Goal: Task Accomplishment & Management: Manage account settings

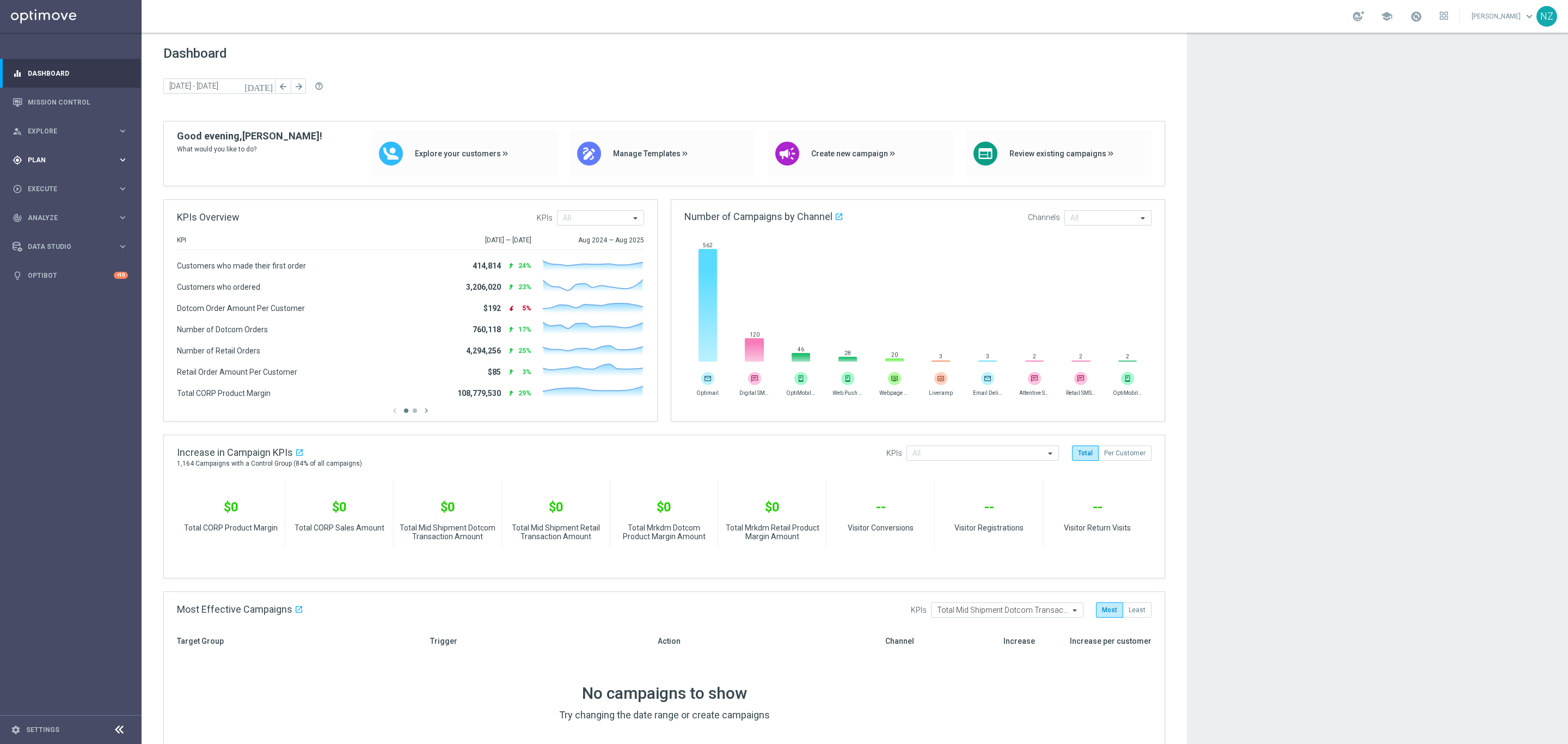
click at [38, 165] on div "gps_fixed Plan keyboard_arrow_right" at bounding box center [70, 160] width 141 height 29
click at [51, 213] on span "Templates" at bounding box center [68, 215] width 78 height 7
click at [51, 180] on link "Target Groups" at bounding box center [70, 182] width 85 height 9
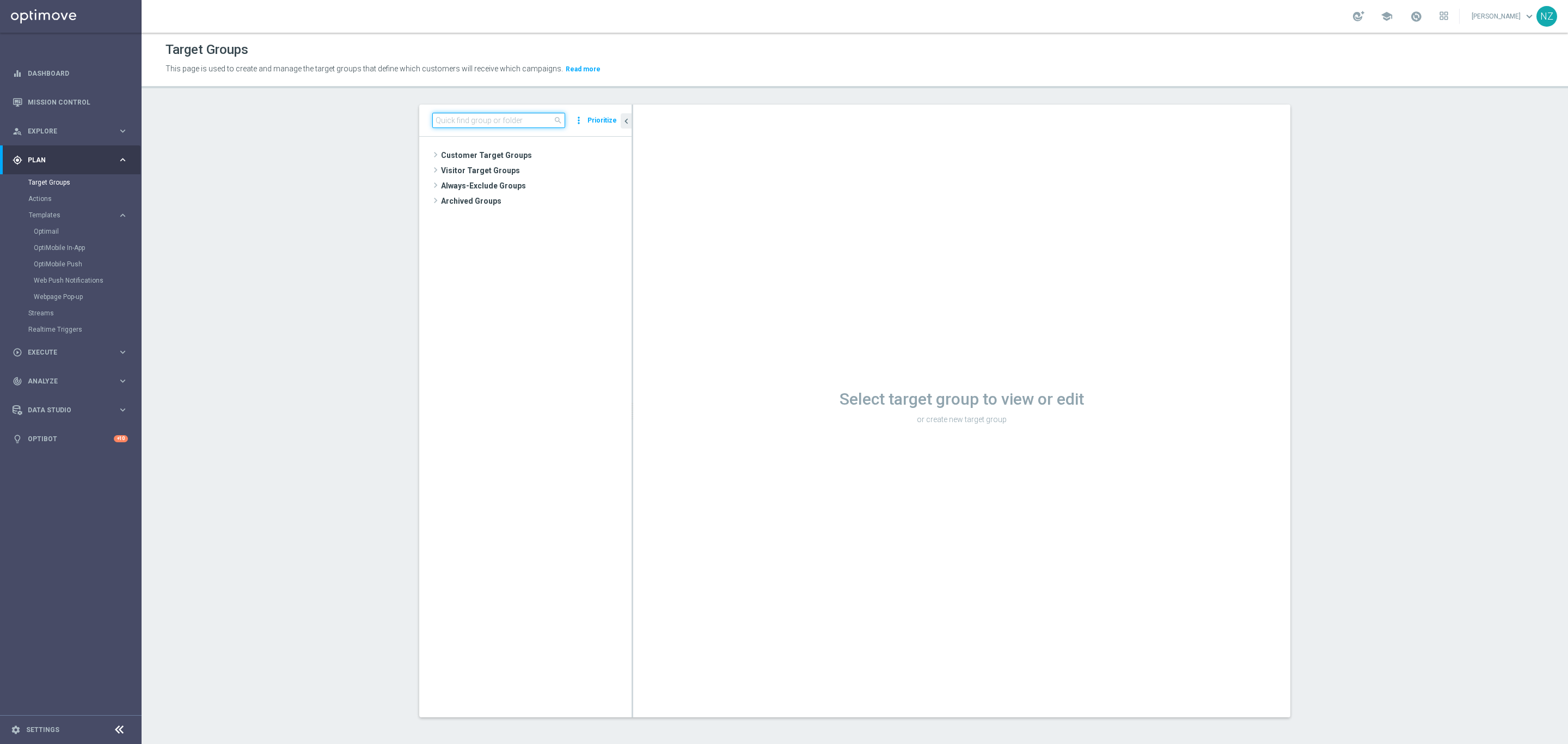
click at [494, 117] on input at bounding box center [499, 120] width 132 height 15
click at [535, 184] on span "9.16.25 Paper 10rm" at bounding box center [540, 187] width 131 height 10
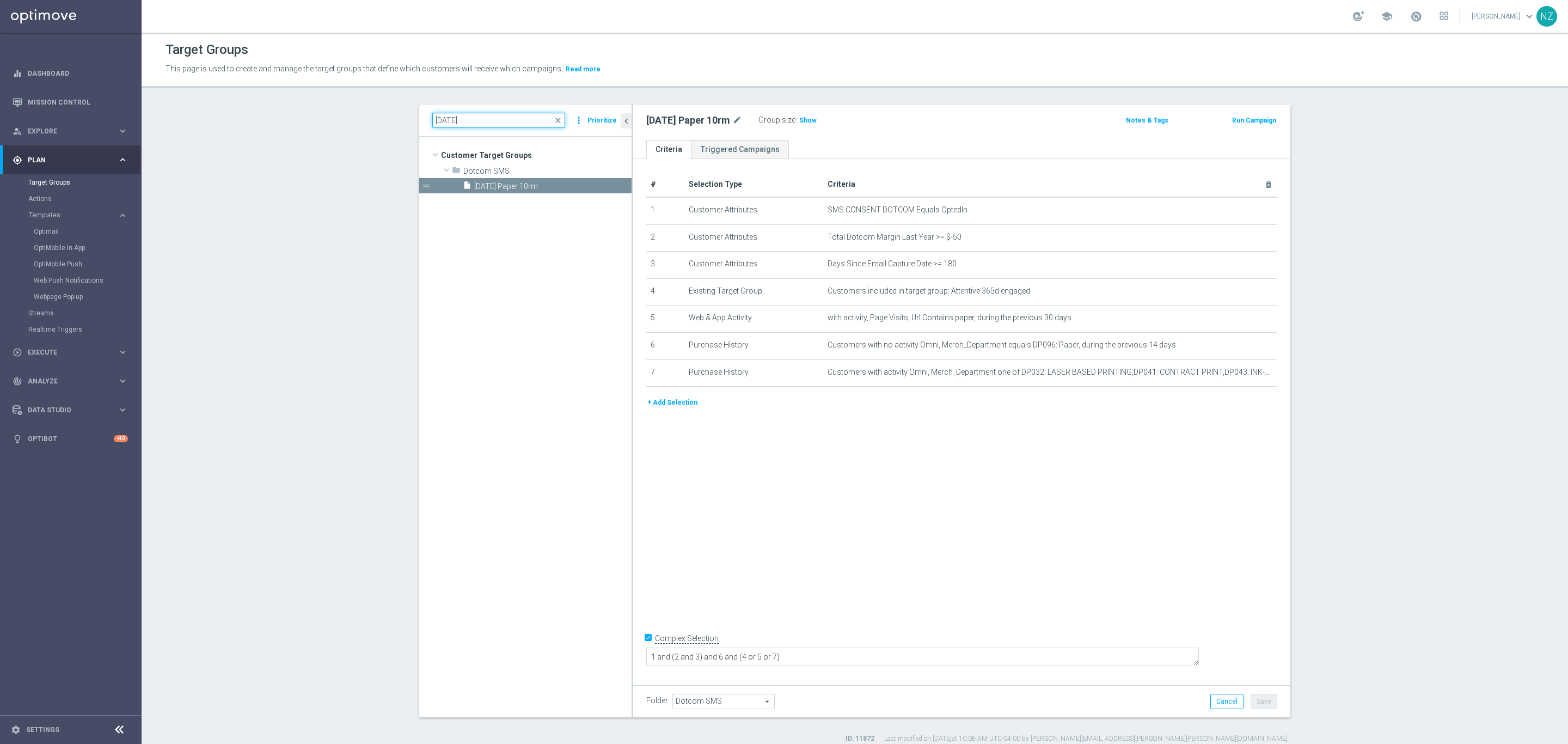
click at [444, 123] on input "9.16.25" at bounding box center [499, 120] width 132 height 15
type input "9.17.25"
click at [502, 193] on div "insert_drive_file 9.17.25 HP computers" at bounding box center [534, 186] width 143 height 15
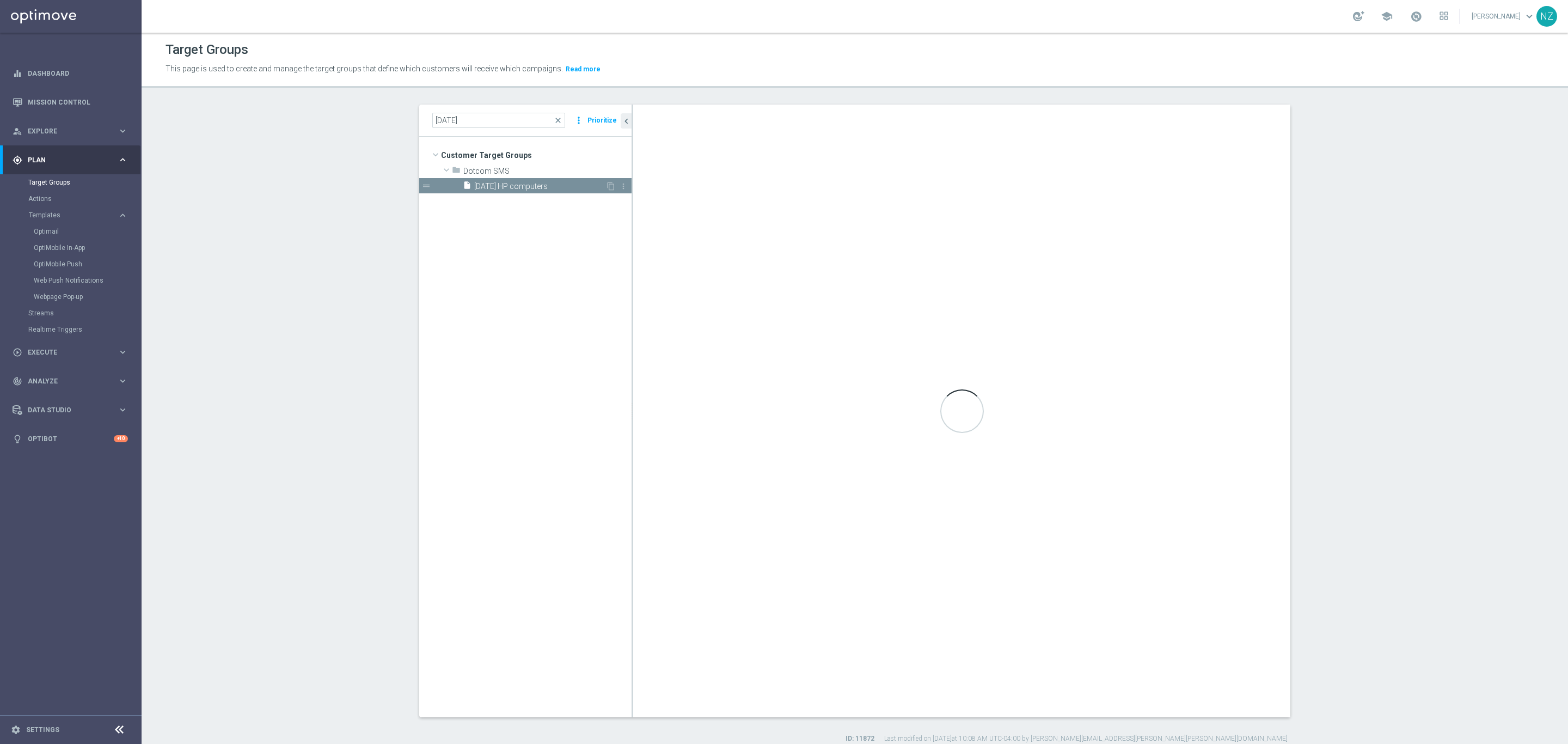
type textarea "1 and 12 and 4 and (2 and 3) and (6 or 7) and (5 or 9 or 8 or 10 or 11)"
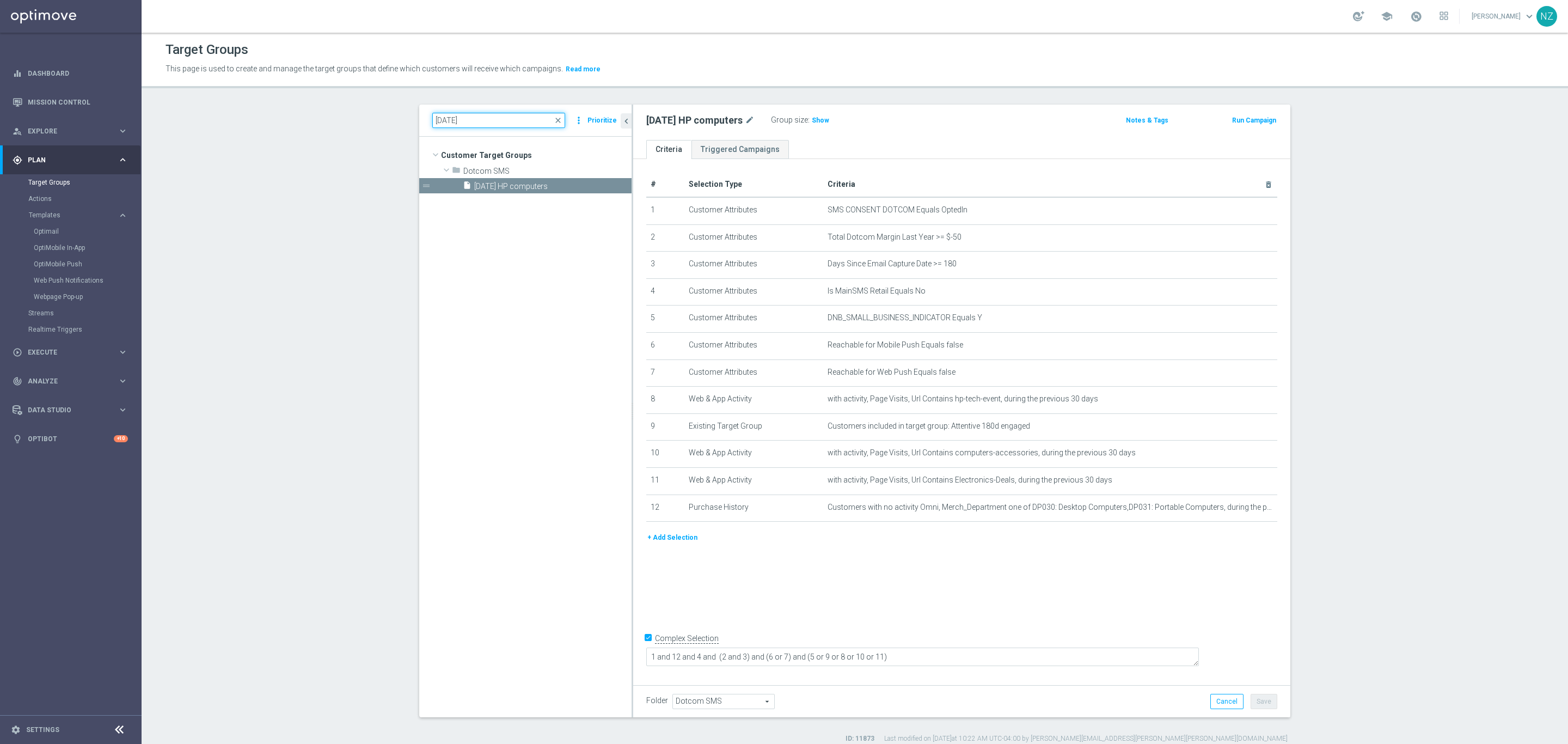
click at [443, 125] on input "9.17.25" at bounding box center [499, 120] width 132 height 15
type input "9.18.25"
click at [527, 183] on span "9.18.25 50% off Weekend Bags" at bounding box center [540, 187] width 131 height 10
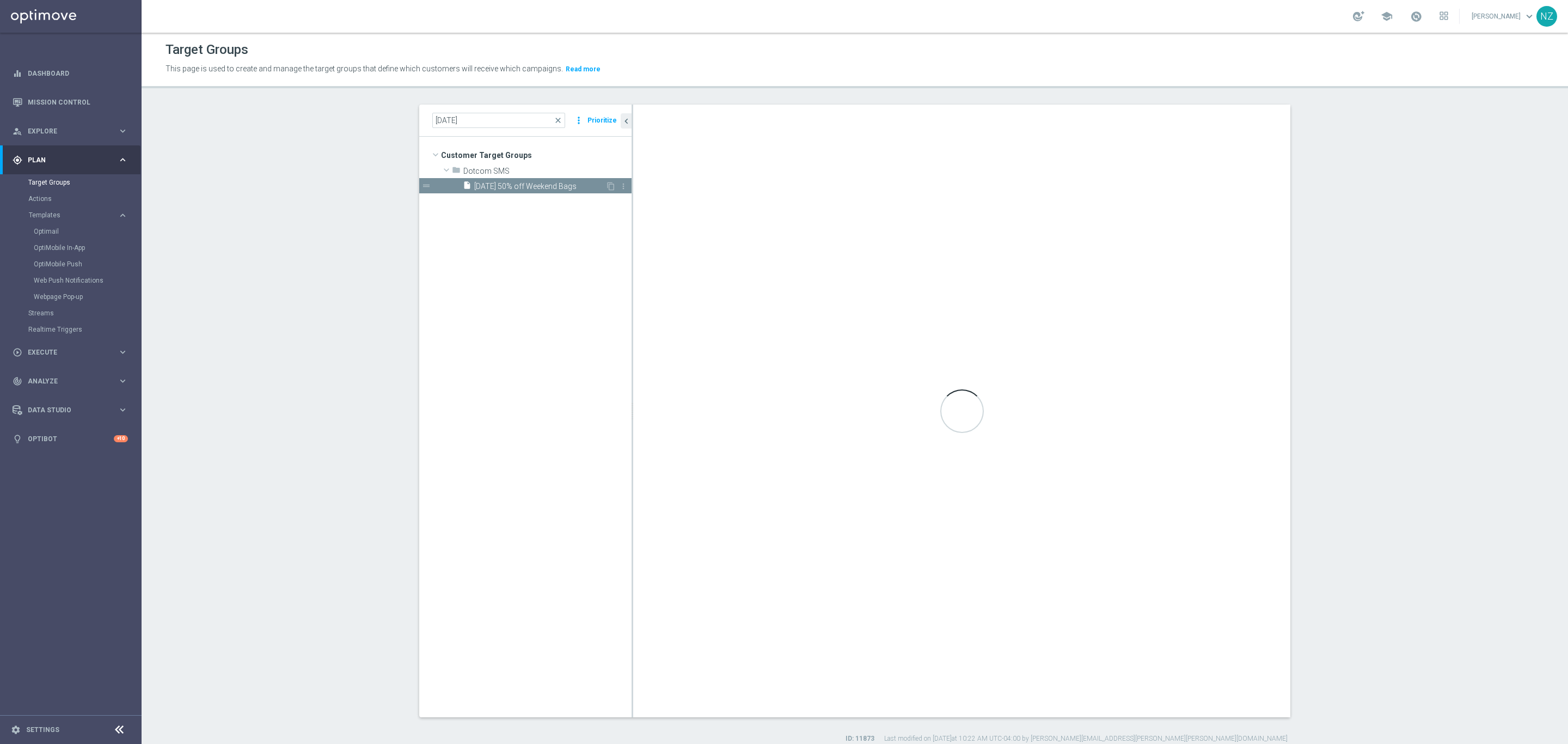
type textarea "1 and (6 and 7) and (4 or 5) and (2 and 3)"
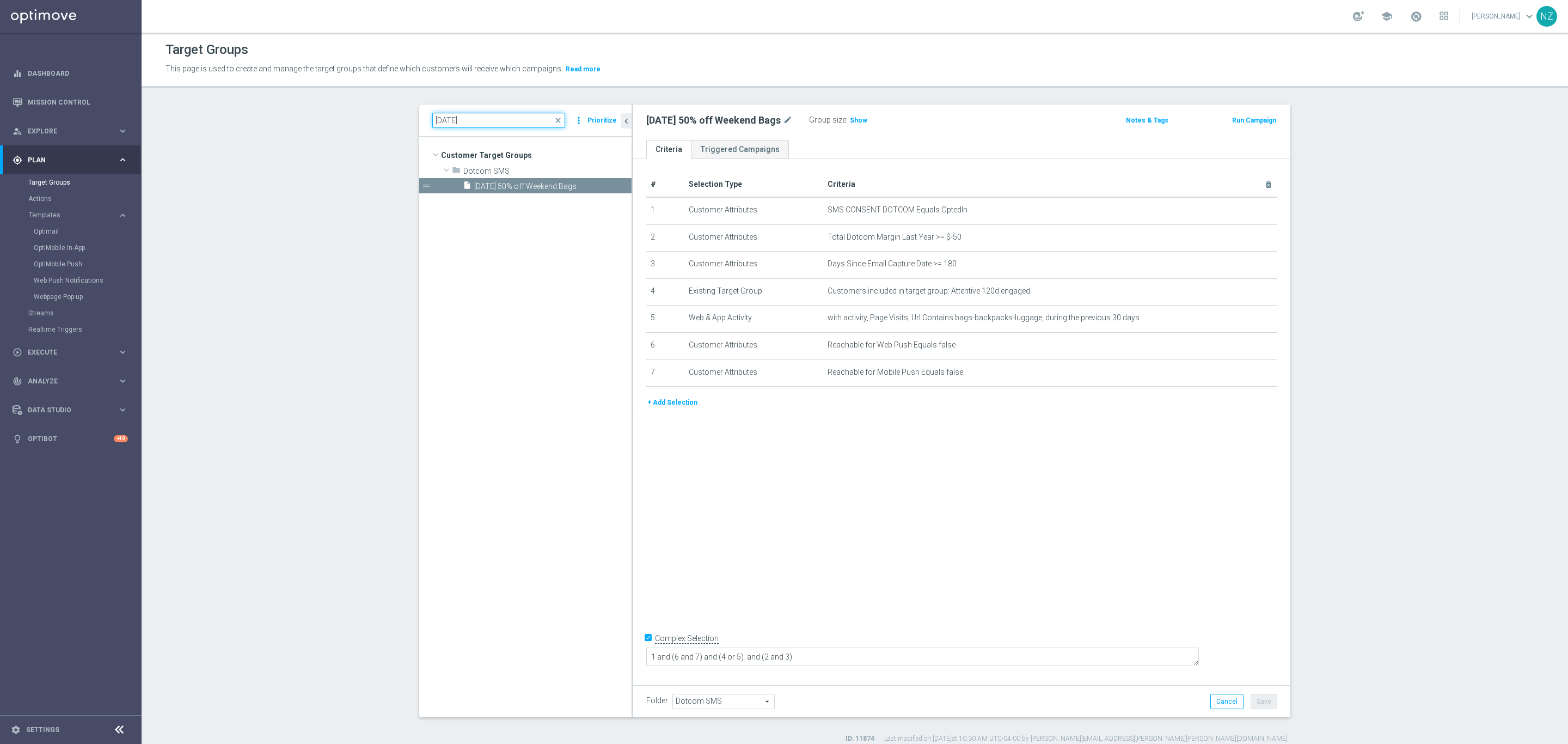
click at [469, 122] on input "9.18.25" at bounding box center [499, 120] width 132 height 15
click at [440, 120] on input "9.18.25" at bounding box center [499, 120] width 132 height 15
type input "9.19.25"
click at [502, 190] on span "9.19.25 15% off Tech" at bounding box center [540, 187] width 131 height 10
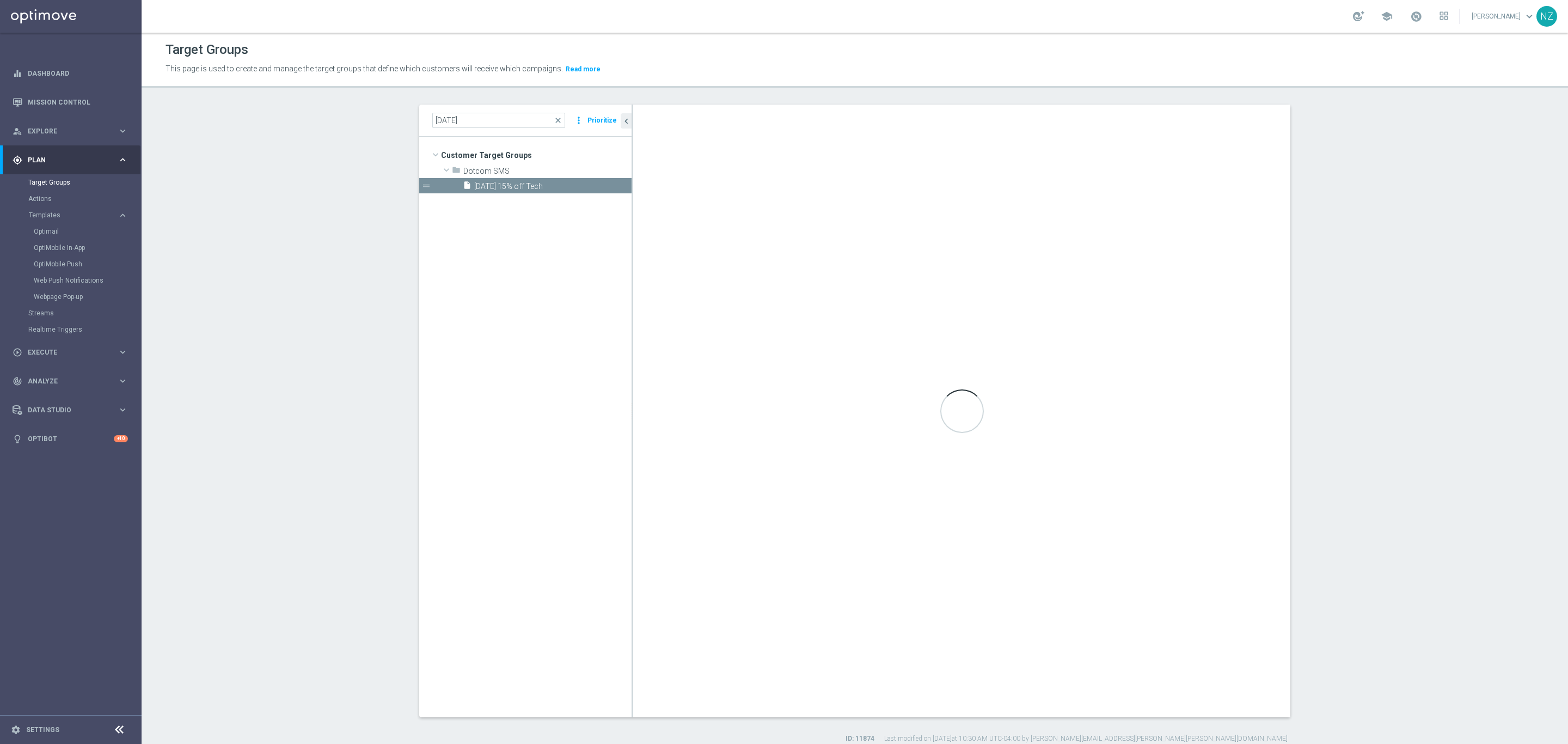
type textarea "1 and 4 and (5 and 6) and (2 or 3)"
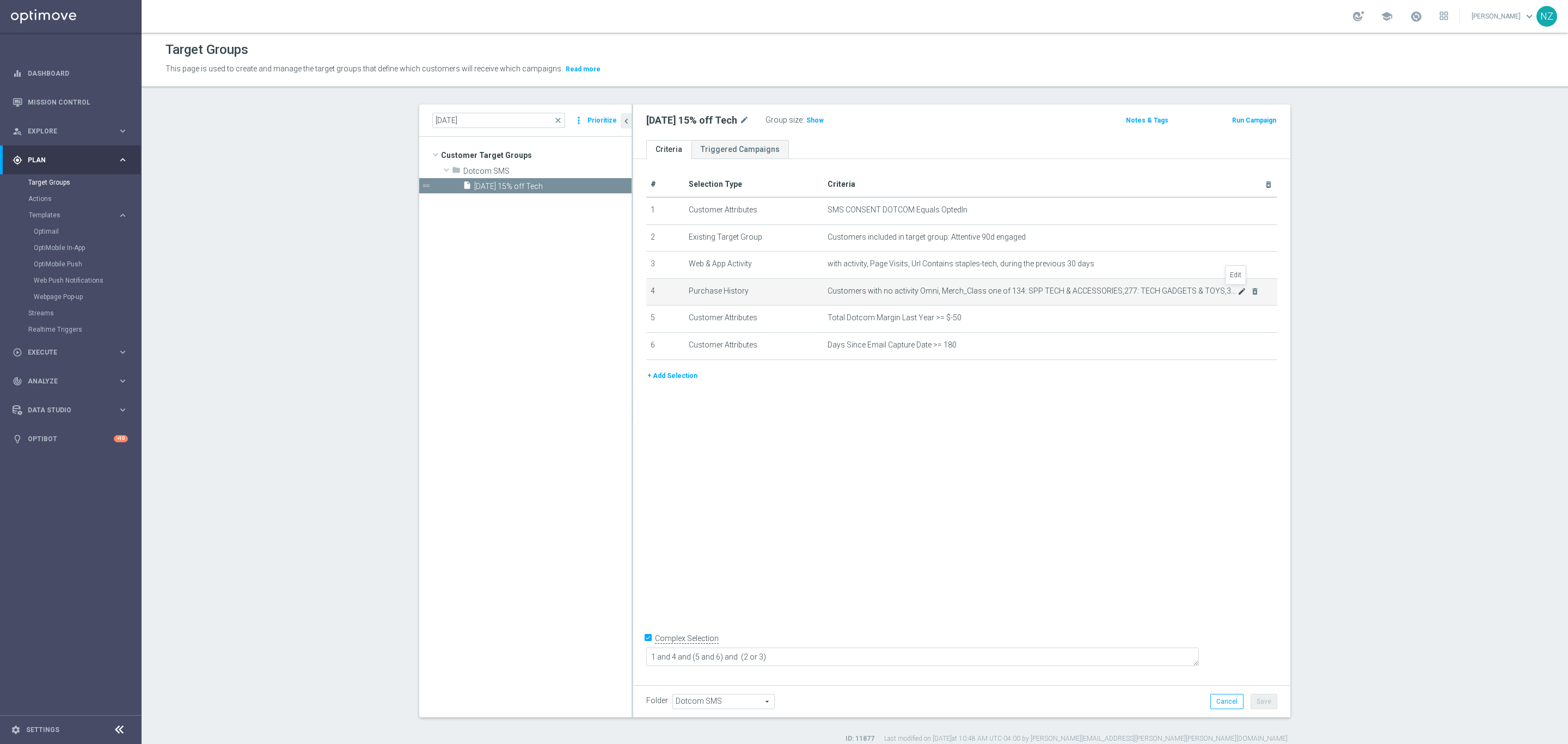
click at [1237, 290] on icon "mode_edit" at bounding box center [1242, 291] width 9 height 9
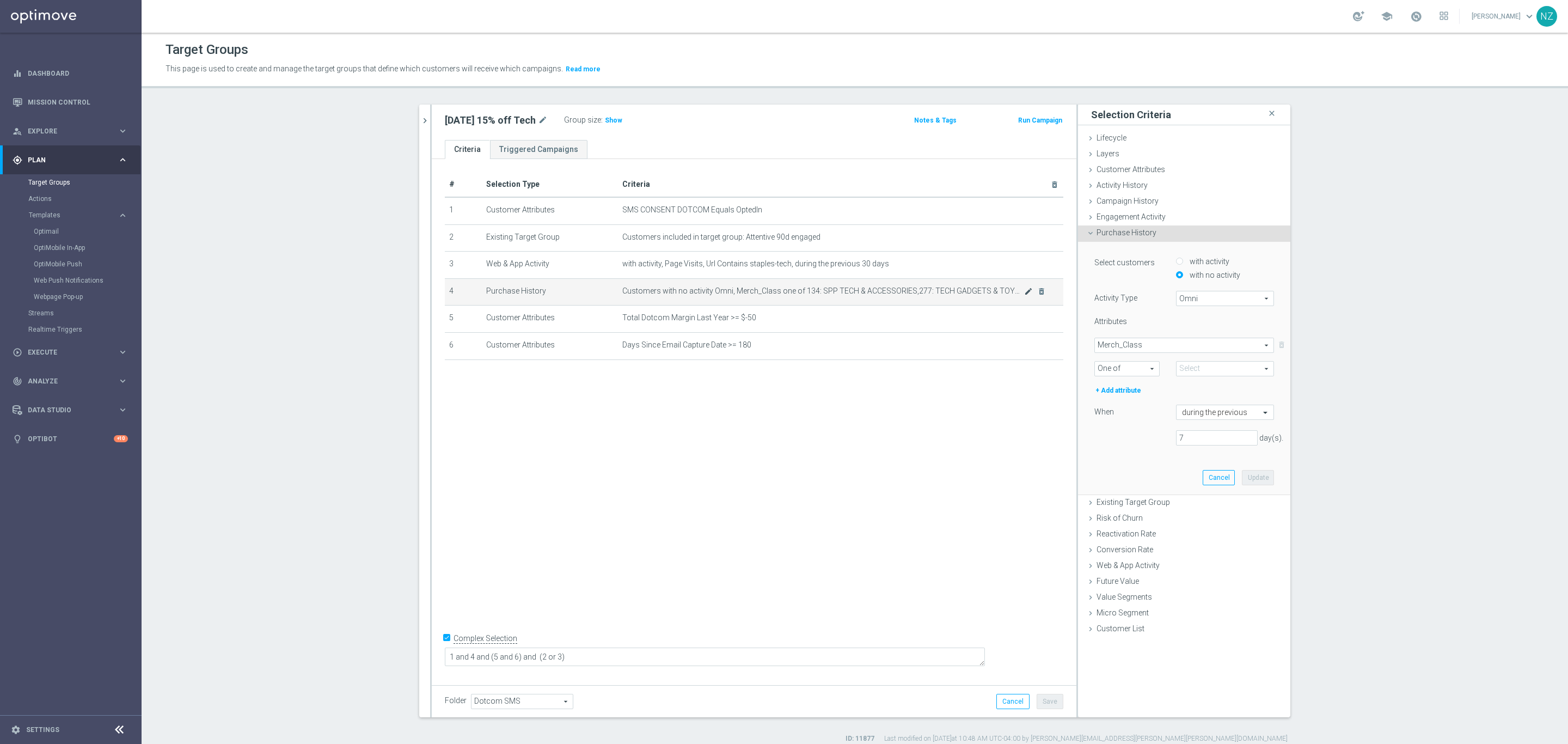
type input "Selected 4 of 883"
click at [1194, 361] on span at bounding box center [1224, 368] width 97 height 14
click at [1163, 343] on span "Merch_Class" at bounding box center [1184, 345] width 178 height 14
click at [1174, 471] on span "Merch_Class" at bounding box center [1184, 475] width 169 height 9
click at [1211, 372] on span at bounding box center [1224, 368] width 97 height 14
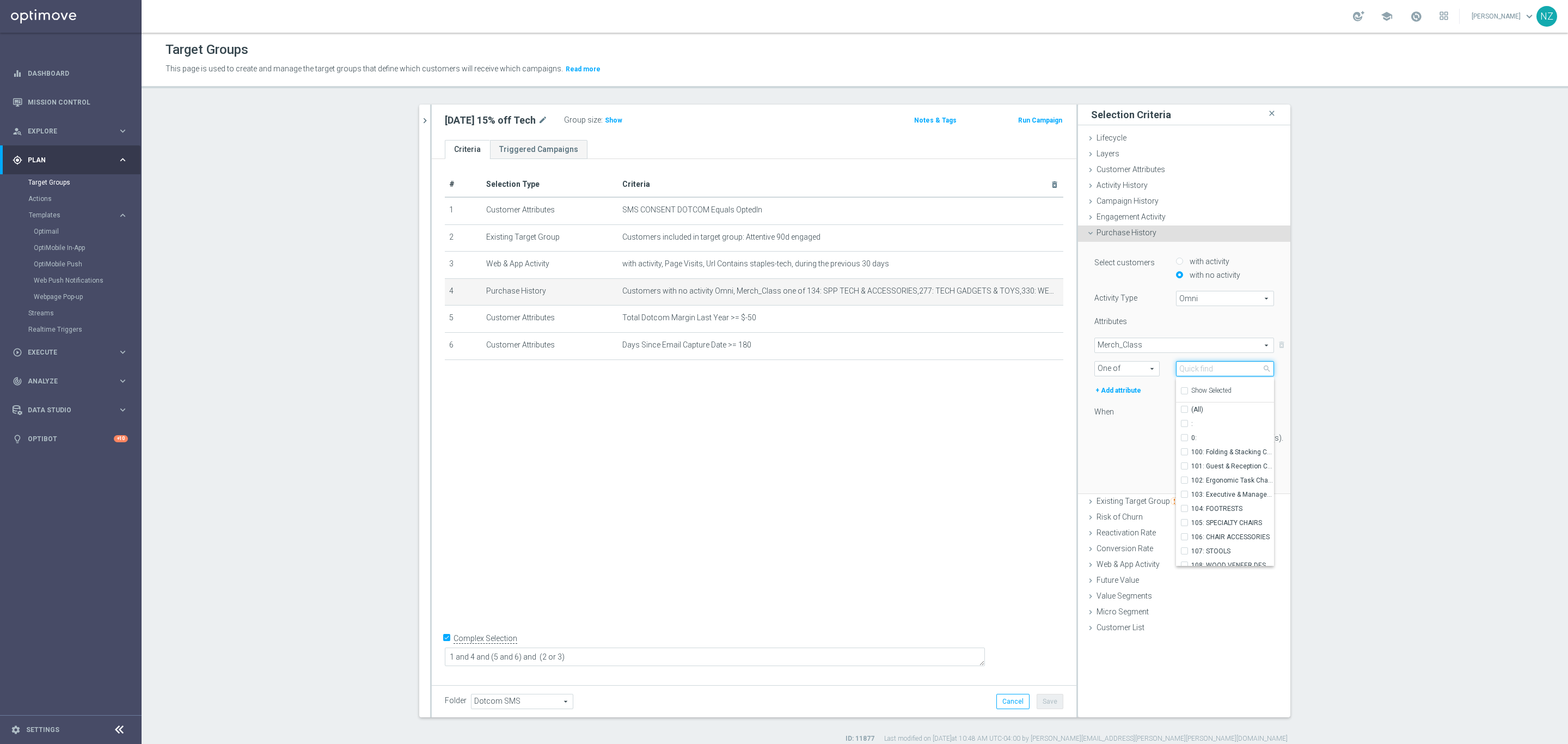
click at [1198, 366] on input "search" at bounding box center [1224, 368] width 98 height 15
drag, startPoint x: 1194, startPoint y: 370, endPoint x: 1144, endPoint y: 351, distance: 53.5
click at [1144, 351] on selected-attribute "Merch_Class Merch_Class arrow_drop_down search One of One of arrow_drop_down se…" at bounding box center [1184, 357] width 180 height 39
click at [1207, 364] on span at bounding box center [1224, 368] width 97 height 14
click at [1203, 376] on div "Selected 4 of 883 arrow_drop_down search Show Selected 4 of 883 (All) : 0: 100:…" at bounding box center [1224, 368] width 98 height 15
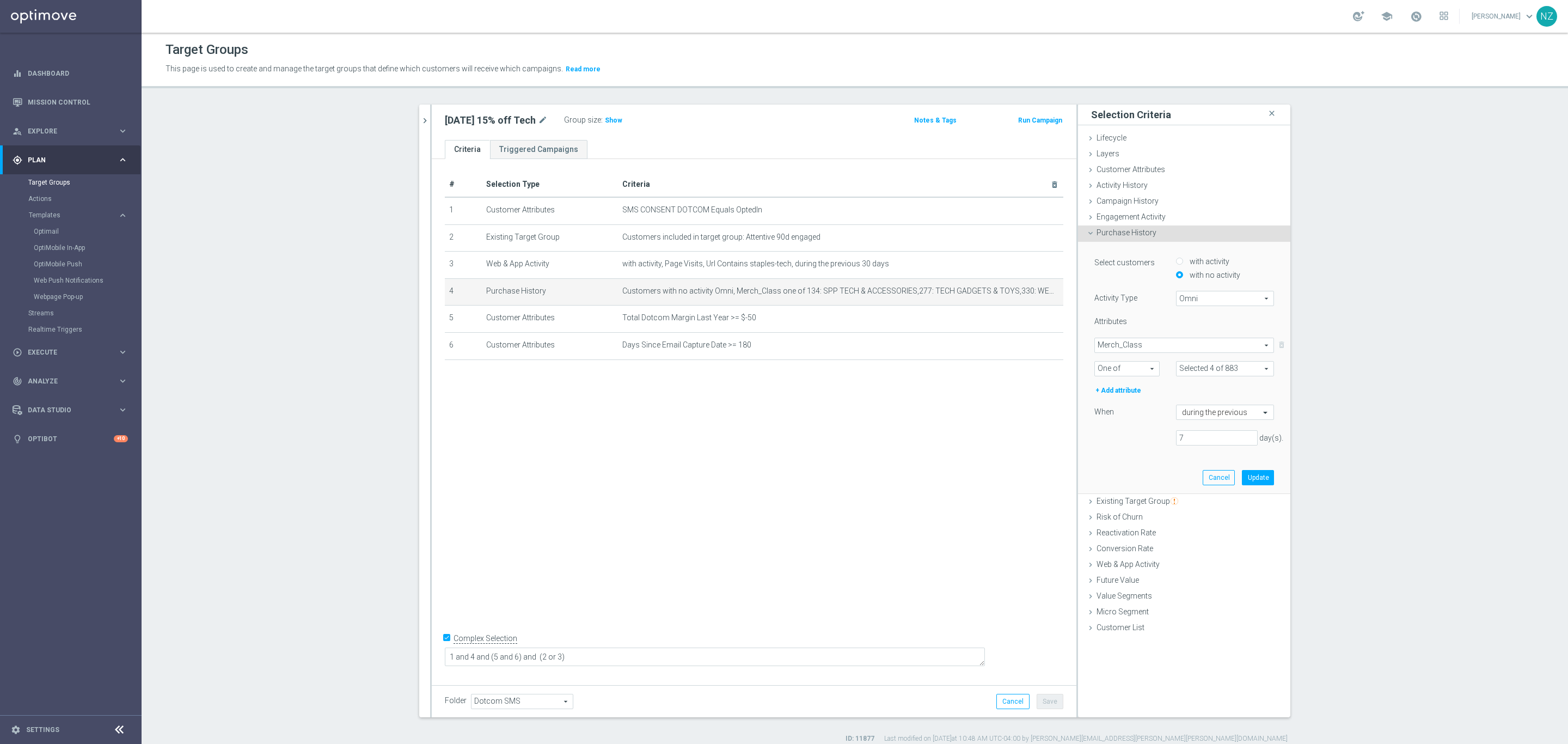
click at [1203, 363] on span at bounding box center [1224, 368] width 97 height 14
click at [1196, 368] on input "search" at bounding box center [1224, 368] width 98 height 15
type input "s"
type input "b"
drag, startPoint x: 1191, startPoint y: 368, endPoint x: 1171, endPoint y: 366, distance: 20.1
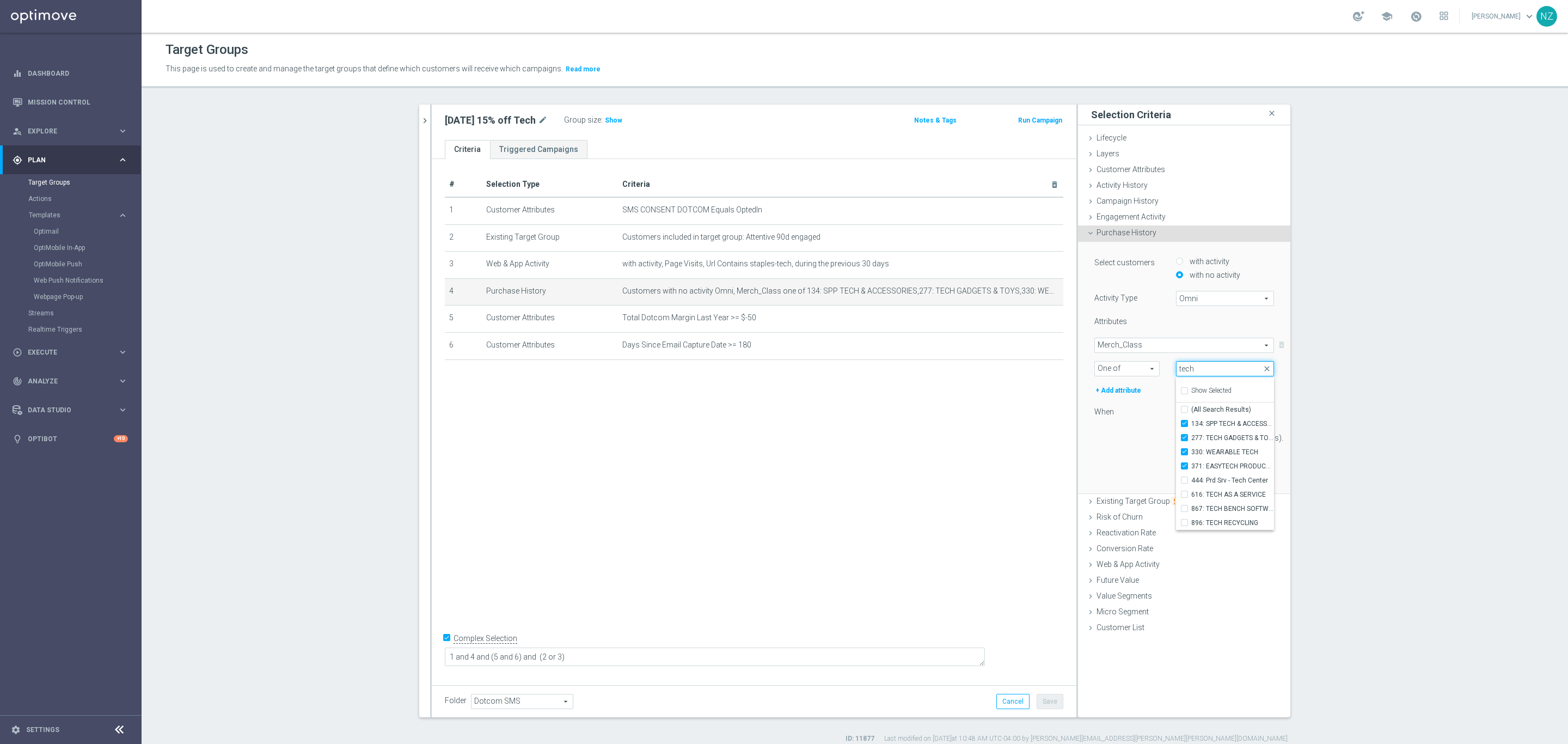
click at [1176, 366] on input "tech" at bounding box center [1224, 368] width 98 height 15
type input "acc"
drag, startPoint x: 1201, startPoint y: 368, endPoint x: 1168, endPoint y: 364, distance: 33.2
click at [1168, 364] on div "Selected 4 of 883 arrow_drop_down acc close Show Selected 4 of 883 (All Search …" at bounding box center [1224, 368] width 114 height 15
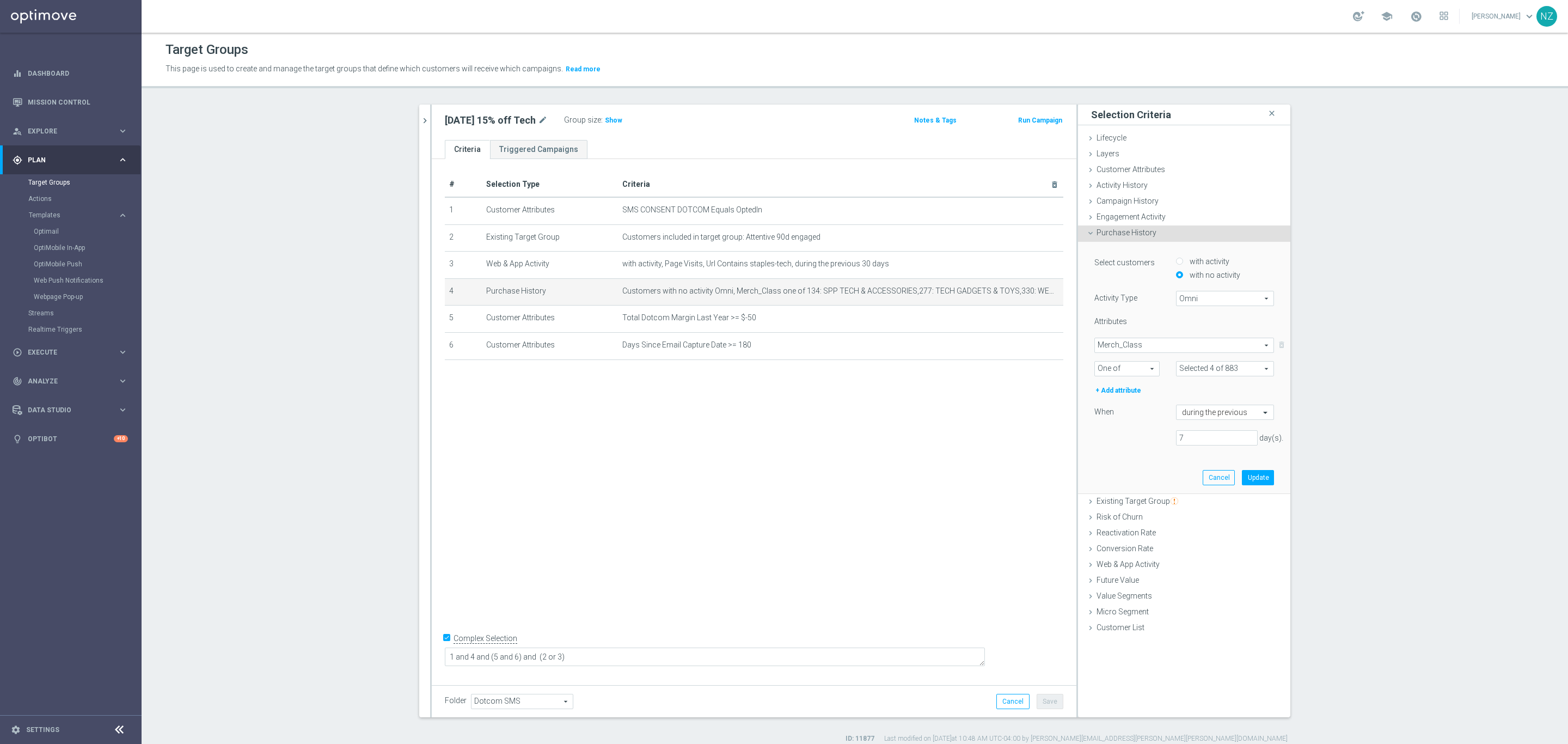
click at [1163, 348] on span "Merch_Class" at bounding box center [1184, 345] width 178 height 14
click at [1148, 405] on span "BRAND" at bounding box center [1184, 404] width 169 height 9
type input "BRAND"
click at [1145, 371] on span "One of" at bounding box center [1127, 368] width 64 height 14
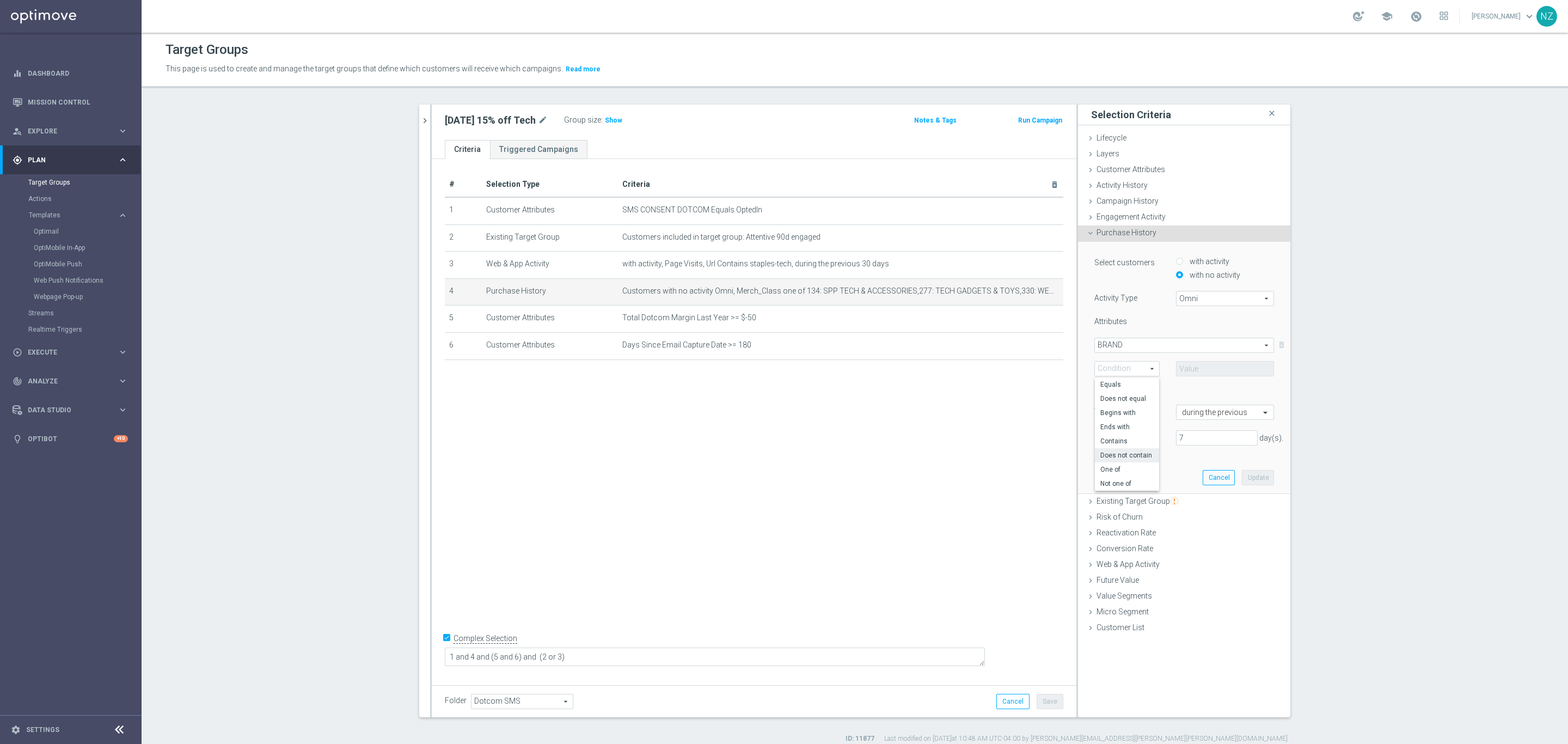
click at [1119, 460] on label "Does not contain" at bounding box center [1127, 455] width 64 height 14
click at [1127, 368] on span "Does not contain" at bounding box center [1127, 368] width 64 height 14
click at [1116, 469] on span "One of" at bounding box center [1127, 469] width 53 height 9
type input "One of"
click at [1205, 368] on input "text" at bounding box center [1224, 368] width 98 height 15
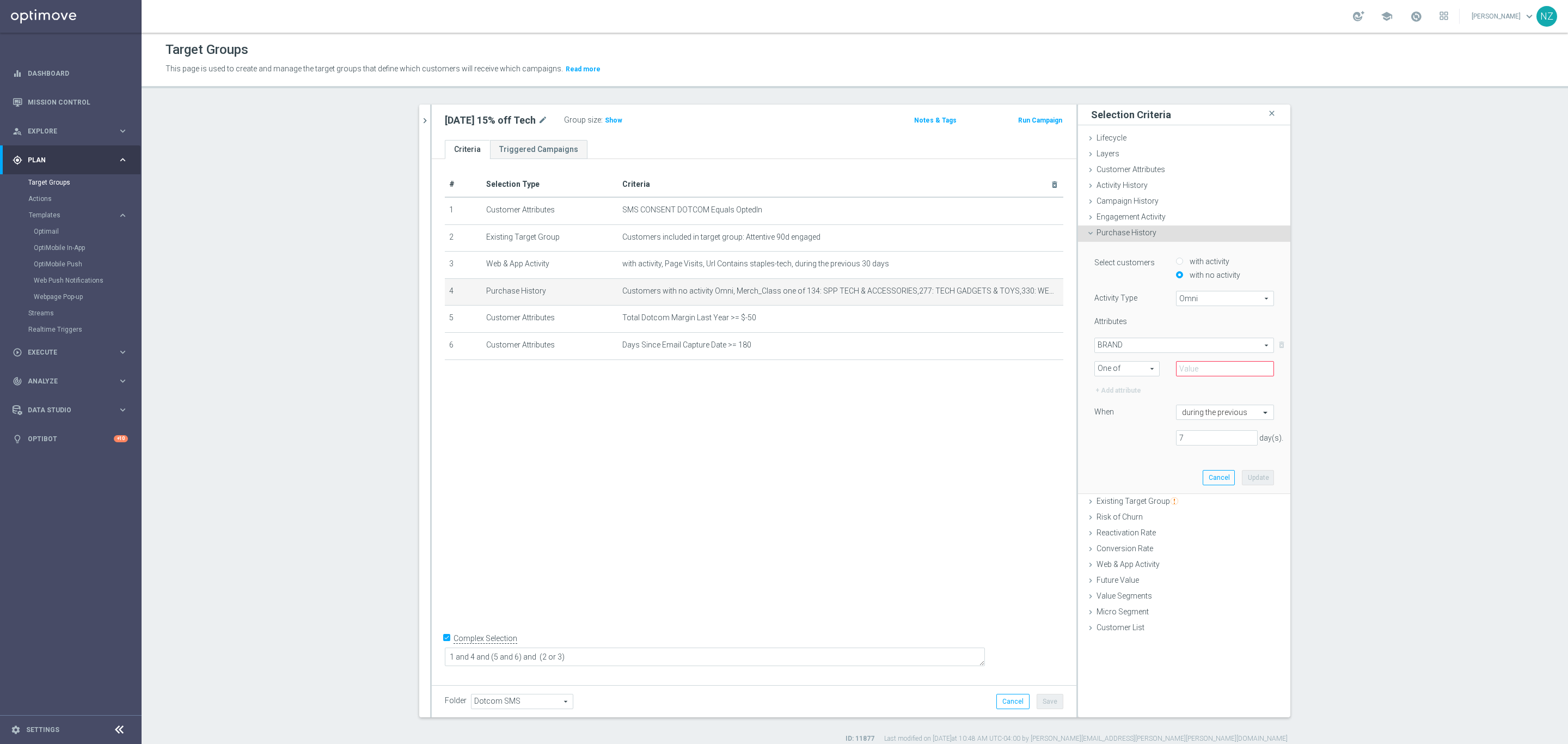
click at [1141, 340] on span "BRAND" at bounding box center [1184, 345] width 178 height 14
click at [1147, 417] on span "DotCom_Category" at bounding box center [1184, 418] width 169 height 9
type input "DotCom_Category"
click at [1148, 368] on span "One of" at bounding box center [1127, 368] width 64 height 14
click at [1127, 468] on span "One of" at bounding box center [1127, 469] width 53 height 9
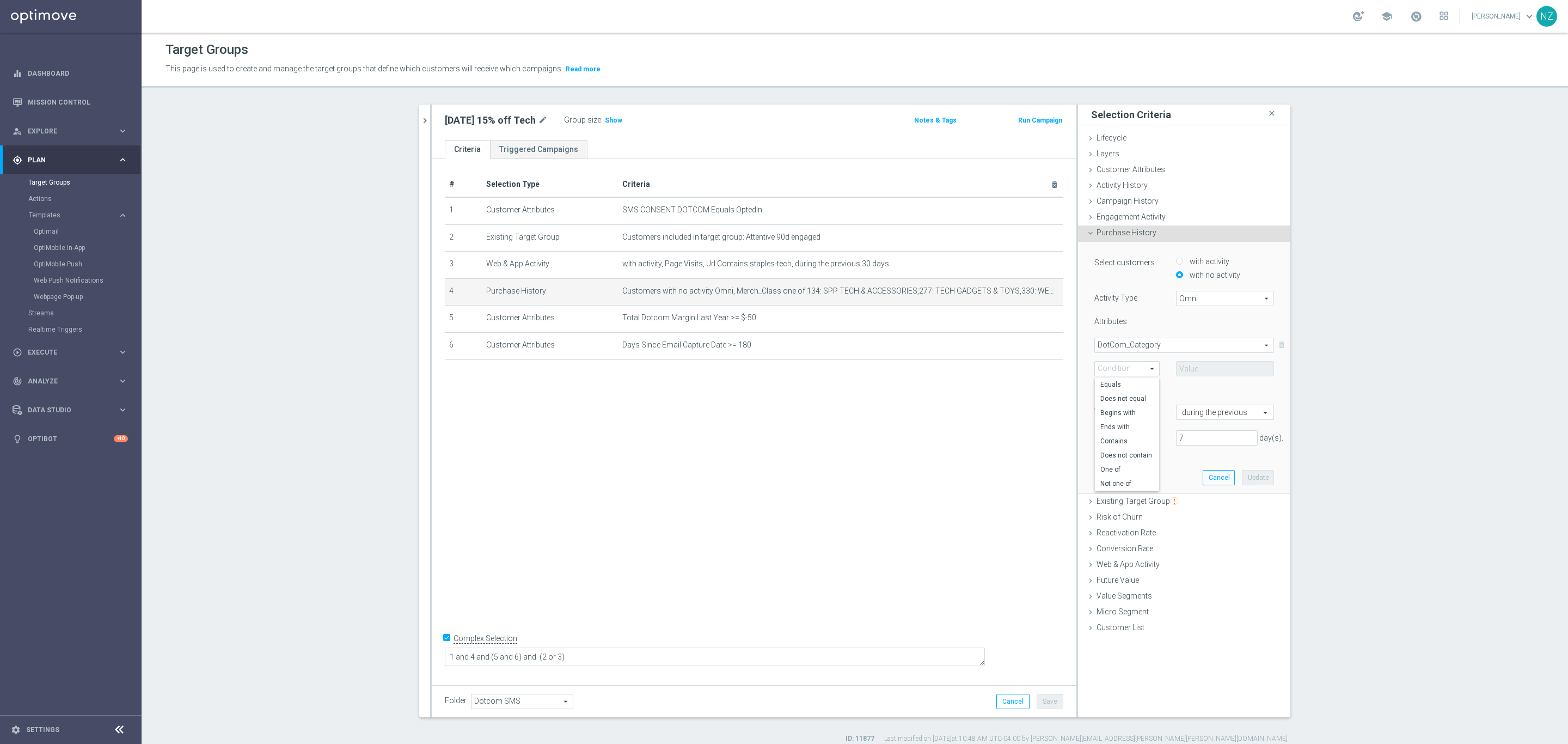
type input "One of"
drag, startPoint x: 1194, startPoint y: 370, endPoint x: 1205, endPoint y: 368, distance: 11.2
click at [1195, 370] on span at bounding box center [1224, 368] width 97 height 14
click at [1201, 370] on input "search" at bounding box center [1224, 368] width 98 height 15
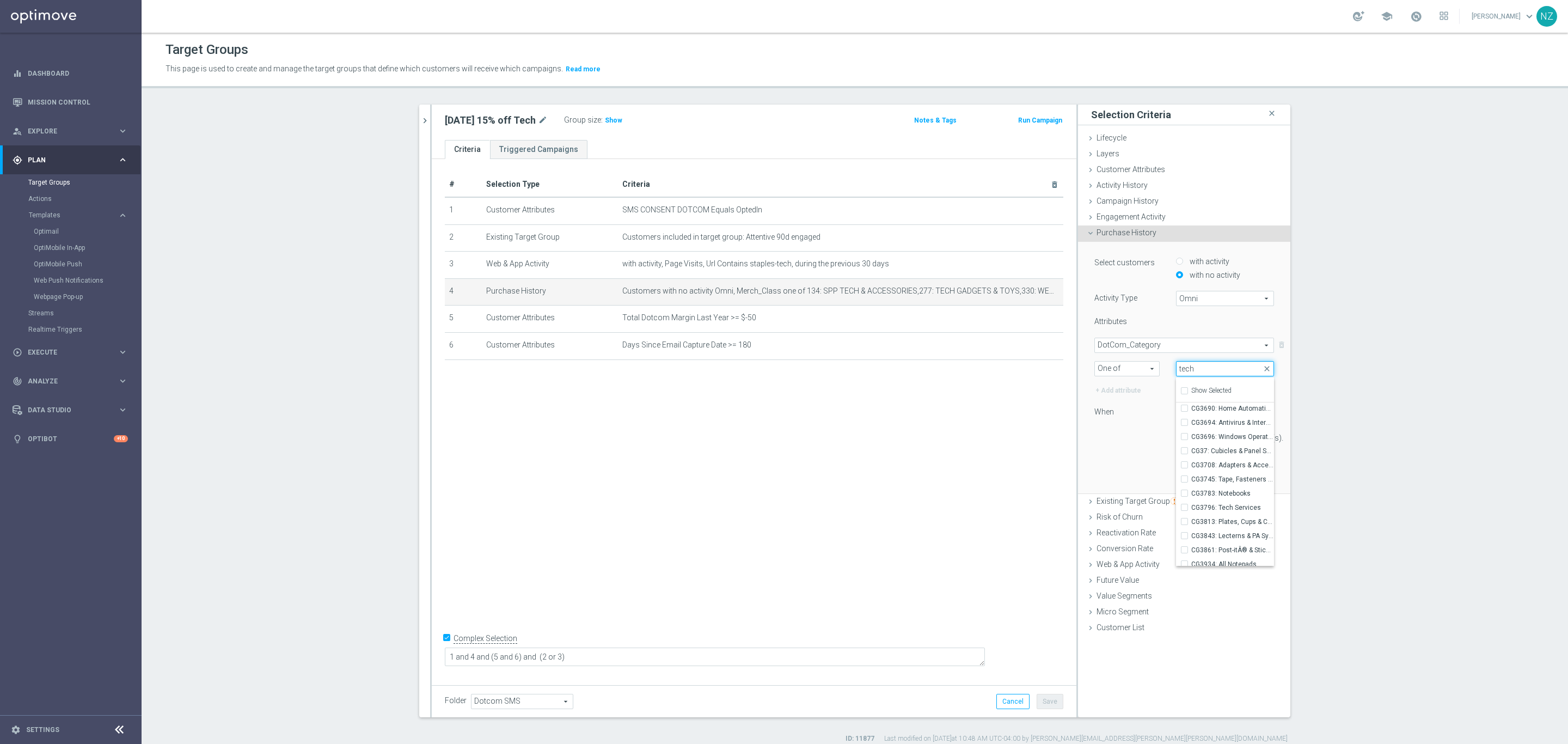
scroll to position [0, 0]
drag, startPoint x: 1196, startPoint y: 364, endPoint x: 1137, endPoint y: 361, distance: 59.1
click at [1140, 361] on div "One of One of arrow_drop_down search Select arrow_drop_down tech close Show Sel…" at bounding box center [1184, 368] width 196 height 15
type input "tech"
click at [1209, 355] on selected-attribute "DotCom_Category DotCom_Category arrow_drop_down search One of One of arrow_drop…" at bounding box center [1184, 357] width 180 height 39
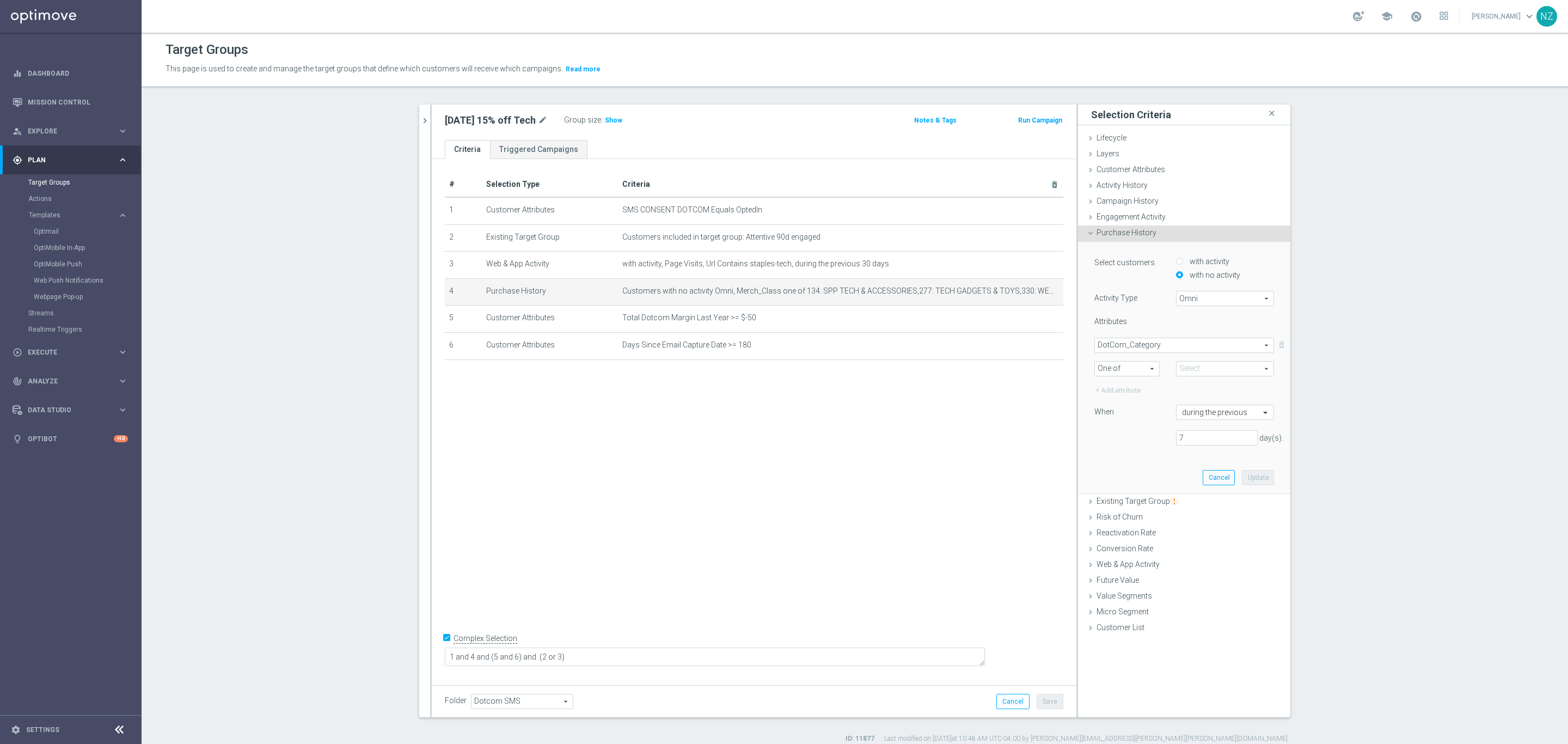
click at [1201, 363] on span at bounding box center [1224, 368] width 97 height 14
click at [1201, 368] on input "search" at bounding box center [1224, 368] width 98 height 15
type input "sbg"
drag, startPoint x: 1201, startPoint y: 368, endPoint x: 1145, endPoint y: 357, distance: 57.1
click at [1145, 357] on selected-attribute "DotCom_Category DotCom_Category arrow_drop_down search One of One of arrow_drop…" at bounding box center [1184, 357] width 180 height 39
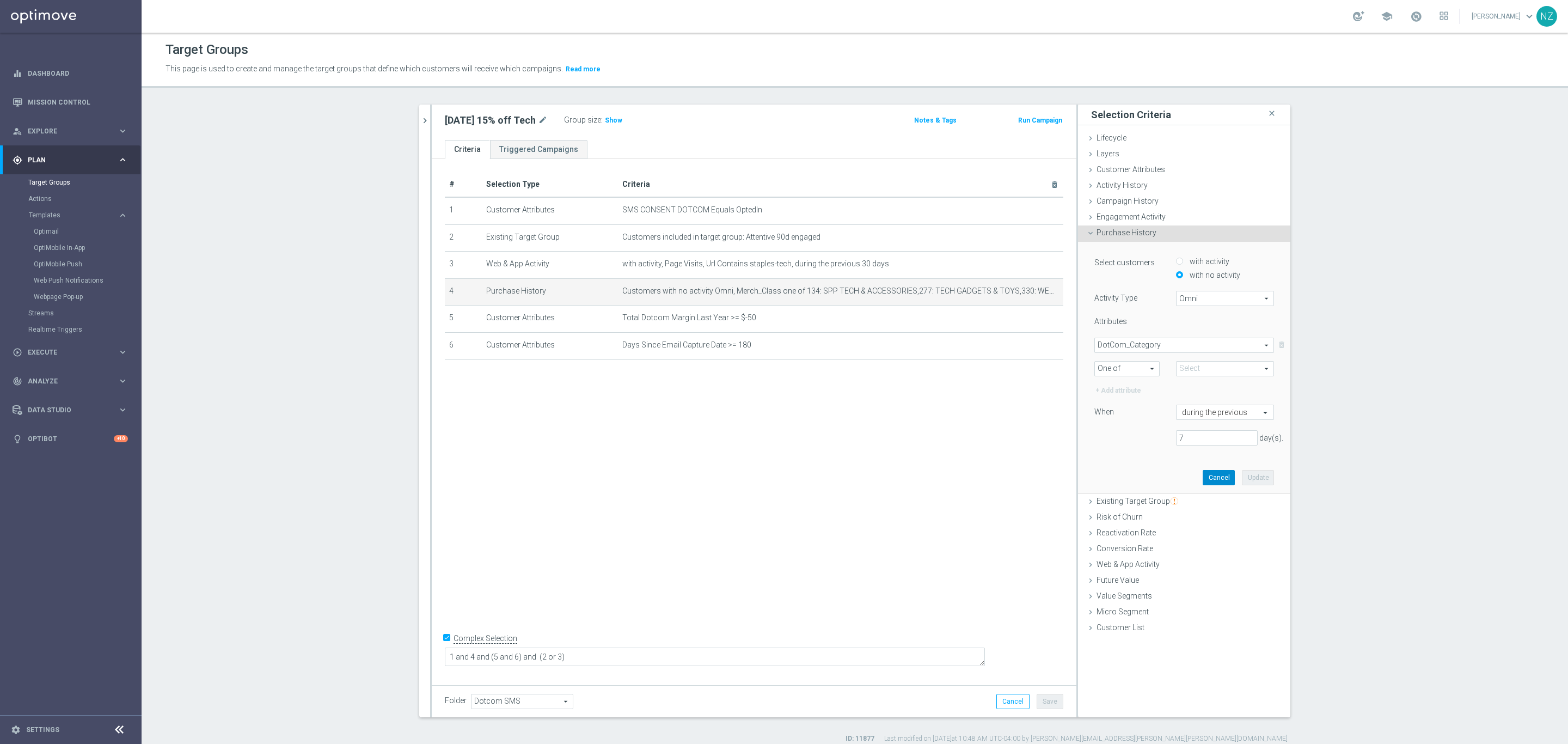
click at [1216, 476] on button "Cancel" at bounding box center [1218, 478] width 32 height 15
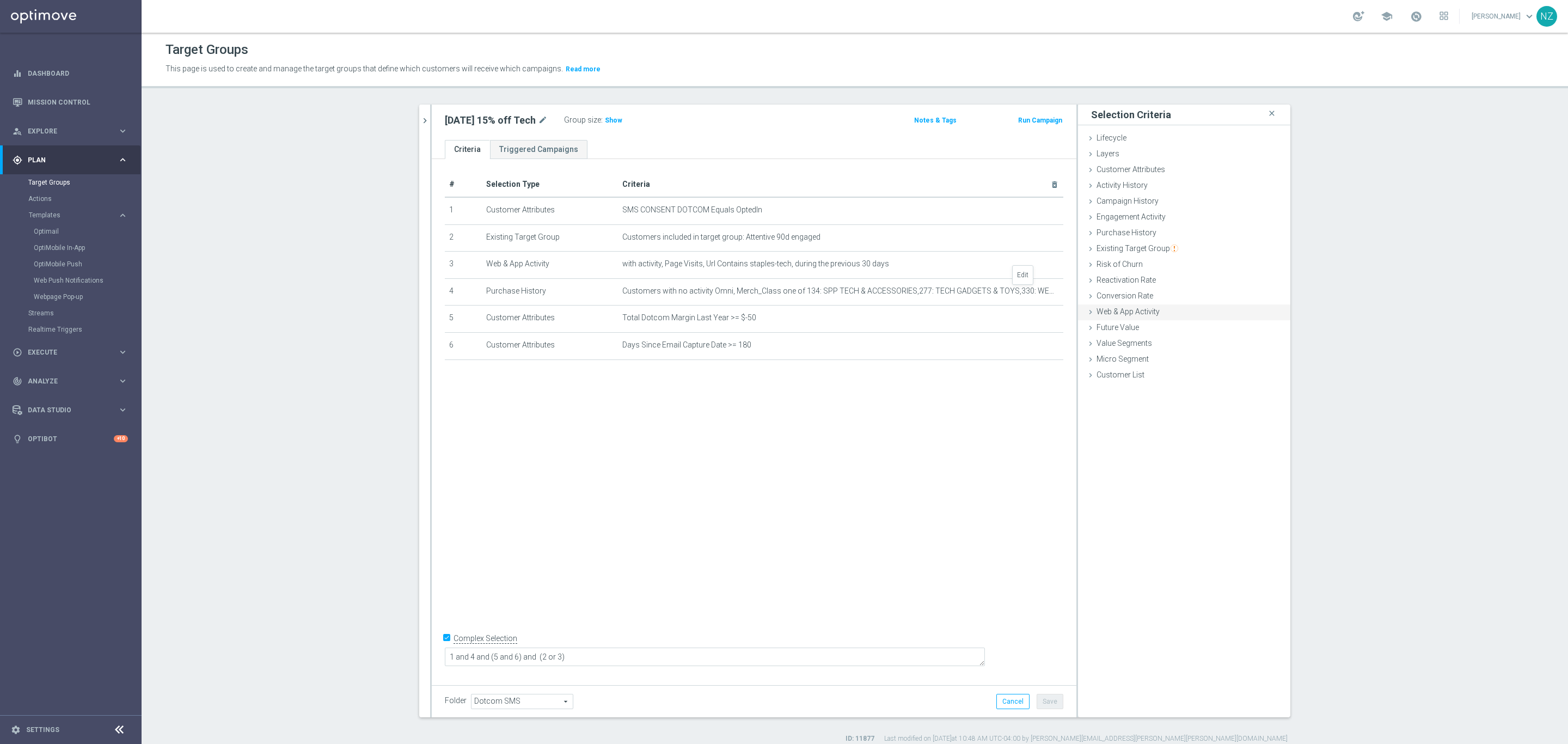
drag, startPoint x: 1022, startPoint y: 286, endPoint x: 1124, endPoint y: 310, distance: 104.8
click at [0, 0] on icon "mode_edit" at bounding box center [0, 0] width 0 height 0
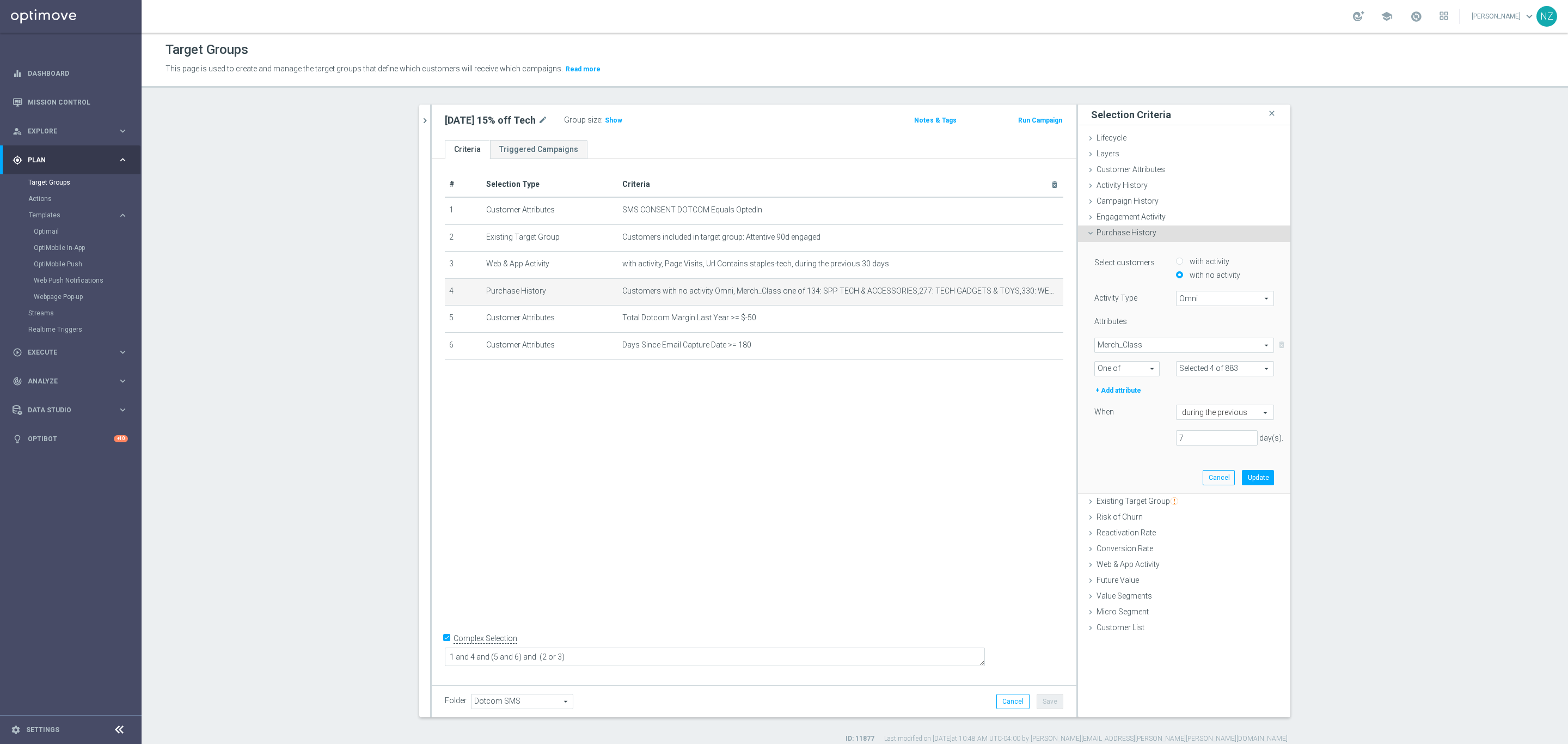
click at [1163, 346] on span "Merch_Class" at bounding box center [1184, 345] width 178 height 14
click at [1171, 451] on label "PRODUCT_PAGE_URL" at bounding box center [1184, 456] width 180 height 14
type input "PRODUCT_PAGE_URL"
click at [1123, 363] on span "One of" at bounding box center [1127, 368] width 64 height 14
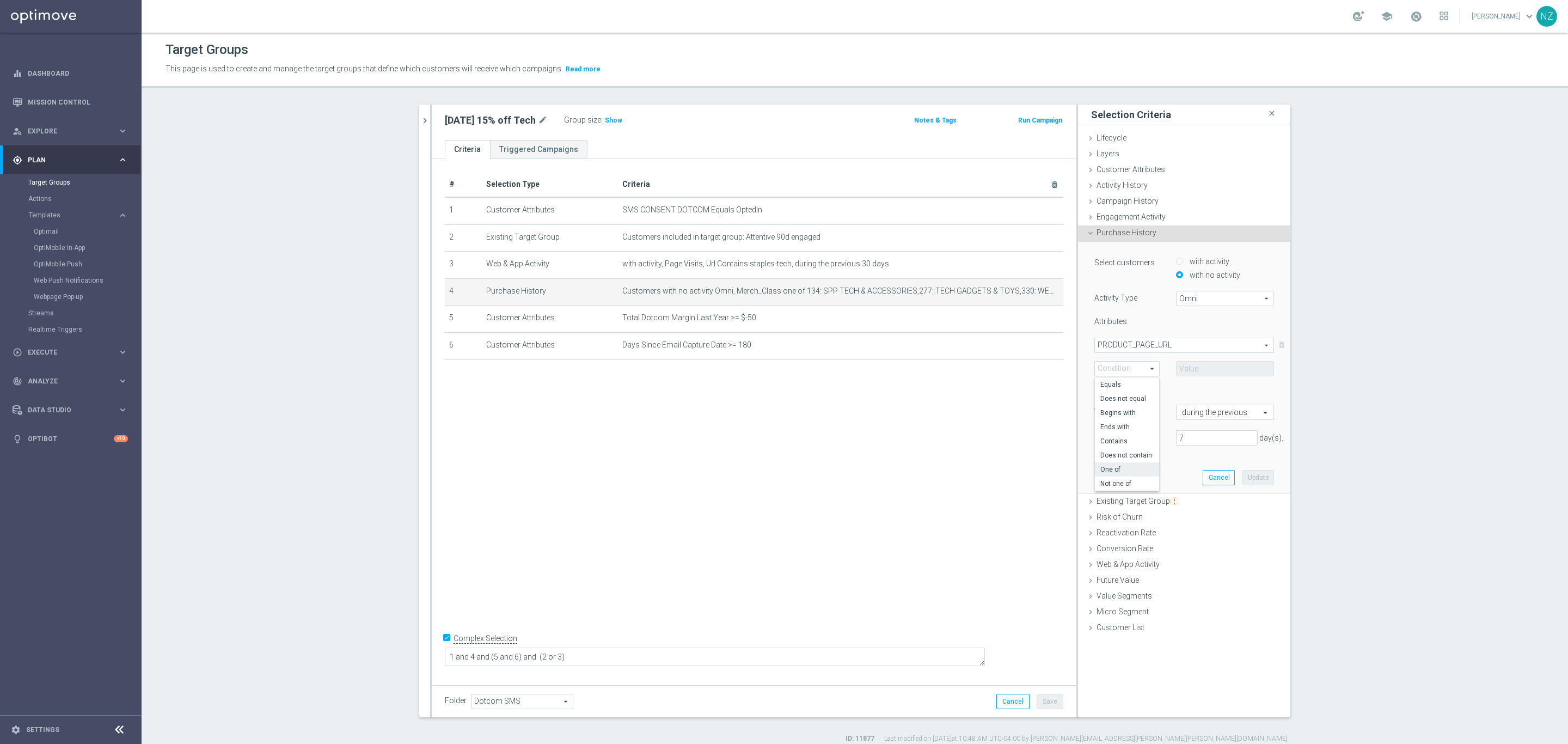
click at [1122, 471] on span "One of" at bounding box center [1127, 469] width 53 height 9
click at [1165, 353] on selected-attribute "PRODUCT_PAGE_URL PRODUCT_PAGE_URL arrow_drop_down search One of One of arrow_dr…" at bounding box center [1184, 357] width 180 height 39
click at [1165, 345] on span "PRODUCT_PAGE_URL" at bounding box center [1184, 345] width 178 height 14
click at [1165, 345] on input "search" at bounding box center [1184, 345] width 180 height 15
click at [1386, 365] on section "9.19.25 close more_vert Prioritize Customer Target Groups library_add create_ne…" at bounding box center [854, 424] width 1426 height 639
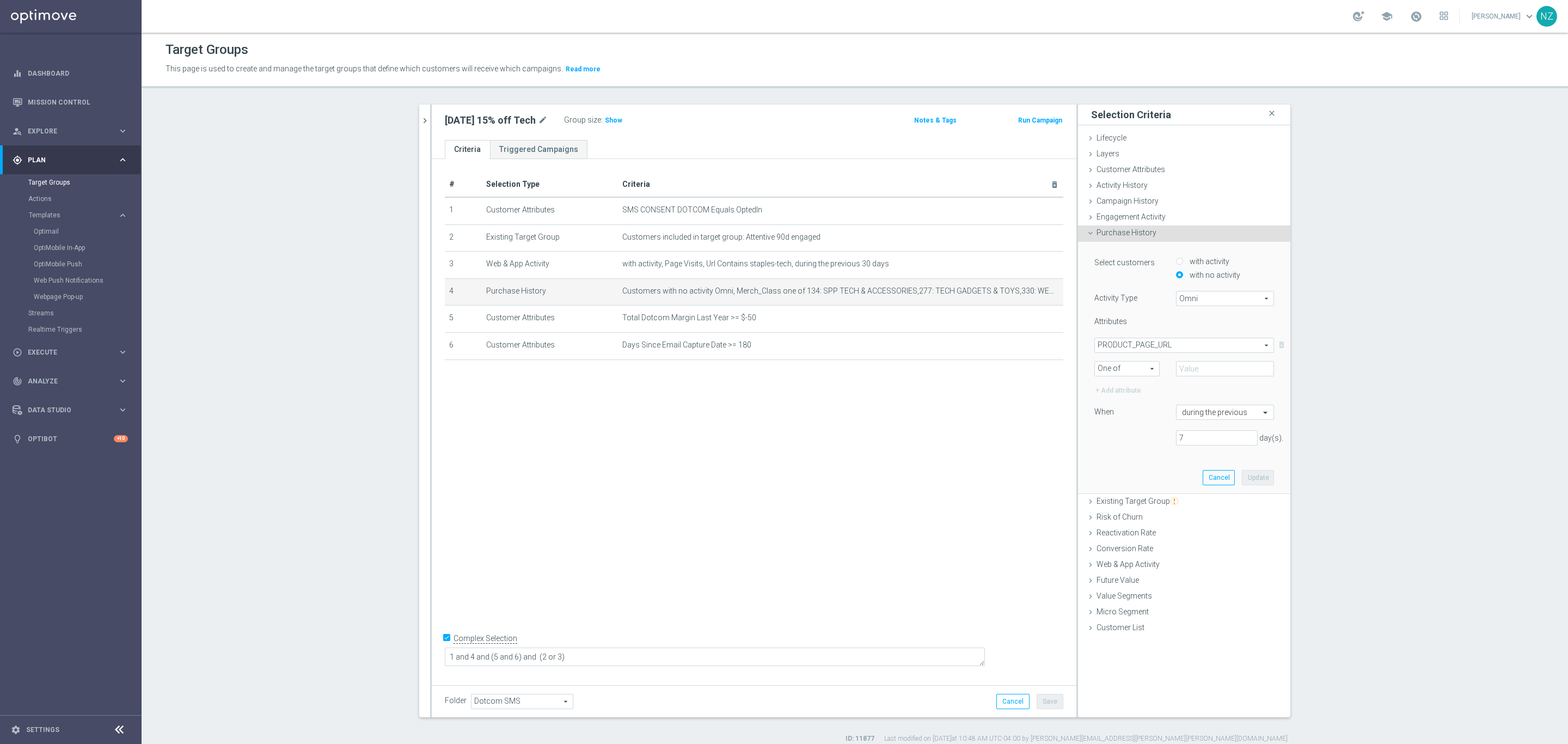
click at [1127, 364] on span "One of" at bounding box center [1127, 368] width 64 height 14
click at [1123, 440] on span "Contains" at bounding box center [1127, 441] width 53 height 9
type input "Contains"
click at [1189, 369] on input "text" at bounding box center [1224, 368] width 98 height 15
type input "staples-tech"
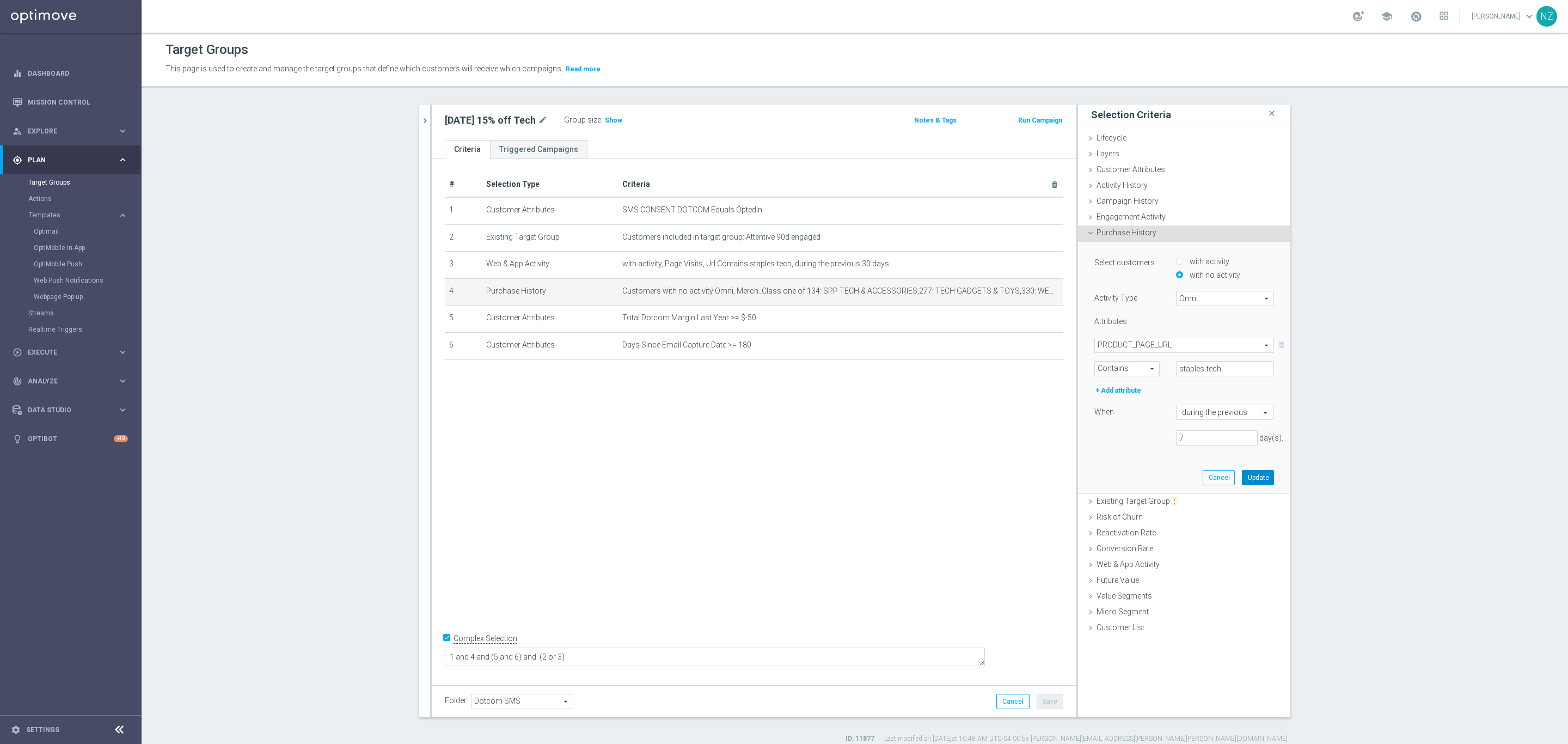
click at [1243, 481] on button "Update" at bounding box center [1257, 478] width 32 height 15
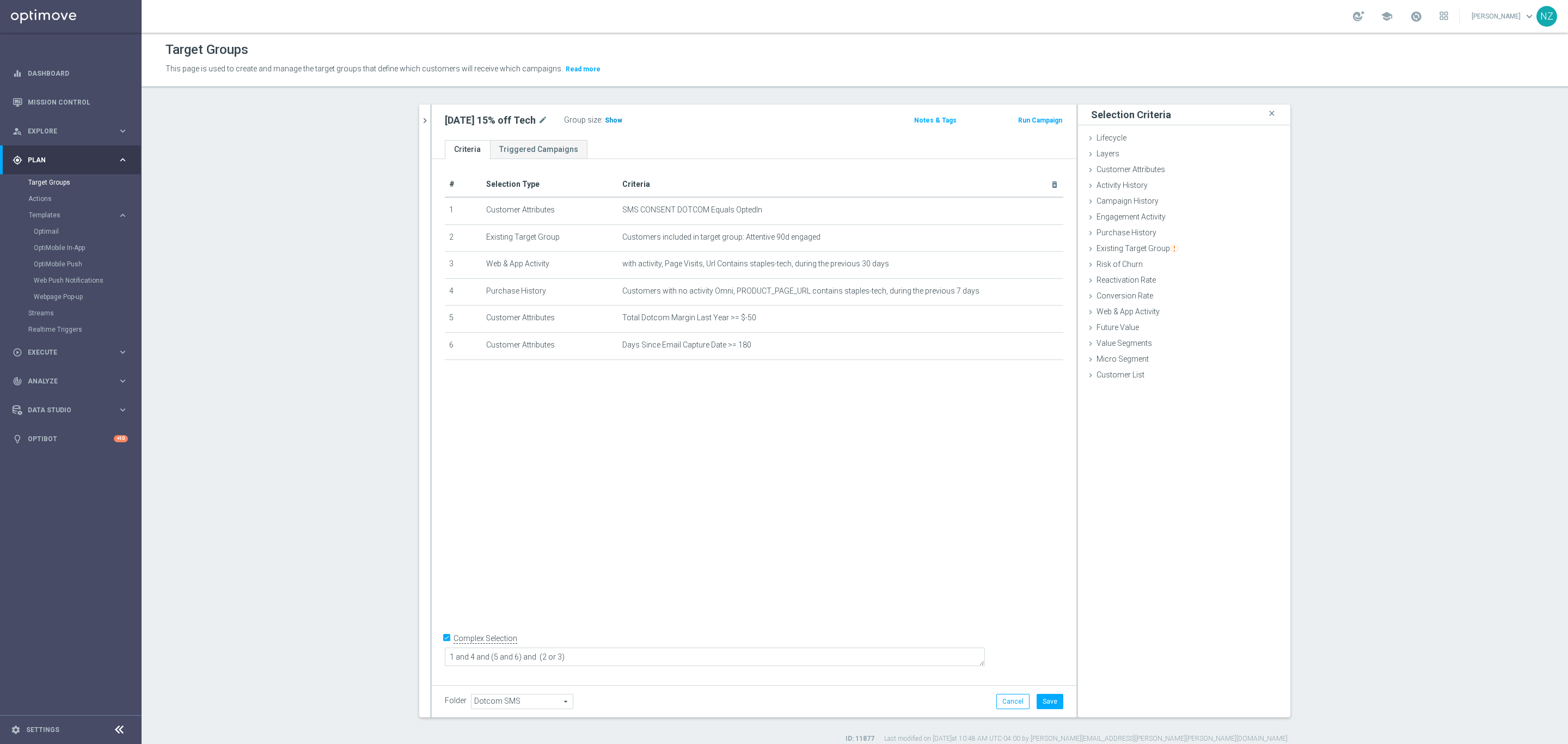
click at [608, 115] on h3 "Show" at bounding box center [613, 120] width 20 height 12
click at [1049, 706] on button "Save" at bounding box center [1050, 701] width 27 height 15
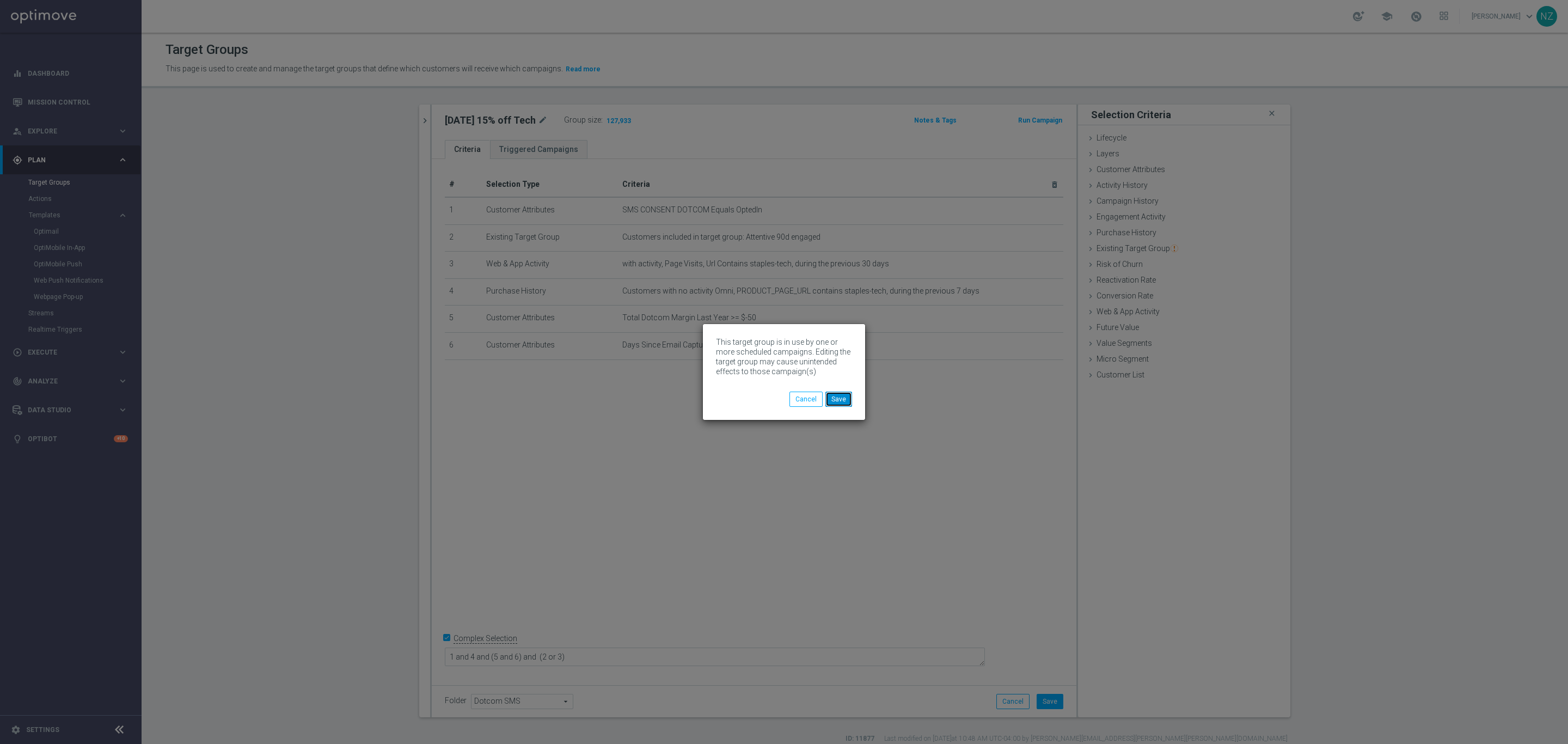
click at [836, 396] on button "Save" at bounding box center [838, 399] width 27 height 15
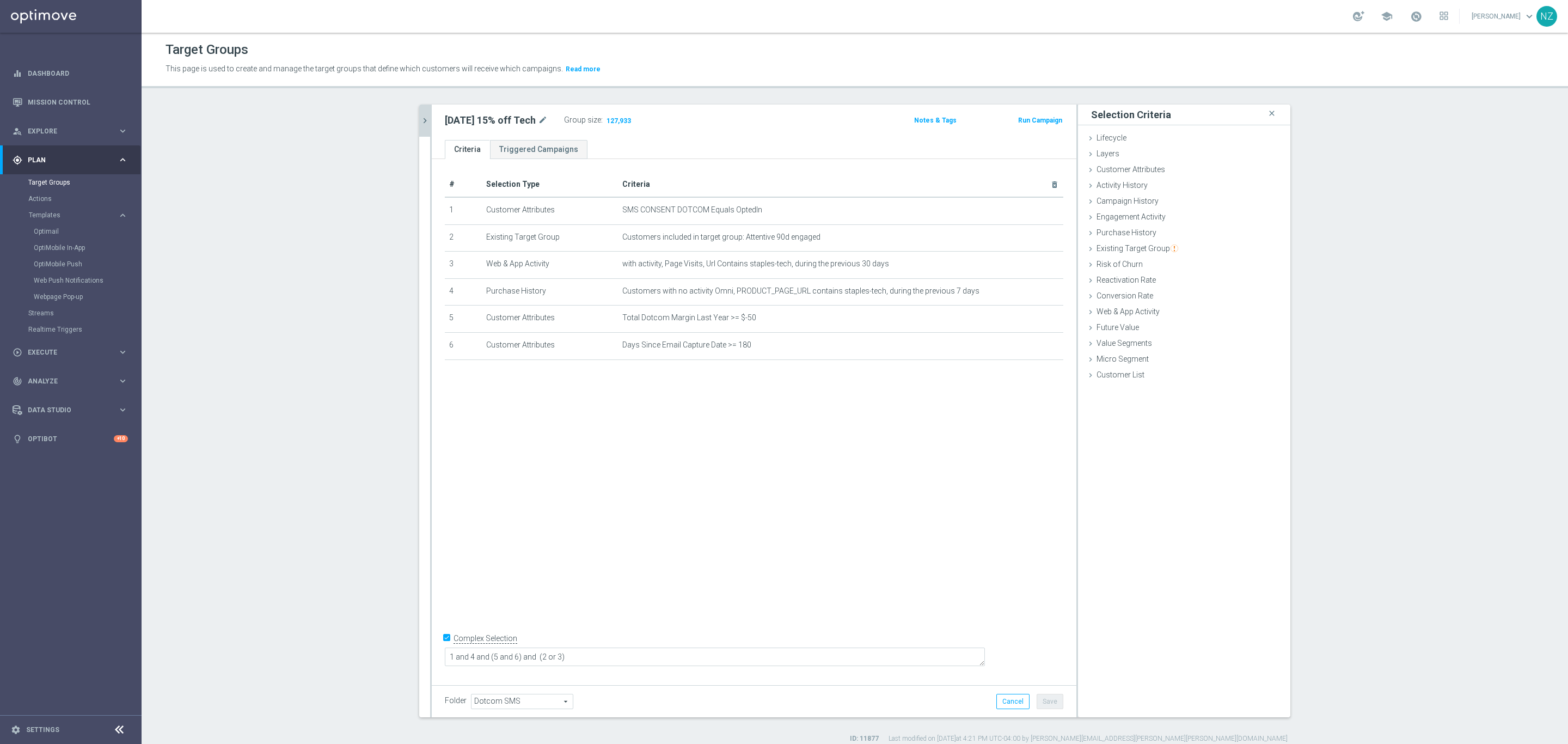
click at [420, 124] on icon "chevron_right" at bounding box center [425, 120] width 10 height 10
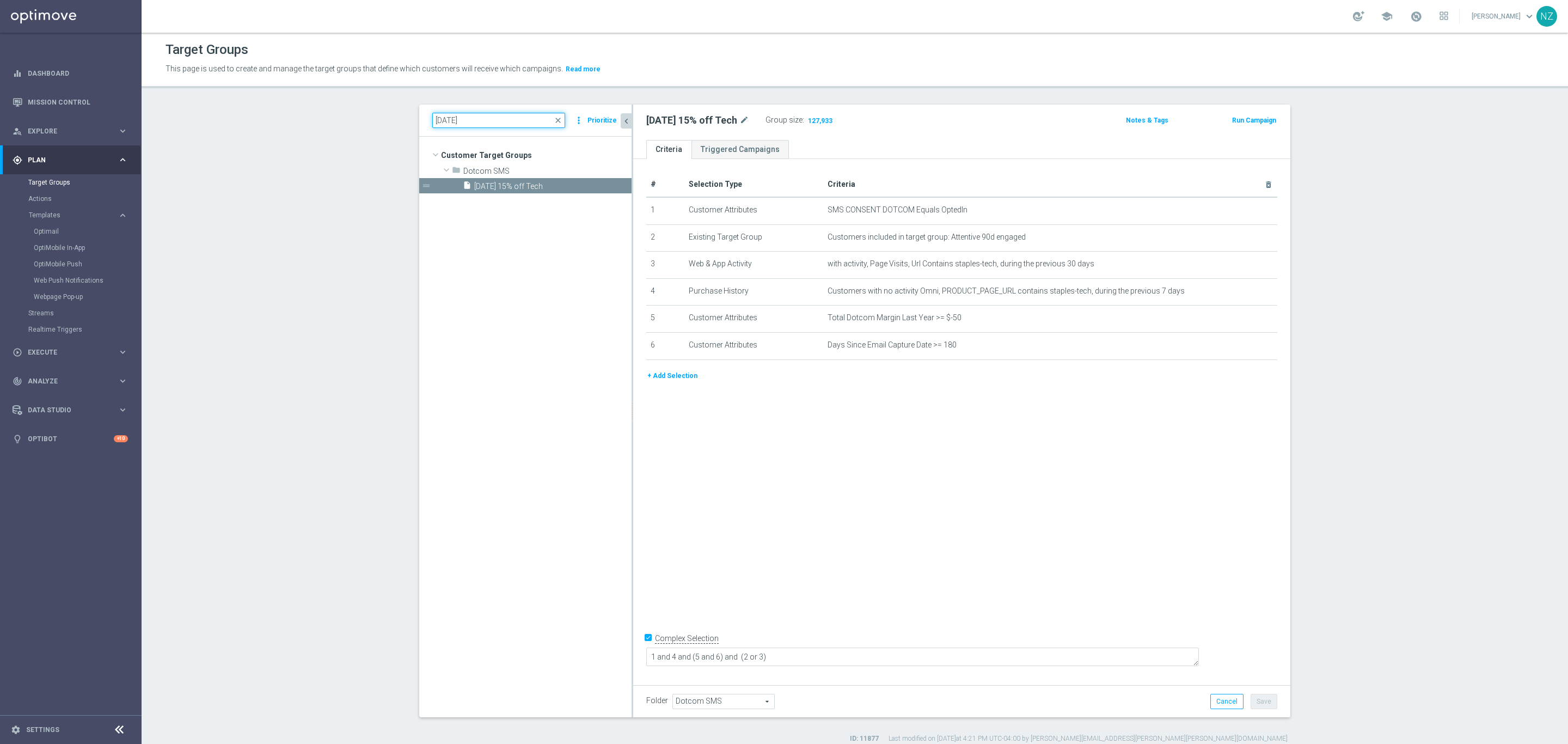
drag, startPoint x: 444, startPoint y: 122, endPoint x: 474, endPoint y: 114, distance: 31.0
click at [444, 122] on input "9.19.25" at bounding box center [499, 120] width 132 height 15
type input "9.22.25"
click at [526, 188] on span "9.22.25 Folding Tables" at bounding box center [540, 187] width 131 height 10
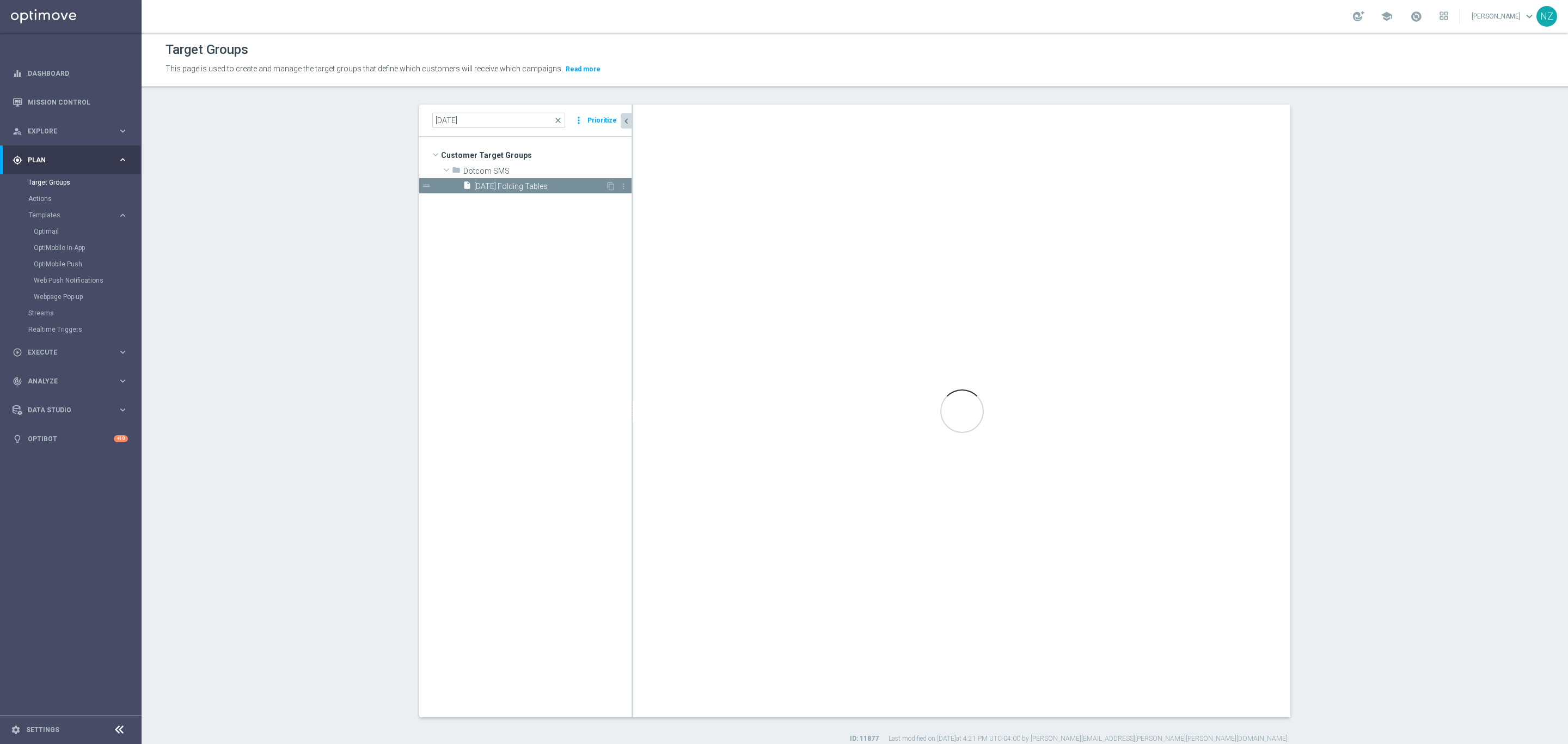
type textarea "2 and 6 and (1 or 3 or 7) and (4 and 5)"
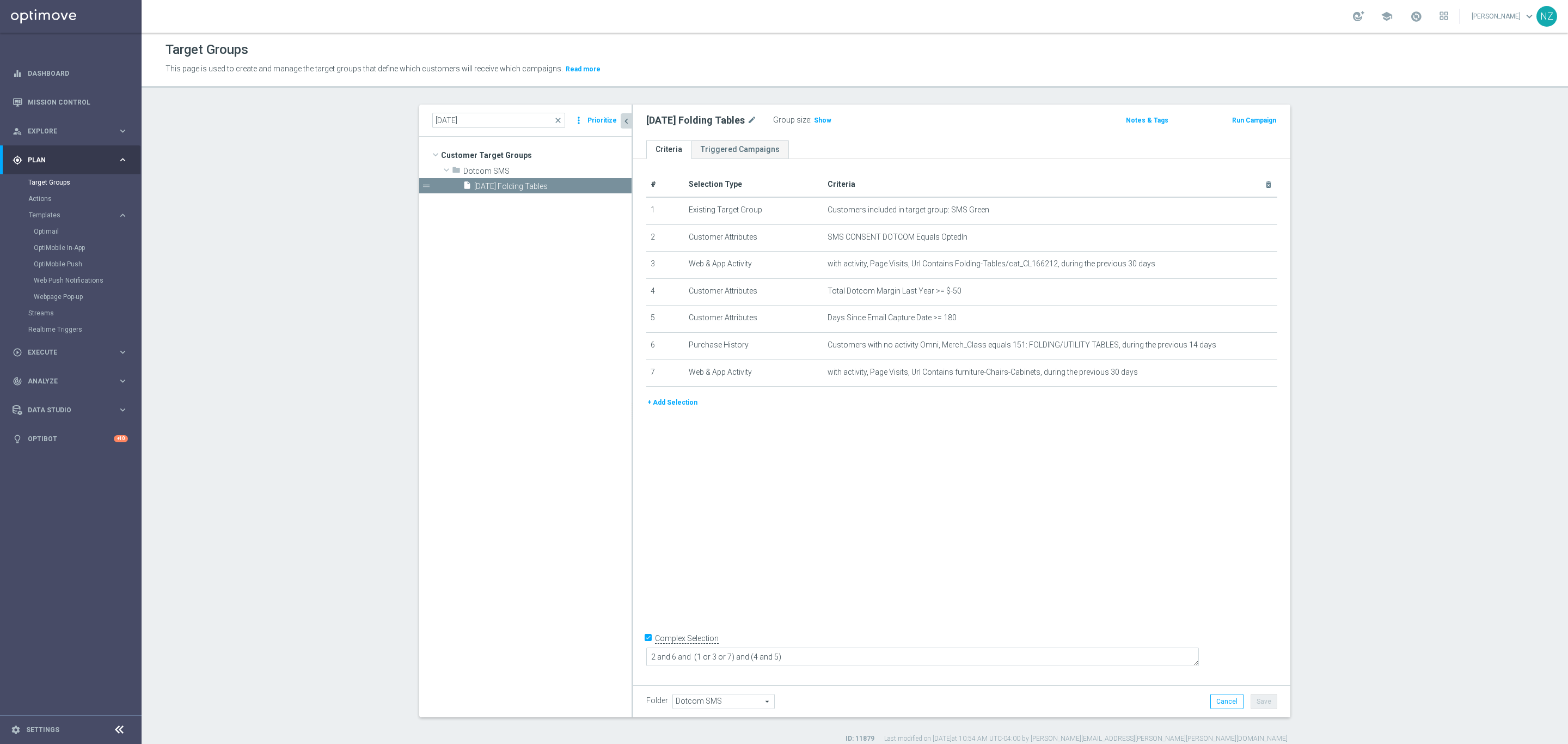
click at [438, 111] on div "9.22.25 close more_vert Prioritize" at bounding box center [525, 120] width 212 height 32
click at [439, 118] on input "9.22.25" at bounding box center [499, 120] width 132 height 15
type input "9.23.25"
click at [518, 190] on span "9.23.25 Sit Stand Desk" at bounding box center [540, 187] width 131 height 10
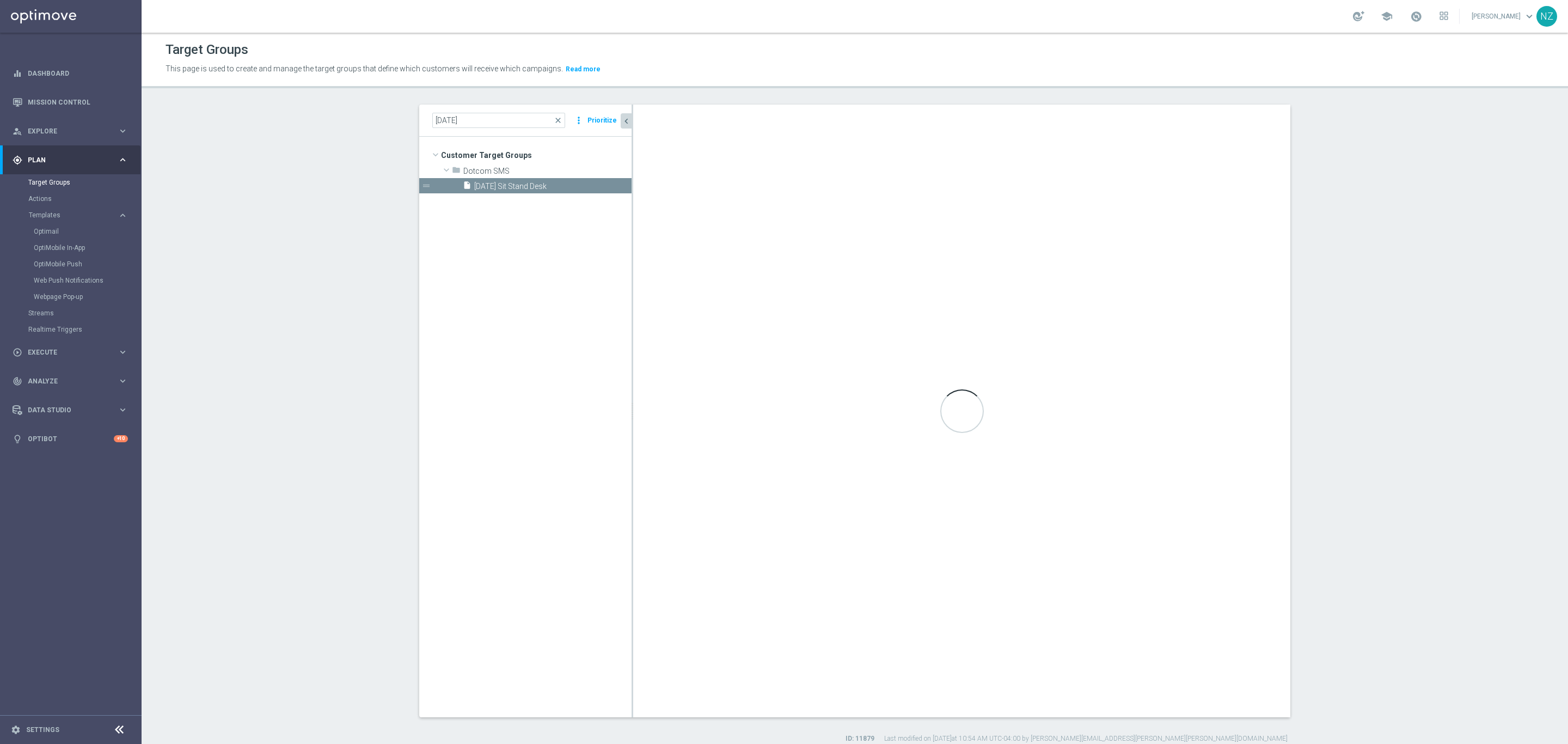
type textarea "2 and 6 and (1 or 3) and (4 and 5)"
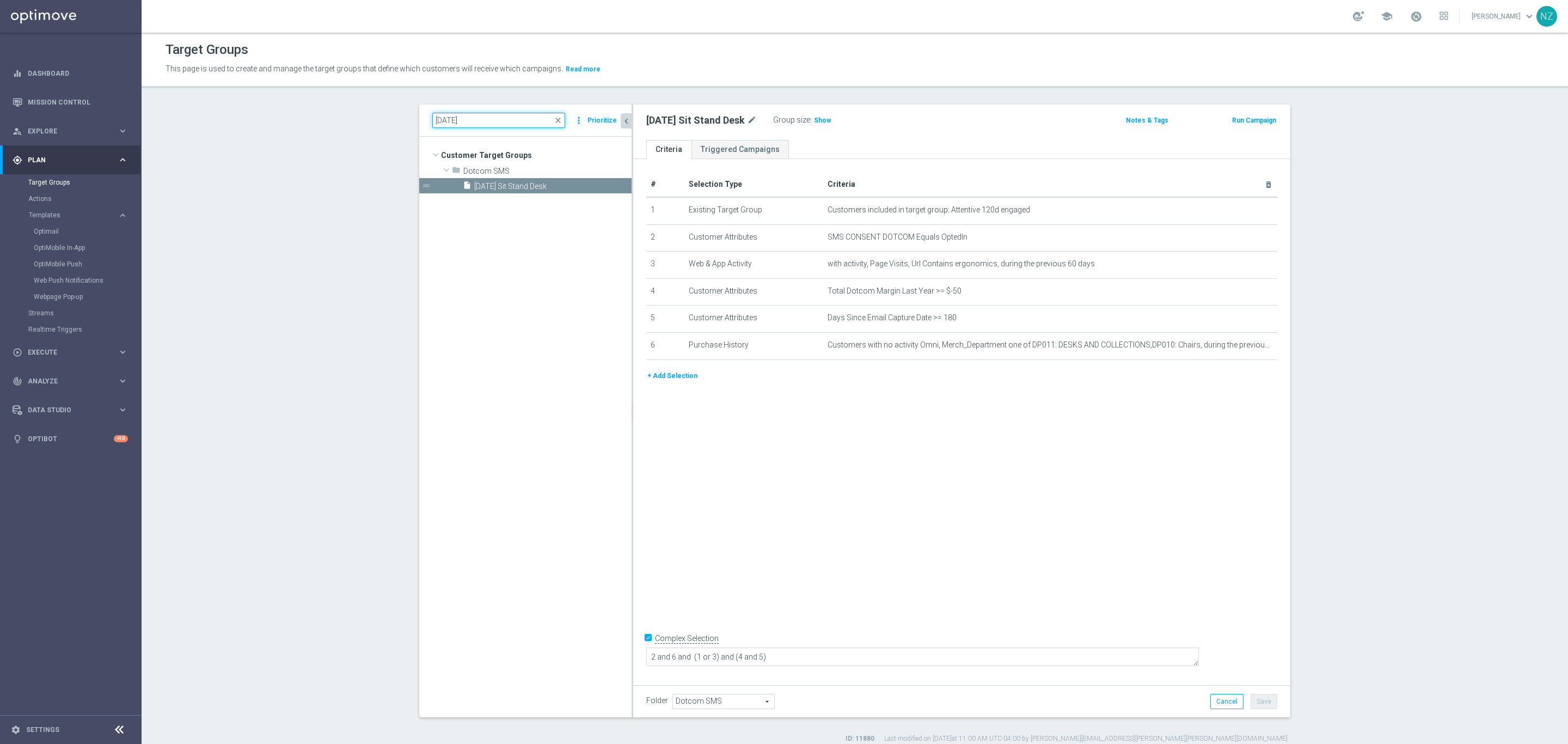
drag, startPoint x: 443, startPoint y: 120, endPoint x: 452, endPoint y: 116, distance: 9.8
click at [443, 120] on input "9.23.25" at bounding box center [499, 120] width 132 height 15
type input "9.24.25"
click at [527, 187] on span "9.24.25 Shredders" at bounding box center [540, 187] width 131 height 10
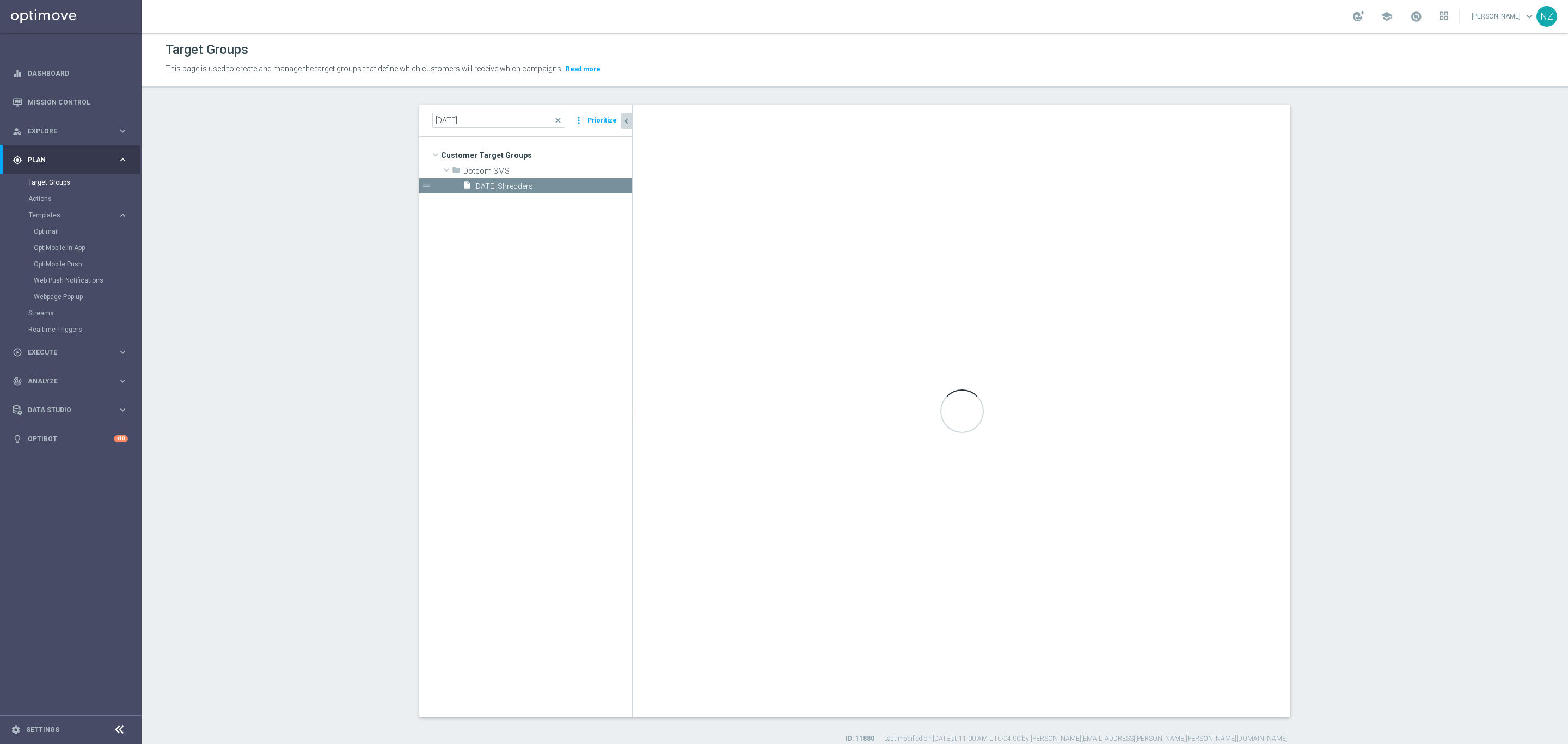
type textarea "2 and 6 and (1 or 3) and (4 and 5)"
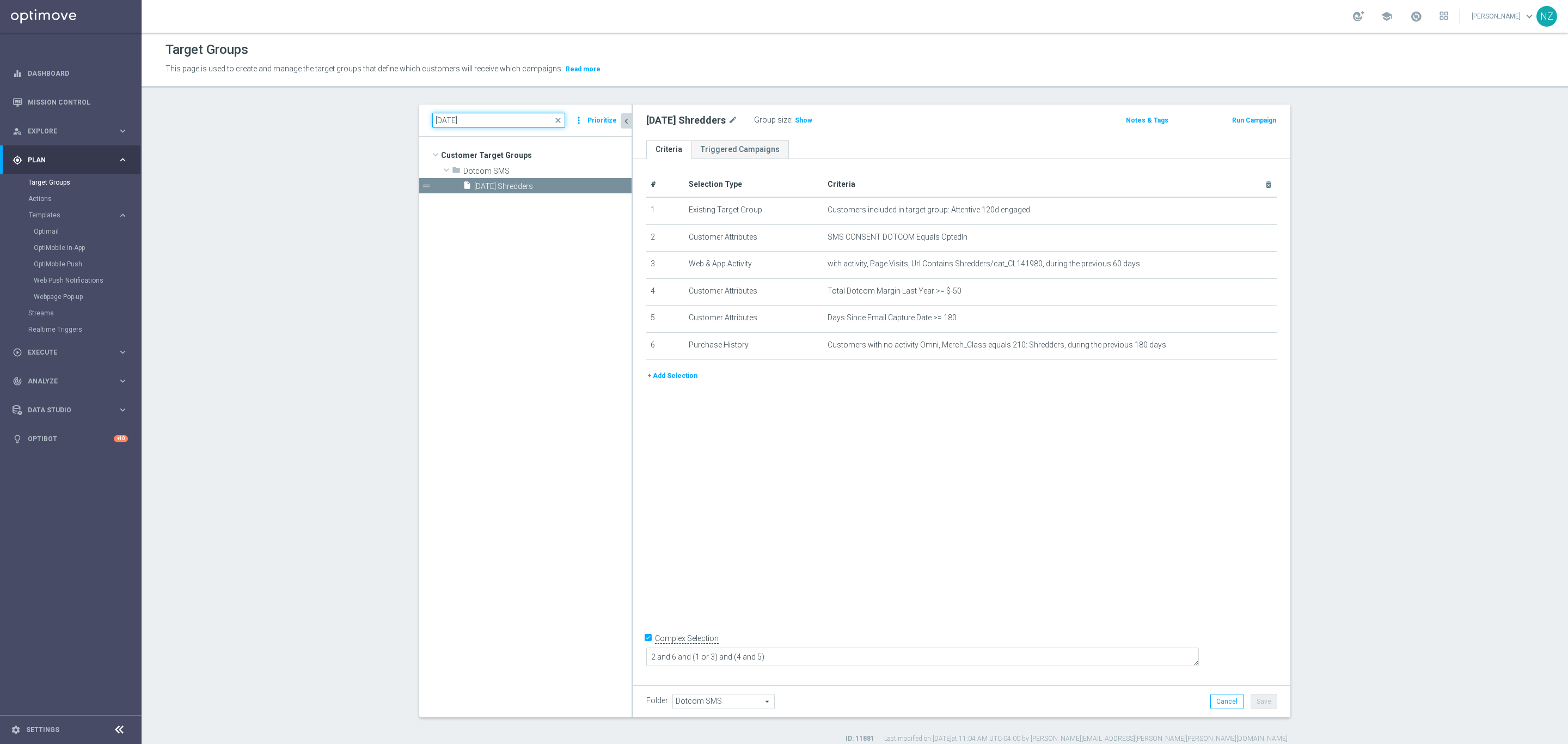
drag, startPoint x: 440, startPoint y: 121, endPoint x: 449, endPoint y: 120, distance: 9.1
click at [440, 121] on input "9.24.25" at bounding box center [499, 120] width 132 height 15
type input "9.29.25"
drag, startPoint x: 500, startPoint y: 187, endPoint x: 514, endPoint y: 197, distance: 17.2
click at [500, 187] on span "9.29.25 K-cups" at bounding box center [552, 187] width 157 height 10
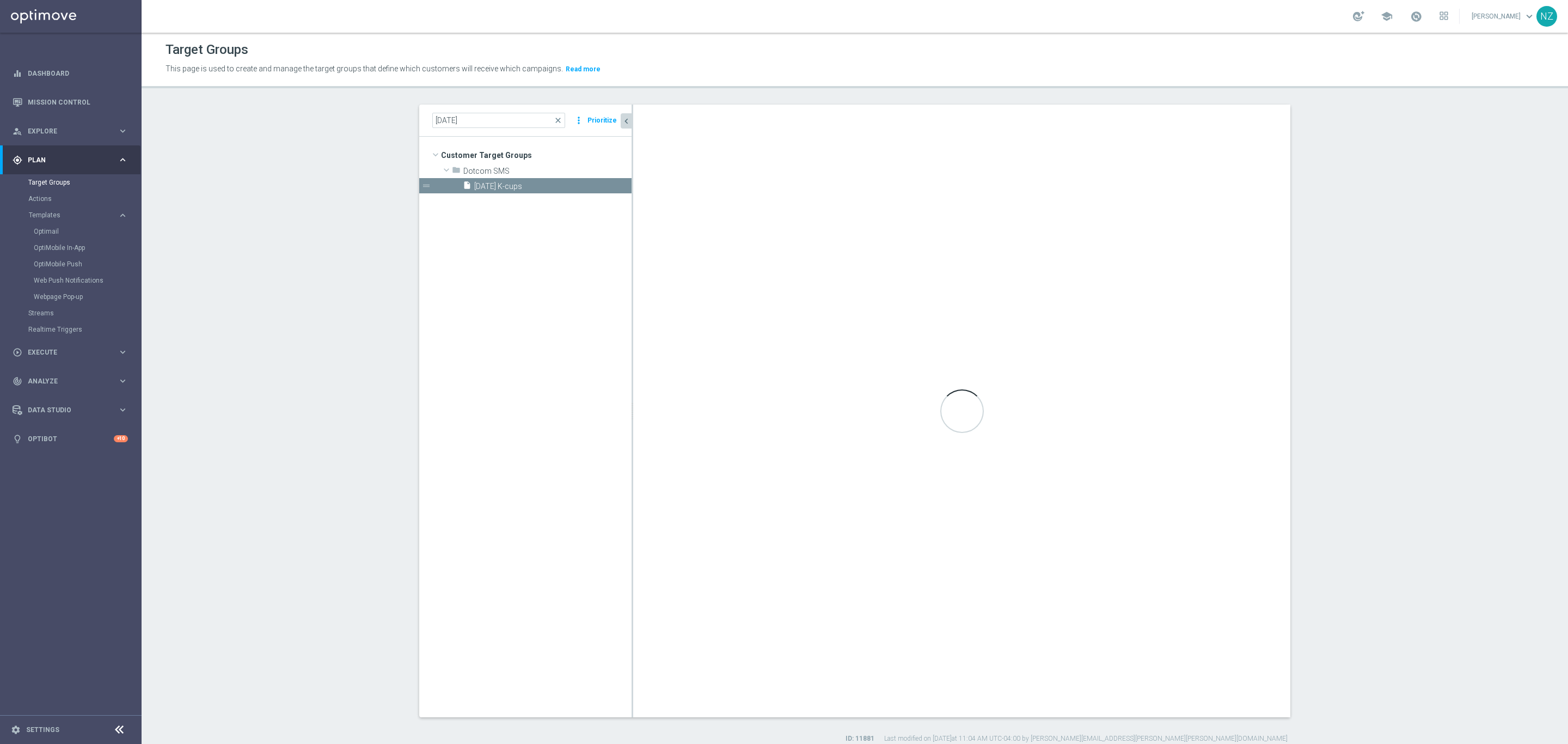
checkbox input "false"
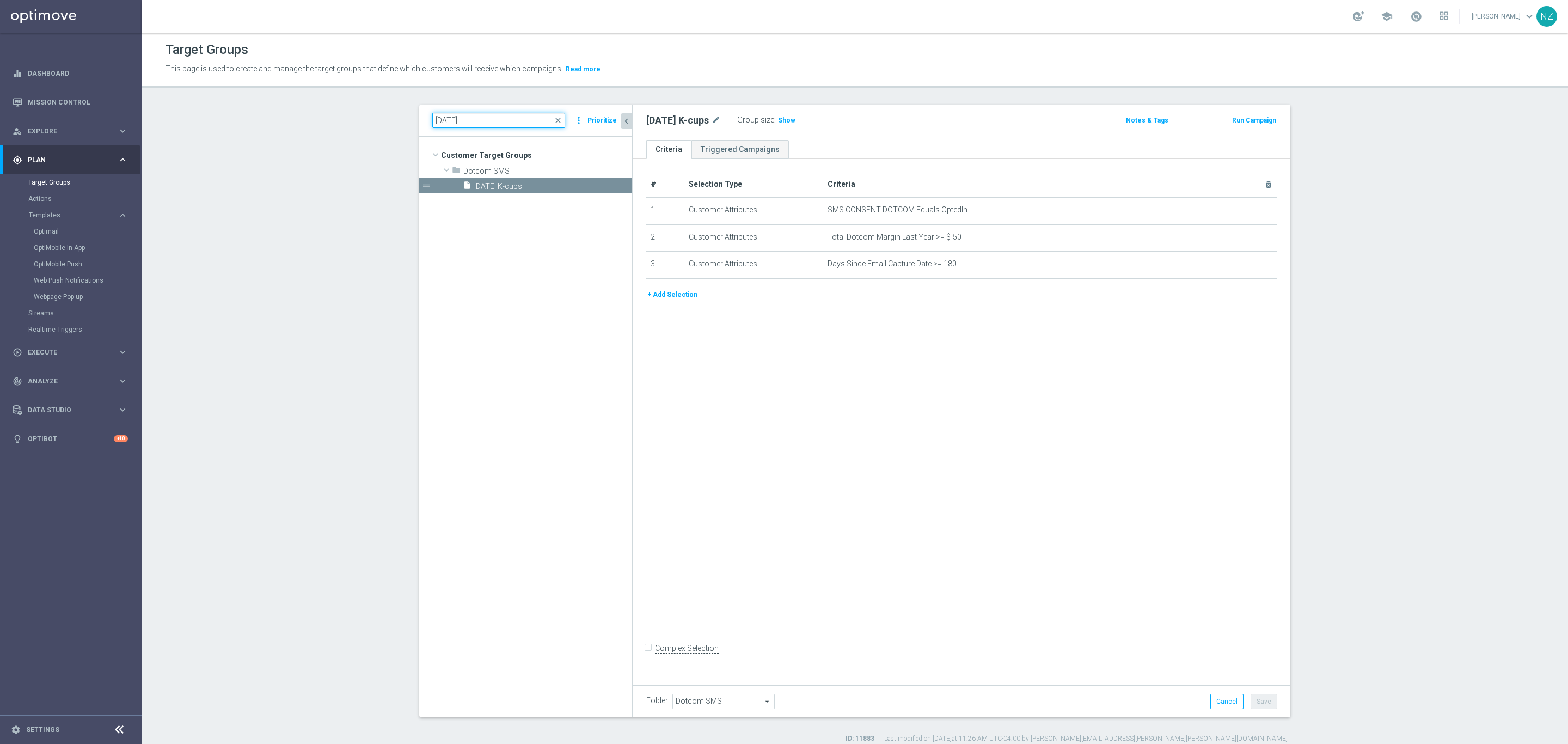
click at [441, 118] on input "9.29.25" at bounding box center [499, 120] width 132 height 15
type input "9.30.25"
click at [510, 190] on span "9.30.25 HP Laptop" at bounding box center [540, 187] width 131 height 10
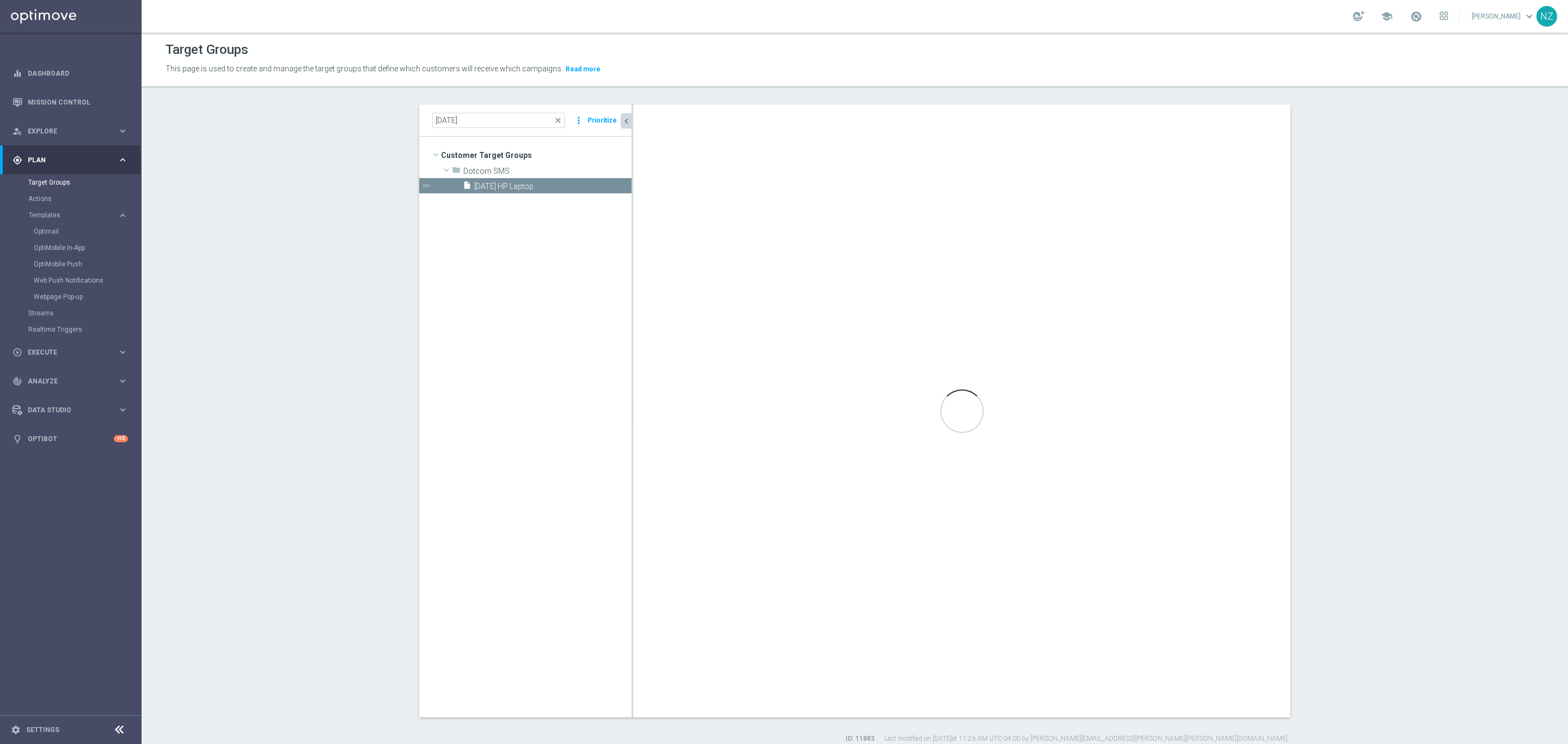
checkbox input "true"
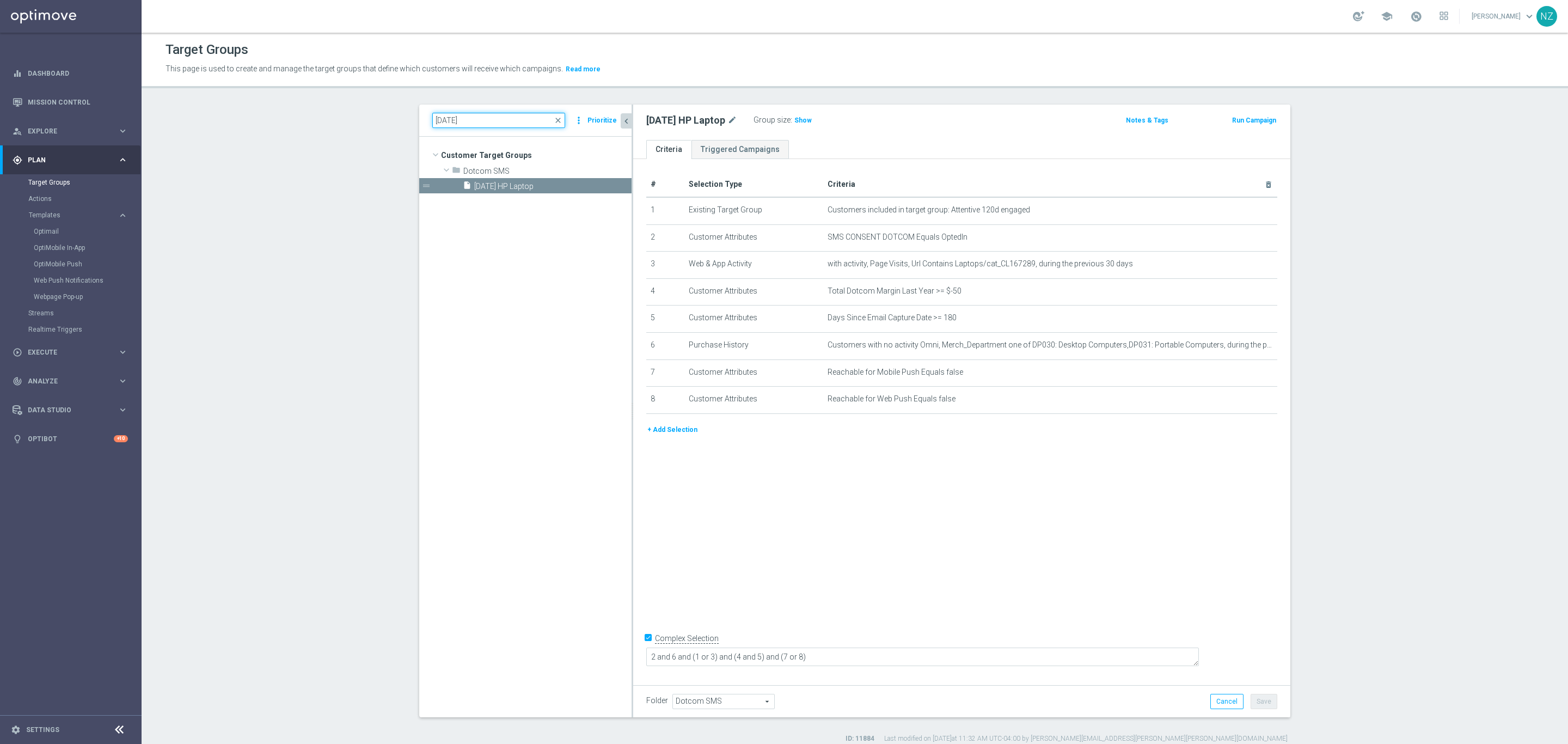
click at [441, 118] on input "9.30.25" at bounding box center [499, 120] width 132 height 15
drag, startPoint x: 444, startPoint y: 118, endPoint x: 410, endPoint y: 122, distance: 34.2
click at [410, 122] on div "9.30.25 close more_vert Prioritize Customer Target Groups library_add create_ne…" at bounding box center [854, 424] width 914 height 639
type input "10.2.25"
click at [498, 189] on span "10.2.25 Dash Cam" at bounding box center [540, 187] width 131 height 10
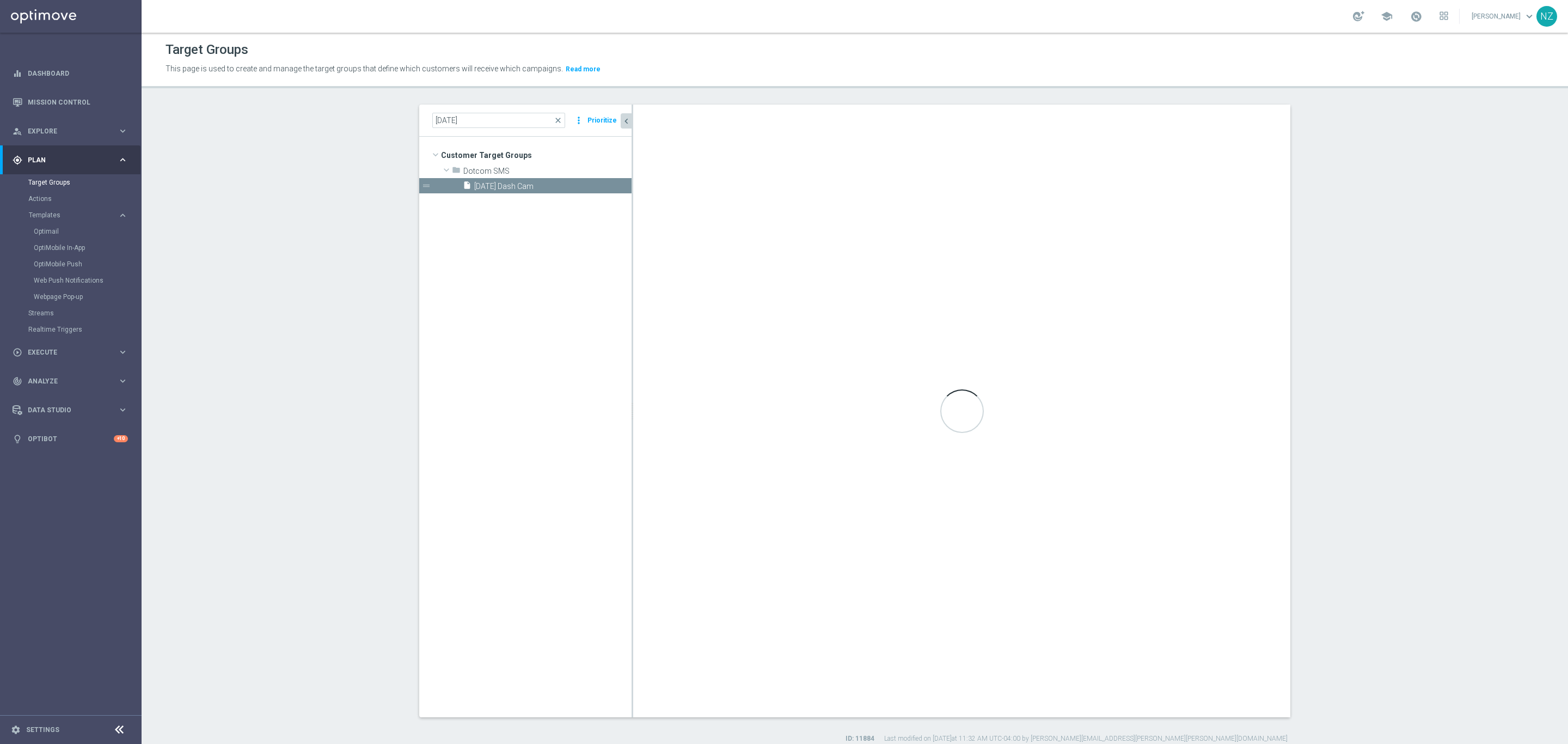
type textarea "2 and 6 and (1 or 3) and (4 and 5)"
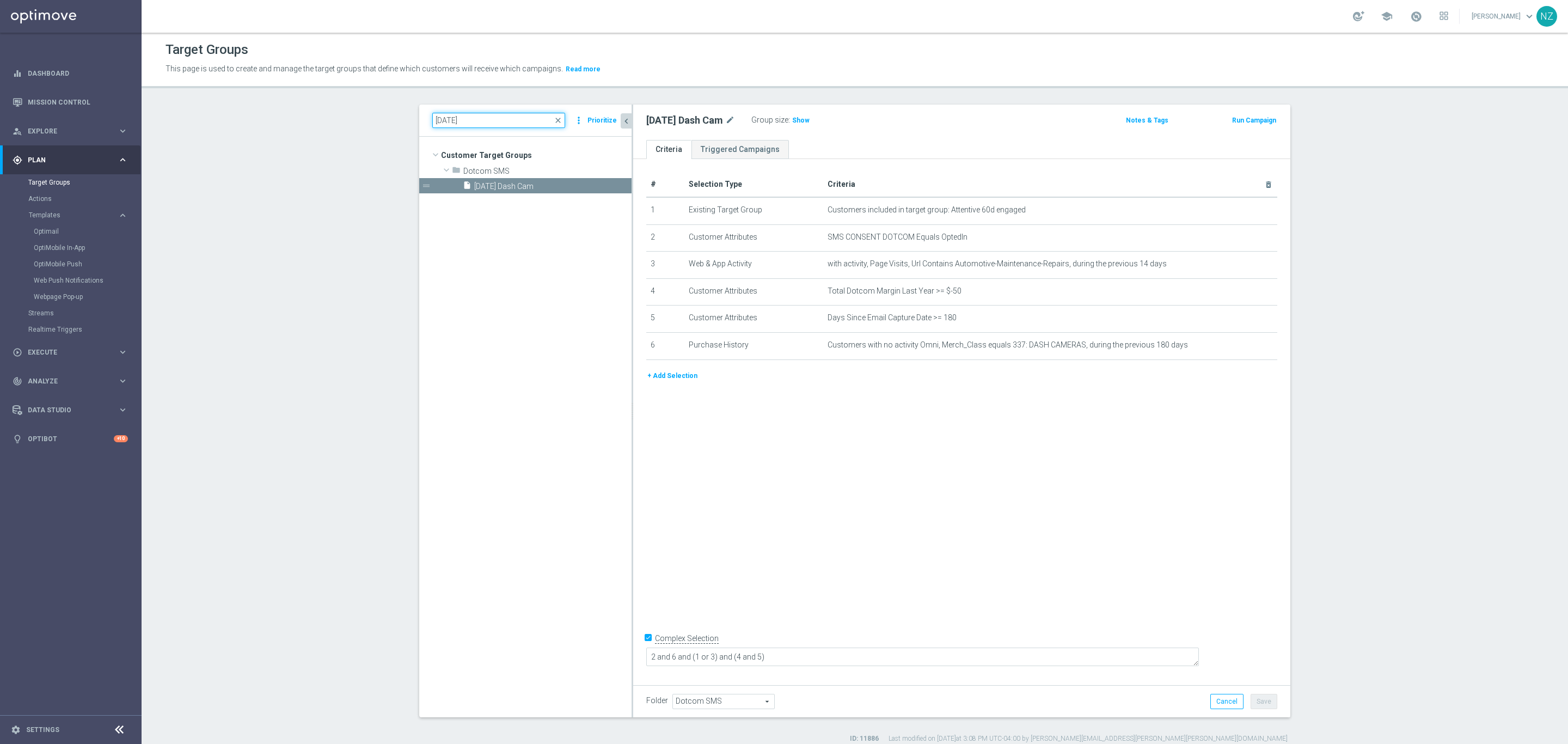
drag, startPoint x: 472, startPoint y: 115, endPoint x: 407, endPoint y: 126, distance: 65.9
click at [407, 126] on div "10.2.25 close more_vert Prioritize Customer Target Groups library_add create_ne…" at bounding box center [854, 424] width 914 height 639
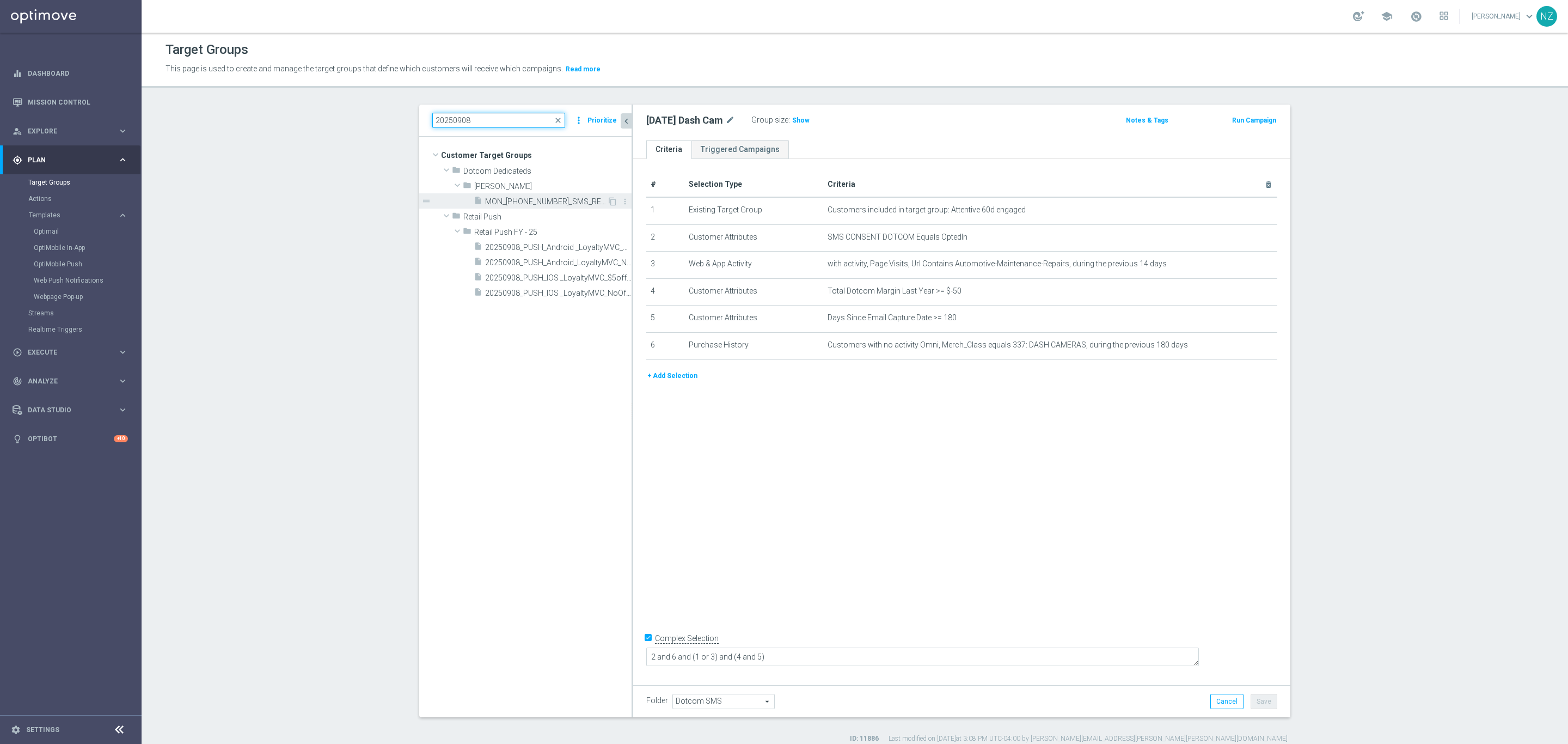
type input "20250908"
click at [540, 196] on div "insert_drive_file MON_20250908_SMS_RET_Printer" at bounding box center [540, 201] width 133 height 15
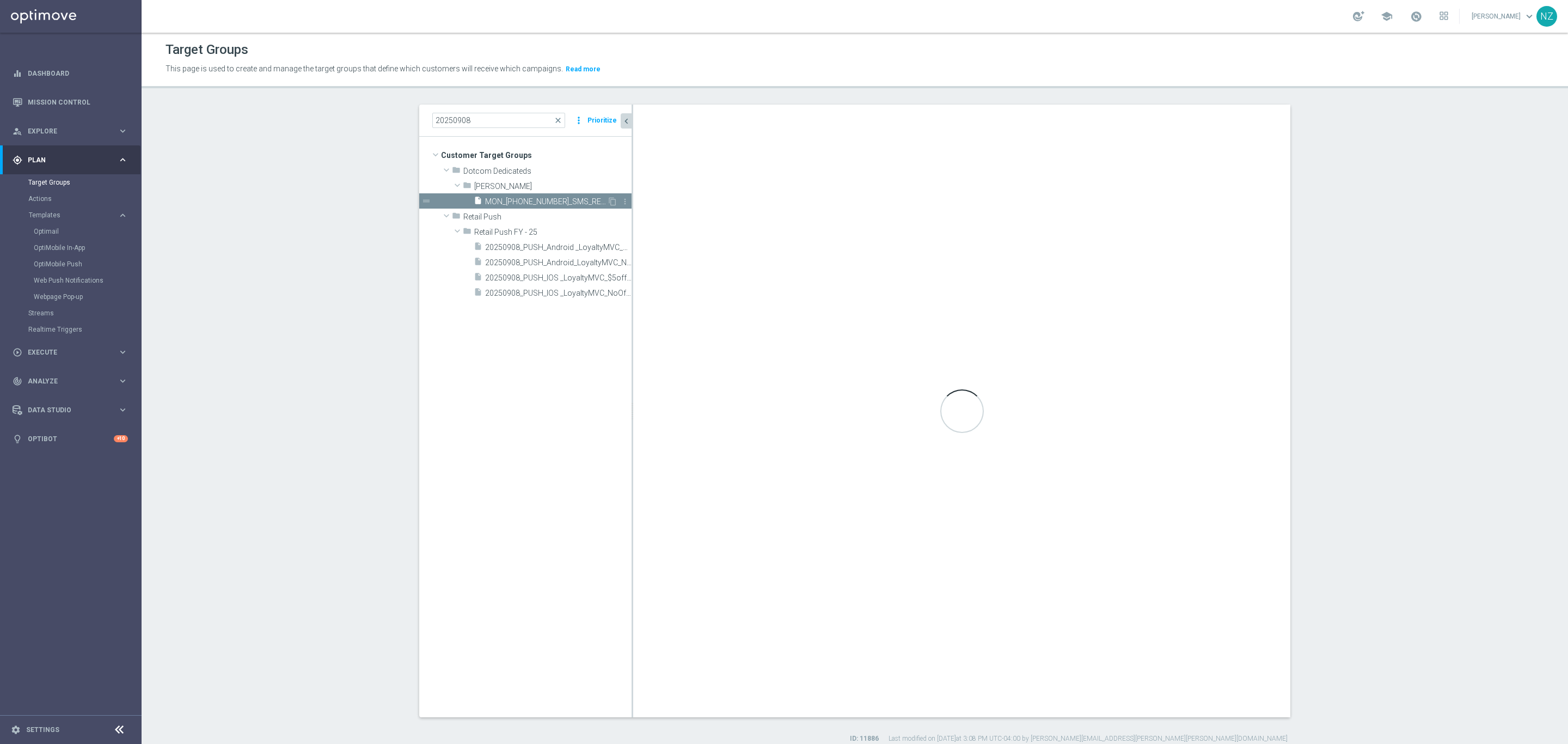
type input "[PERSON_NAME]"
type textarea "1 and 2 and (3 or 4) and 5 and 6 and 7 and (8 or 9) and 10"
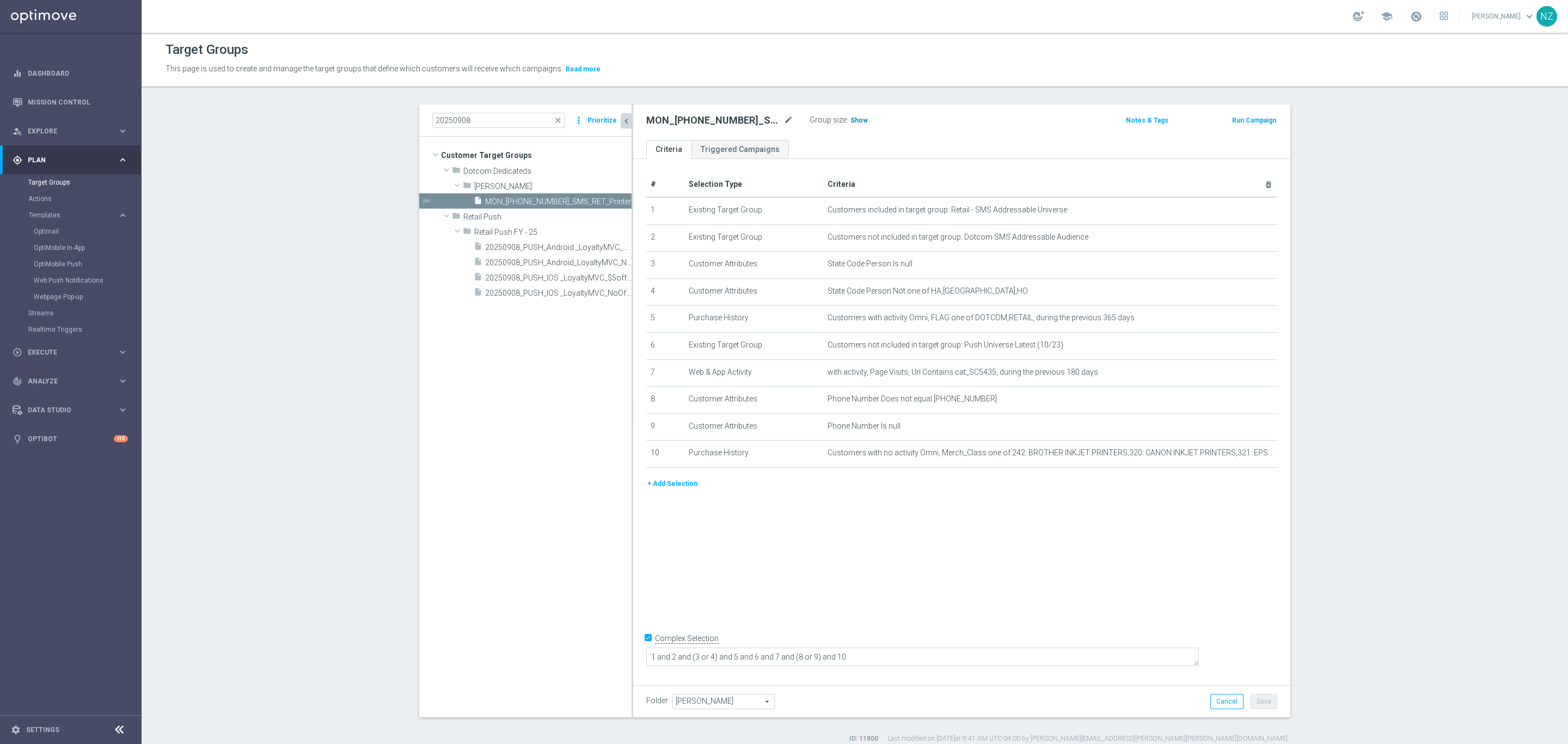
click at [859, 118] on h3 "Show" at bounding box center [858, 120] width 20 height 12
click at [1554, 307] on section "20250908 close more_vert Prioritize Customer Target Groups library_add create_n…" at bounding box center [854, 424] width 1426 height 639
click at [1018, 208] on span "Customers included in target group: Retail - SMS Addressable Universe" at bounding box center [1033, 210] width 410 height 10
click at [1237, 235] on icon "mode_edit" at bounding box center [1242, 236] width 9 height 9
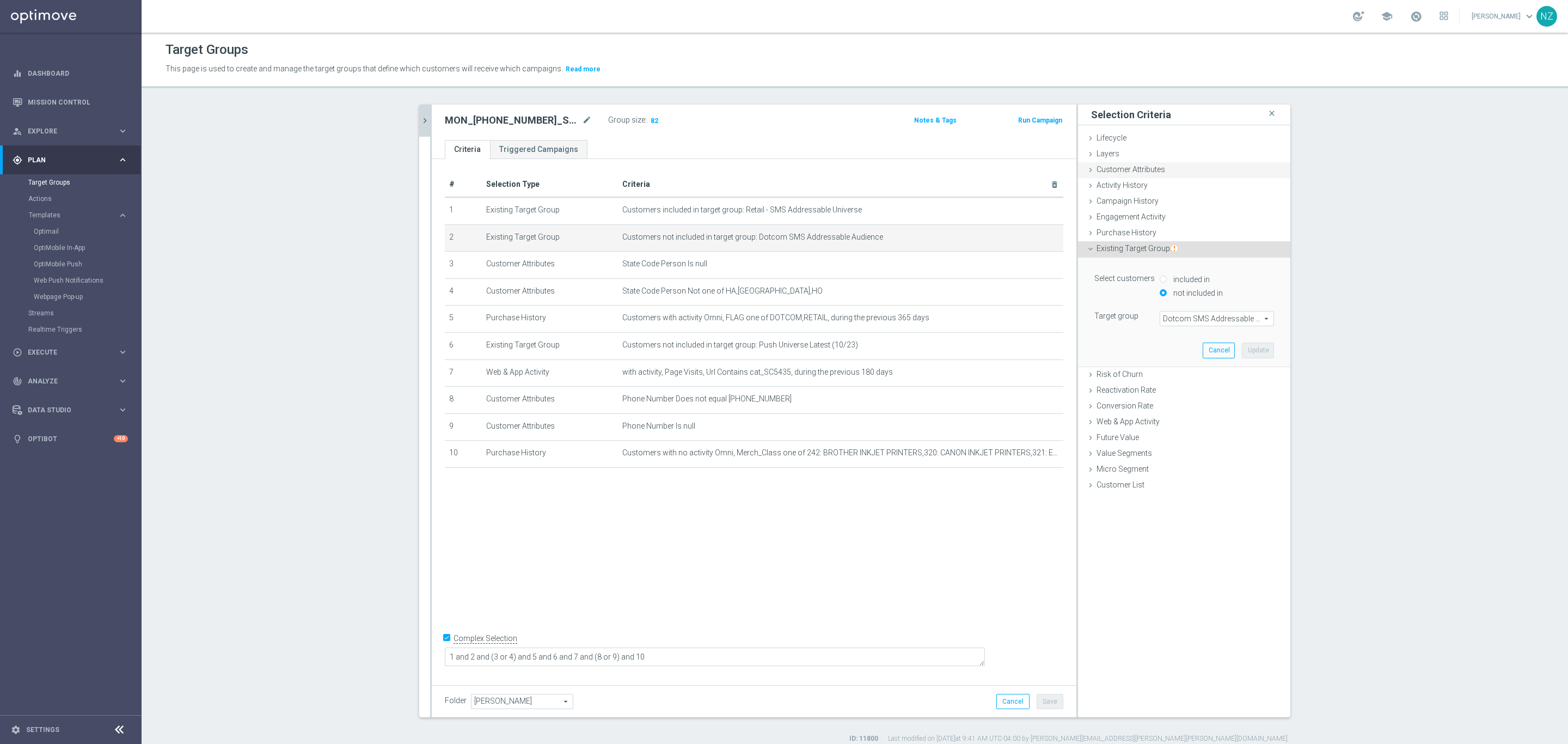
click at [1129, 170] on span "Customer Attributes" at bounding box center [1130, 169] width 68 height 9
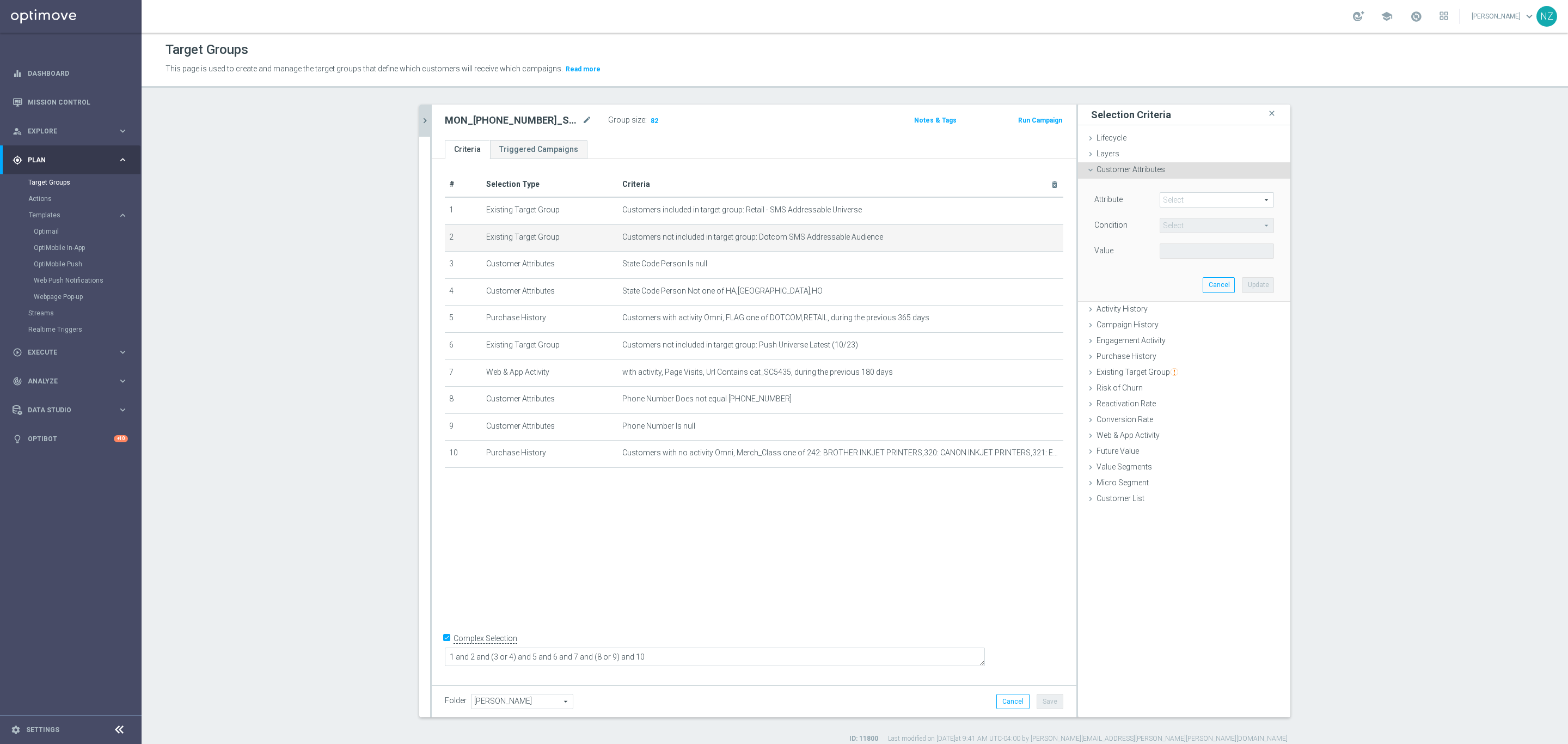
click at [1184, 197] on span at bounding box center [1217, 199] width 113 height 14
click at [1186, 208] on input "search" at bounding box center [1216, 199] width 114 height 15
drag, startPoint x: 1190, startPoint y: 202, endPoint x: 1112, endPoint y: 197, distance: 78.2
click at [1112, 197] on div "Attribute Select arrow_drop_down dotcom close Churn Factor Dotcom Days Since Fi…" at bounding box center [1184, 201] width 196 height 18
type input "dotcom"
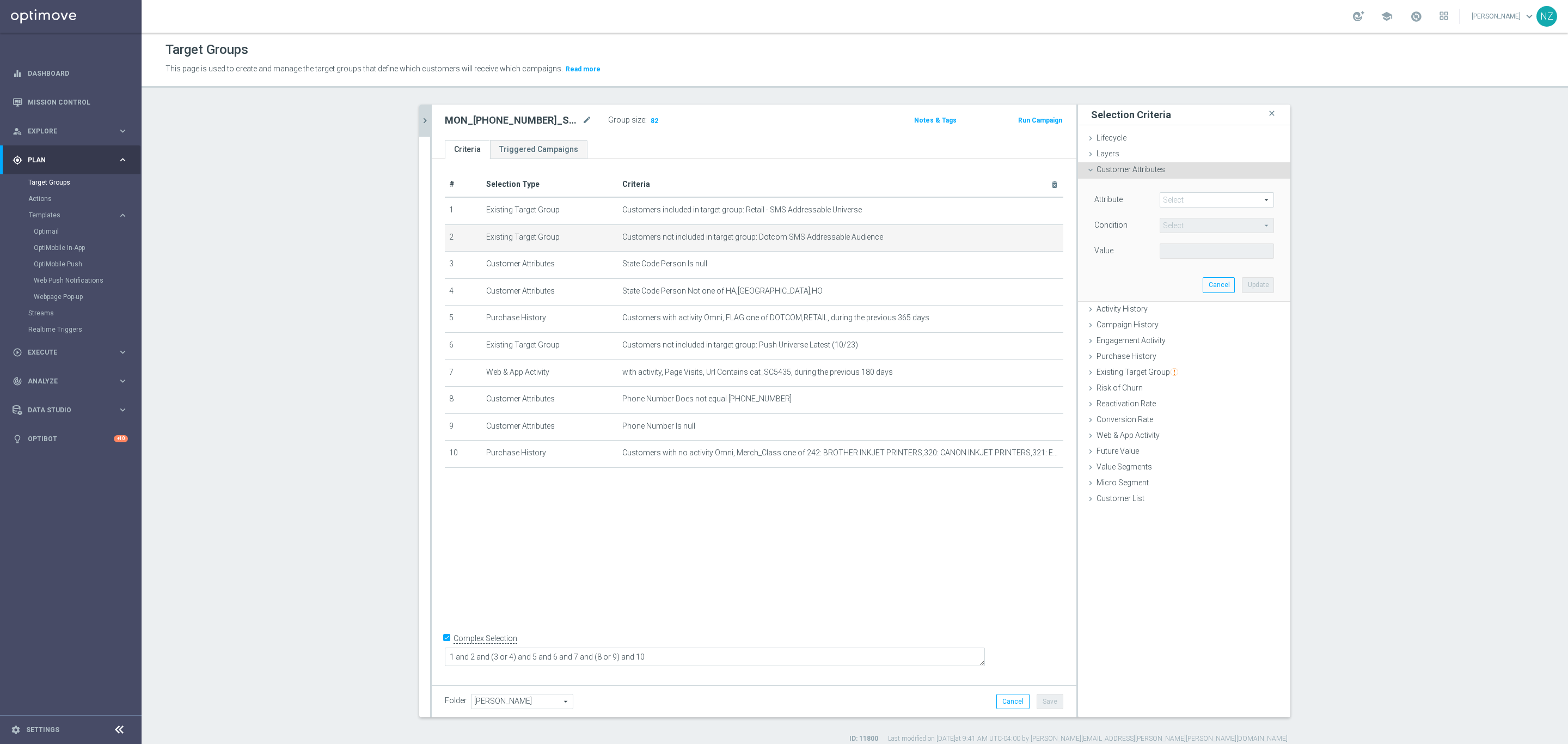
click at [1178, 198] on span at bounding box center [1217, 199] width 113 height 14
click at [1187, 197] on input "search" at bounding box center [1216, 199] width 114 height 15
type input "sms"
click at [1227, 262] on span "SMS CONSENT DOTCOM" at bounding box center [1216, 258] width 103 height 9
type input "SMS CONSENT DOTCOM"
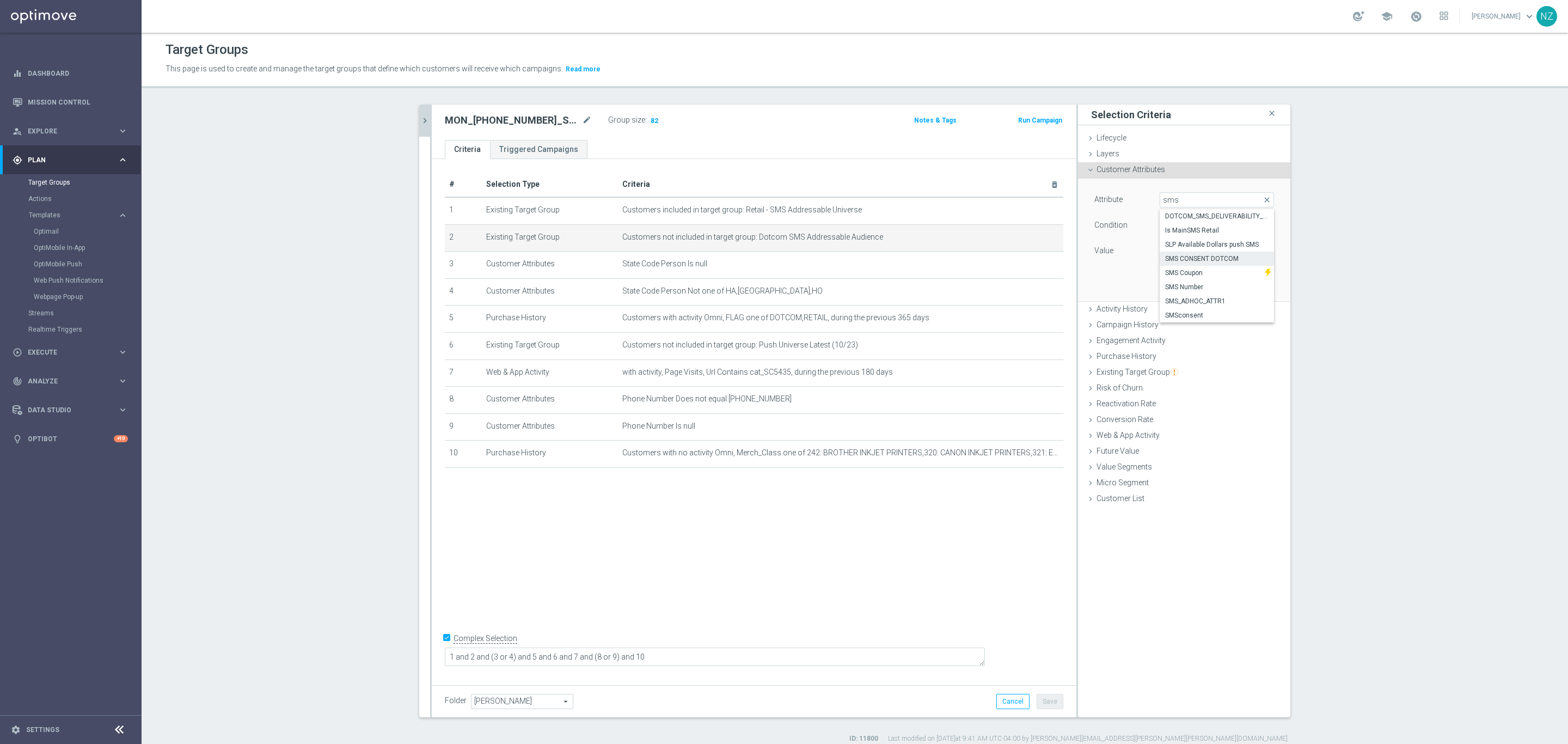
type input "Equals"
click at [1198, 247] on span at bounding box center [1217, 251] width 113 height 14
click at [1191, 280] on span "OptedOut" at bounding box center [1216, 281] width 103 height 9
type input "OptedOut"
click at [1248, 286] on button "Update" at bounding box center [1257, 285] width 32 height 15
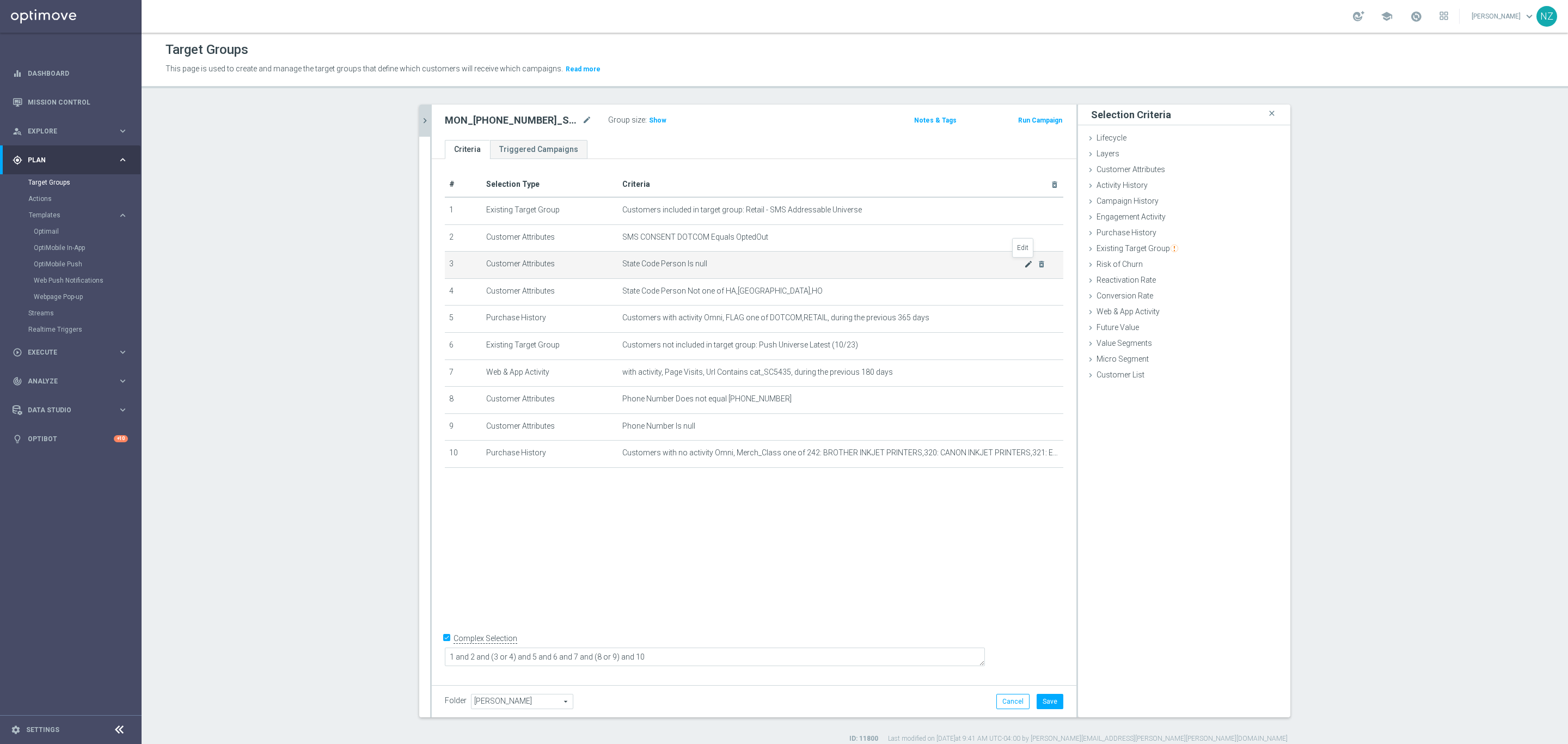
click at [1024, 264] on icon "mode_edit" at bounding box center [1028, 264] width 9 height 9
click at [1216, 225] on span "Is null" at bounding box center [1217, 225] width 113 height 14
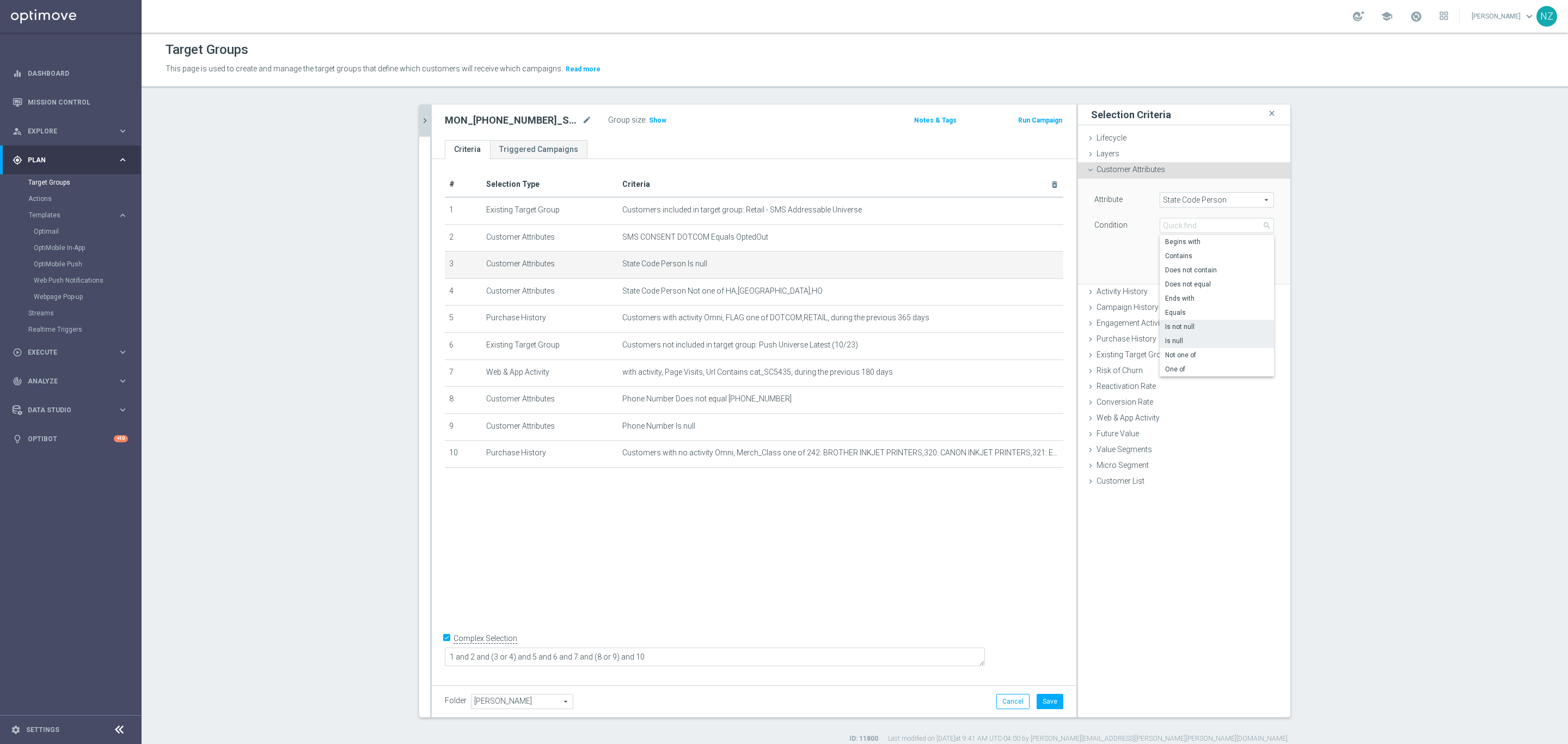
click at [1190, 330] on span "Is not null" at bounding box center [1216, 327] width 103 height 9
type input "Is not null"
click at [1249, 262] on button "Update" at bounding box center [1257, 267] width 32 height 15
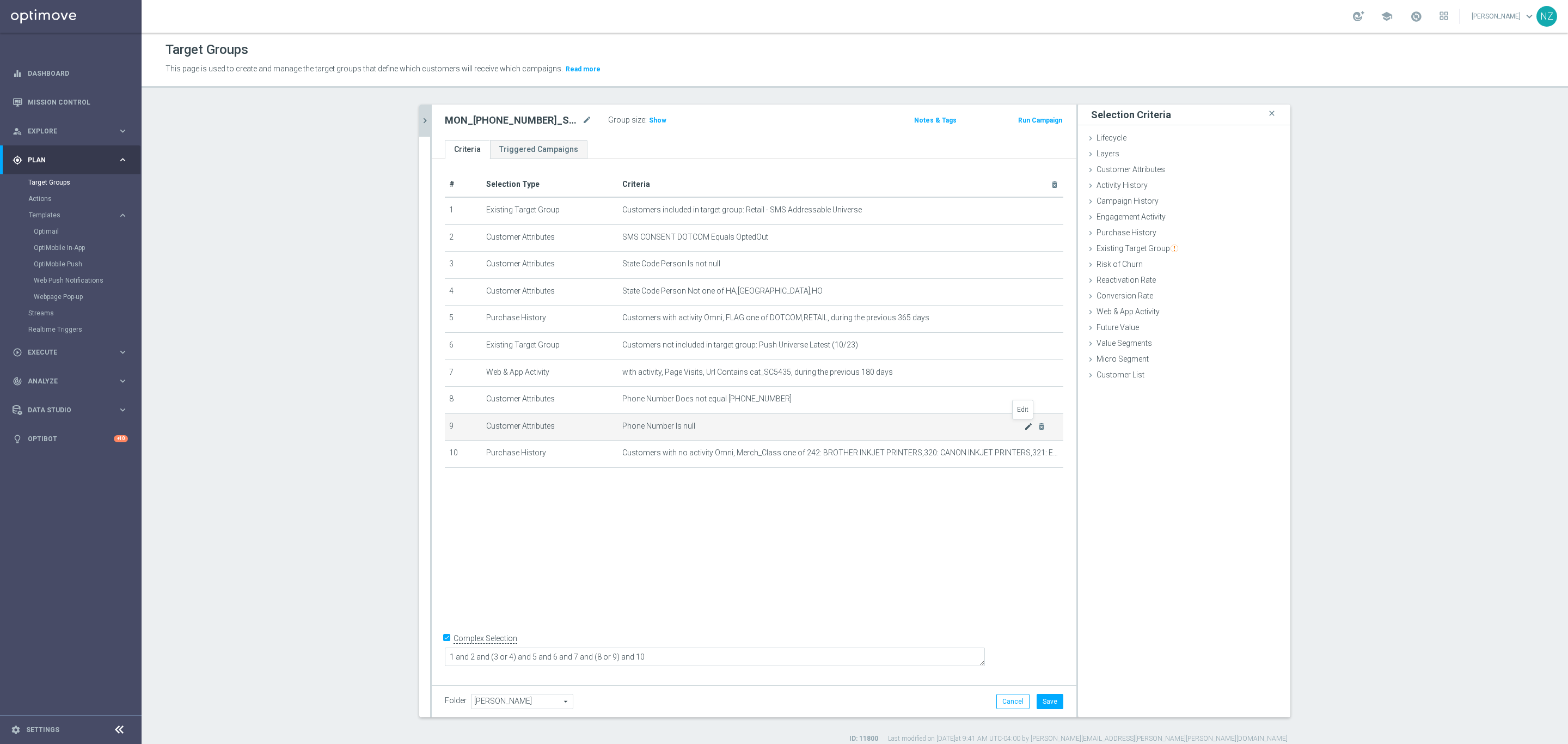
click at [1024, 427] on icon "mode_edit" at bounding box center [1028, 426] width 9 height 9
click at [1176, 219] on span "Is null" at bounding box center [1217, 225] width 113 height 14
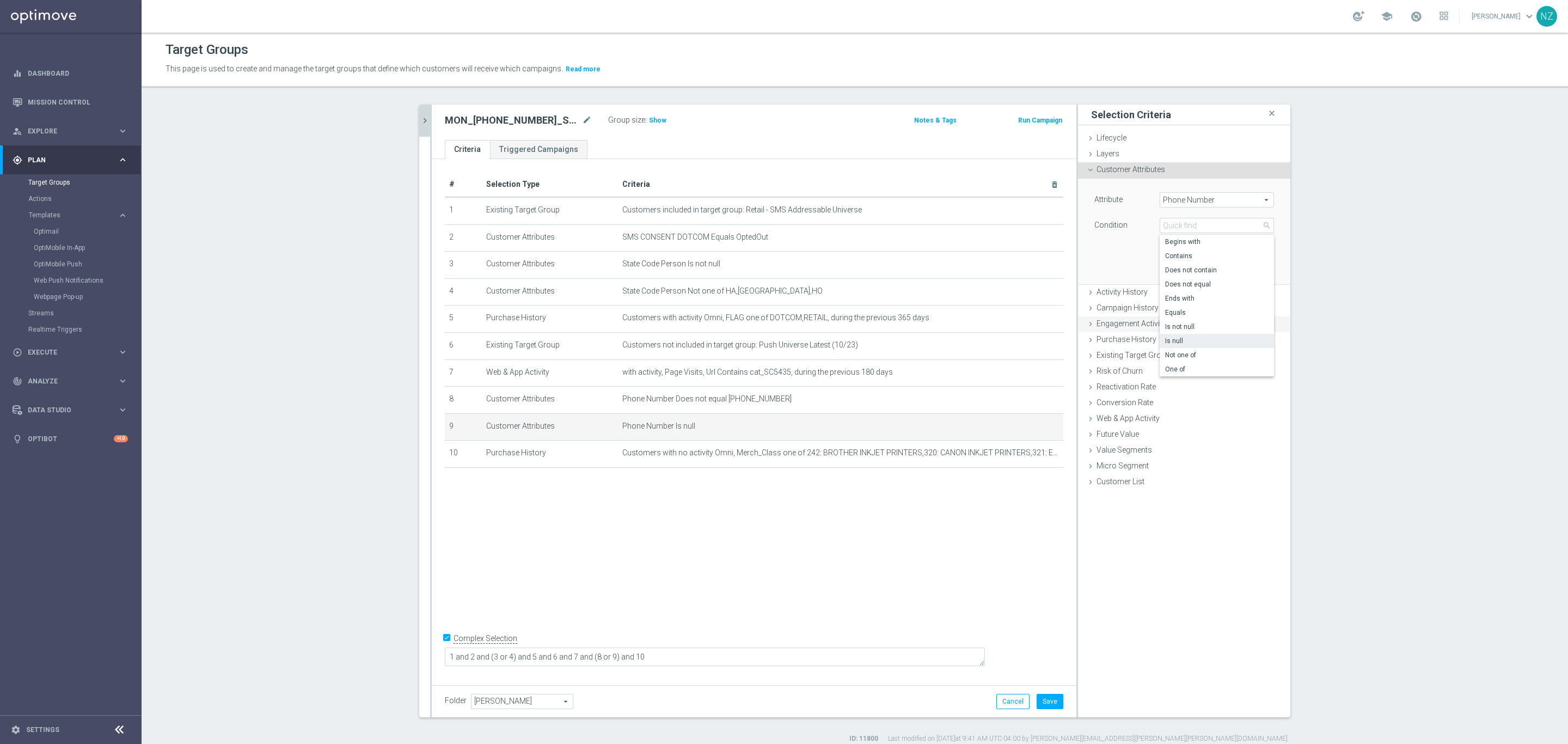
click at [1178, 329] on span "Is not null" at bounding box center [1216, 327] width 103 height 9
type input "Is not null"
click at [1246, 270] on button "Update" at bounding box center [1257, 268] width 32 height 15
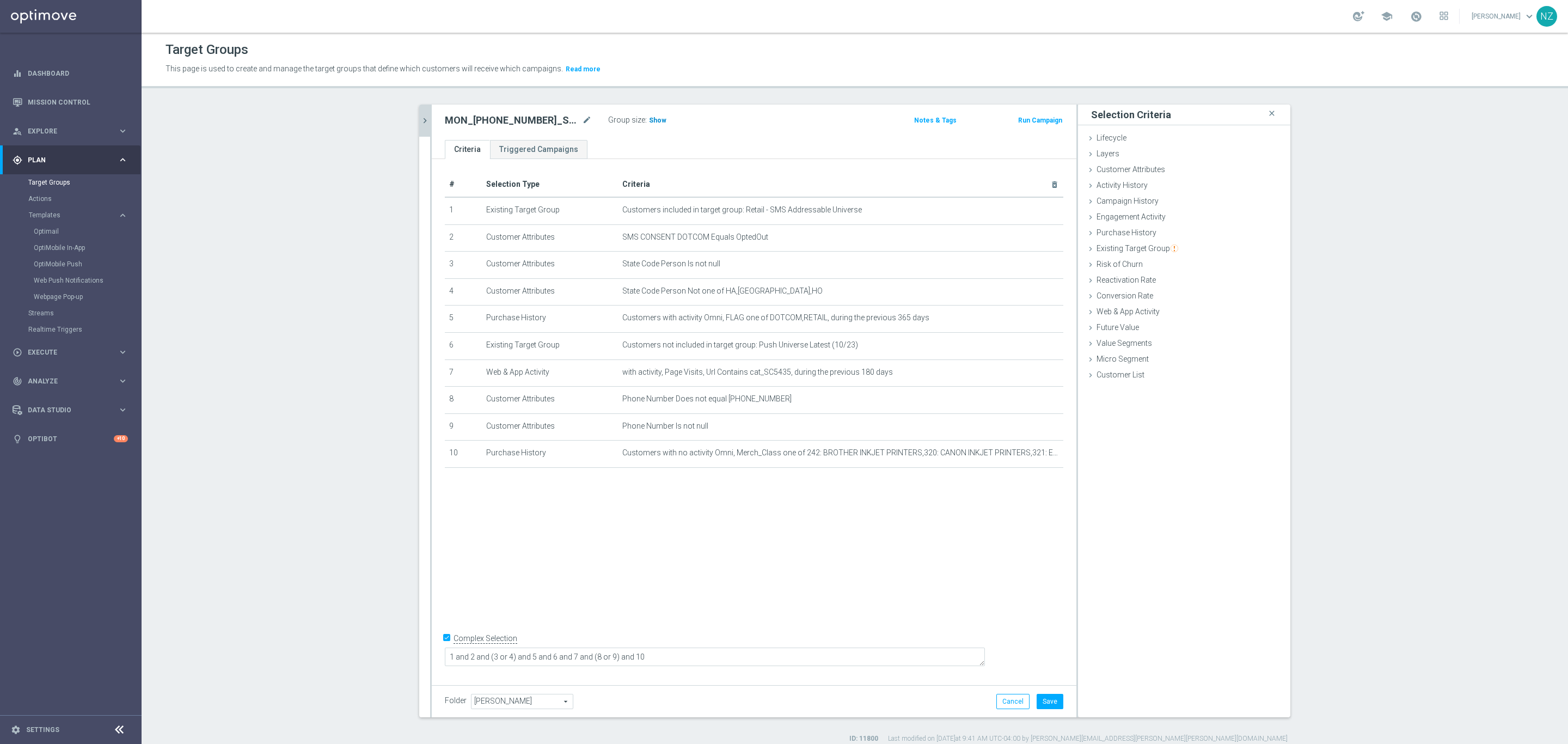
click at [654, 117] on span "Show" at bounding box center [658, 120] width 18 height 8
click at [998, 702] on button "Cancel" at bounding box center [1013, 701] width 33 height 15
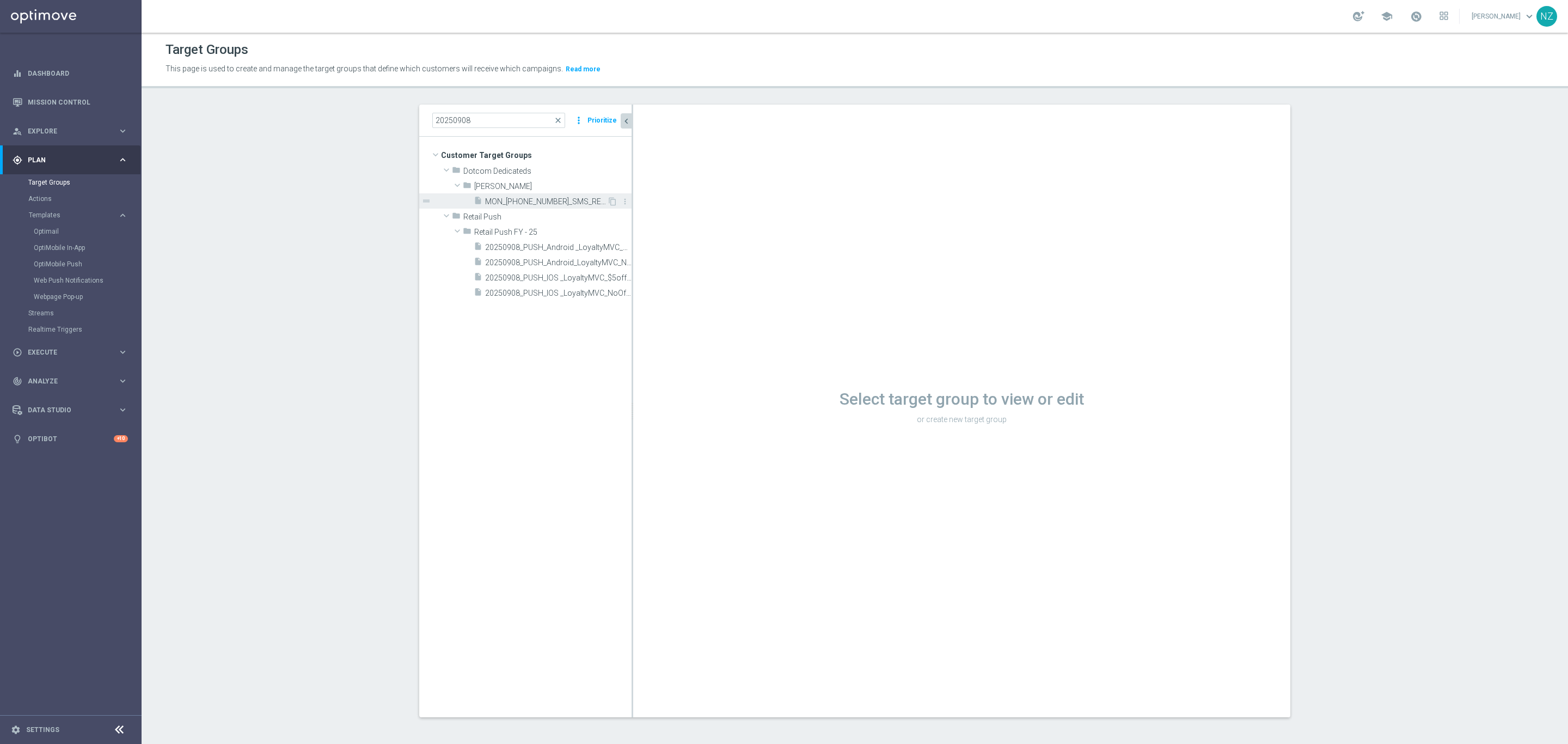
click at [519, 206] on div "insert_drive_file MON_20250908_SMS_RET_Printer" at bounding box center [540, 201] width 133 height 15
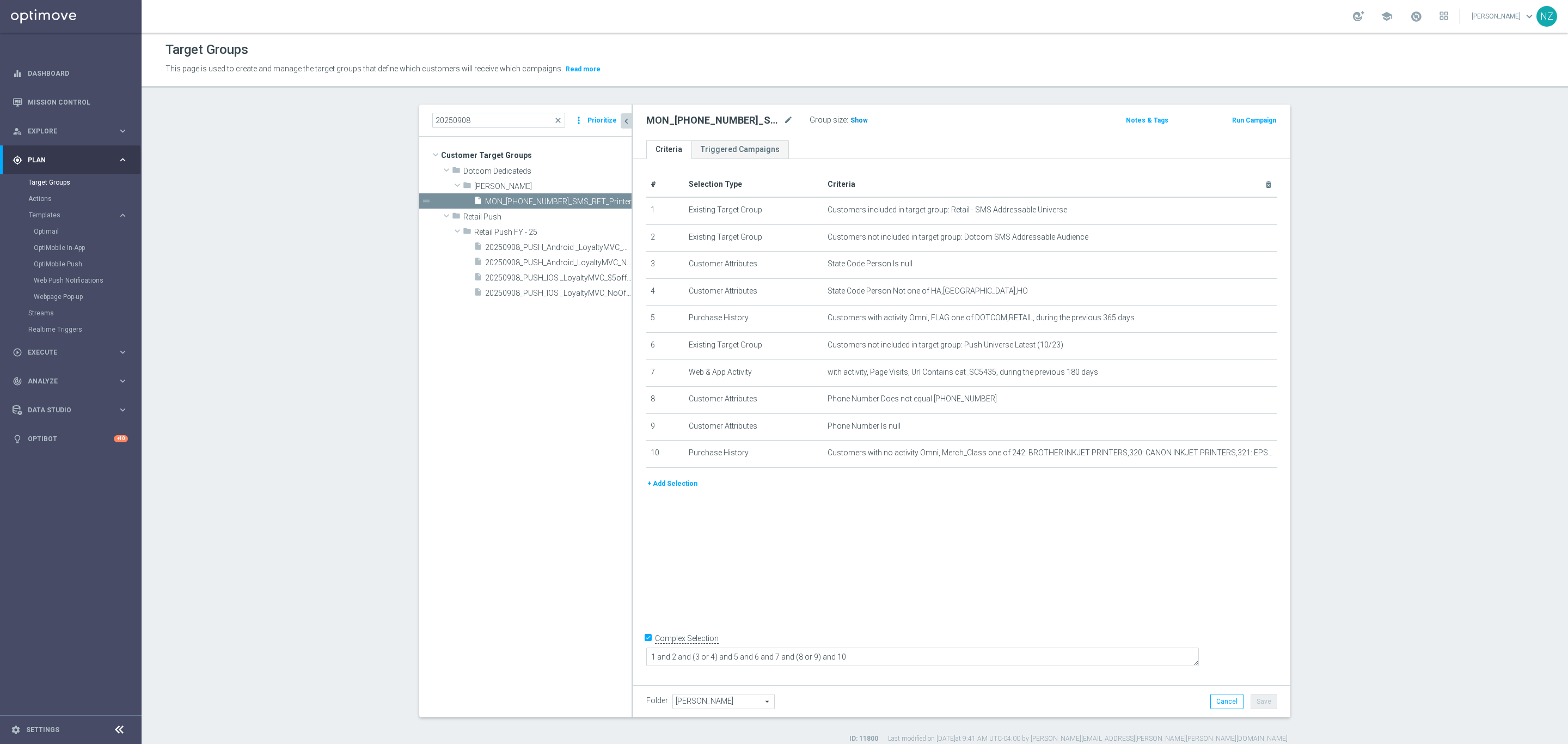
click at [856, 117] on span "Show" at bounding box center [859, 120] width 18 height 8
click at [1237, 234] on icon "mode_edit" at bounding box center [1242, 236] width 9 height 9
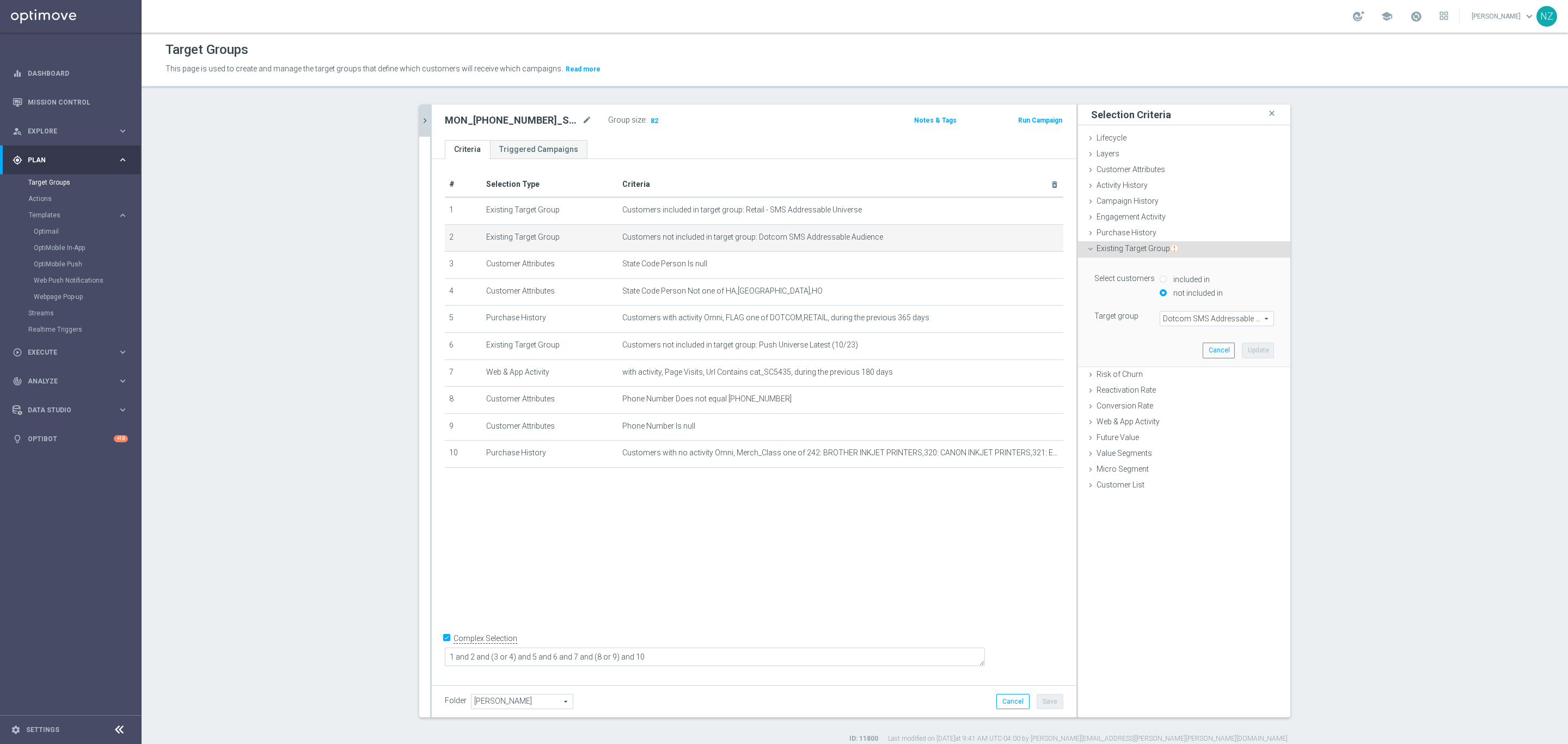
click at [1191, 317] on span "Dotcom SMS Addressable Audience" at bounding box center [1217, 318] width 113 height 14
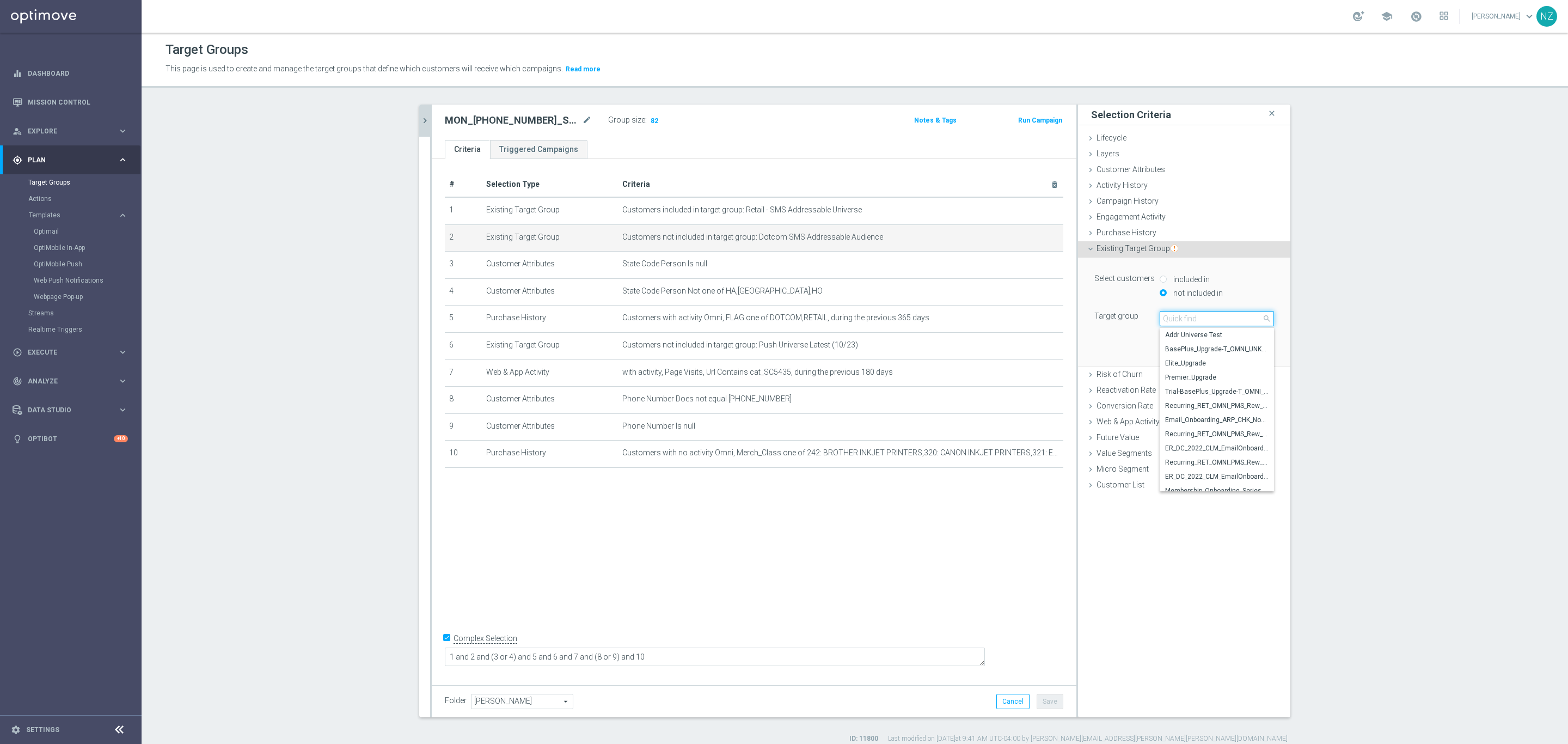
click at [1204, 319] on input "search" at bounding box center [1216, 318] width 114 height 15
type input "9.12."
click at [1216, 374] on span "9.12.25 Printer" at bounding box center [1216, 377] width 103 height 9
type input "9.12.25 Printer"
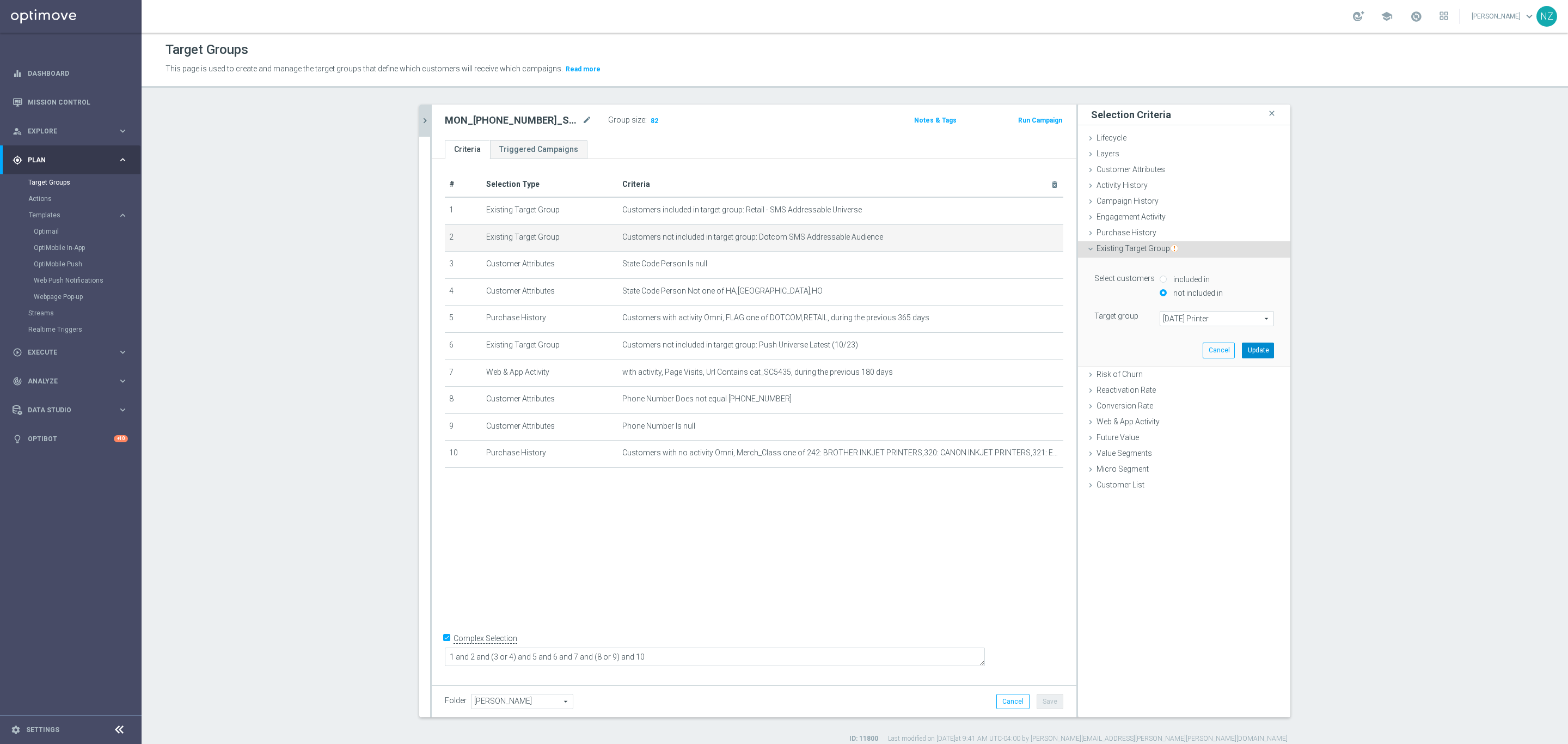
click at [1259, 350] on button "Update" at bounding box center [1257, 350] width 32 height 15
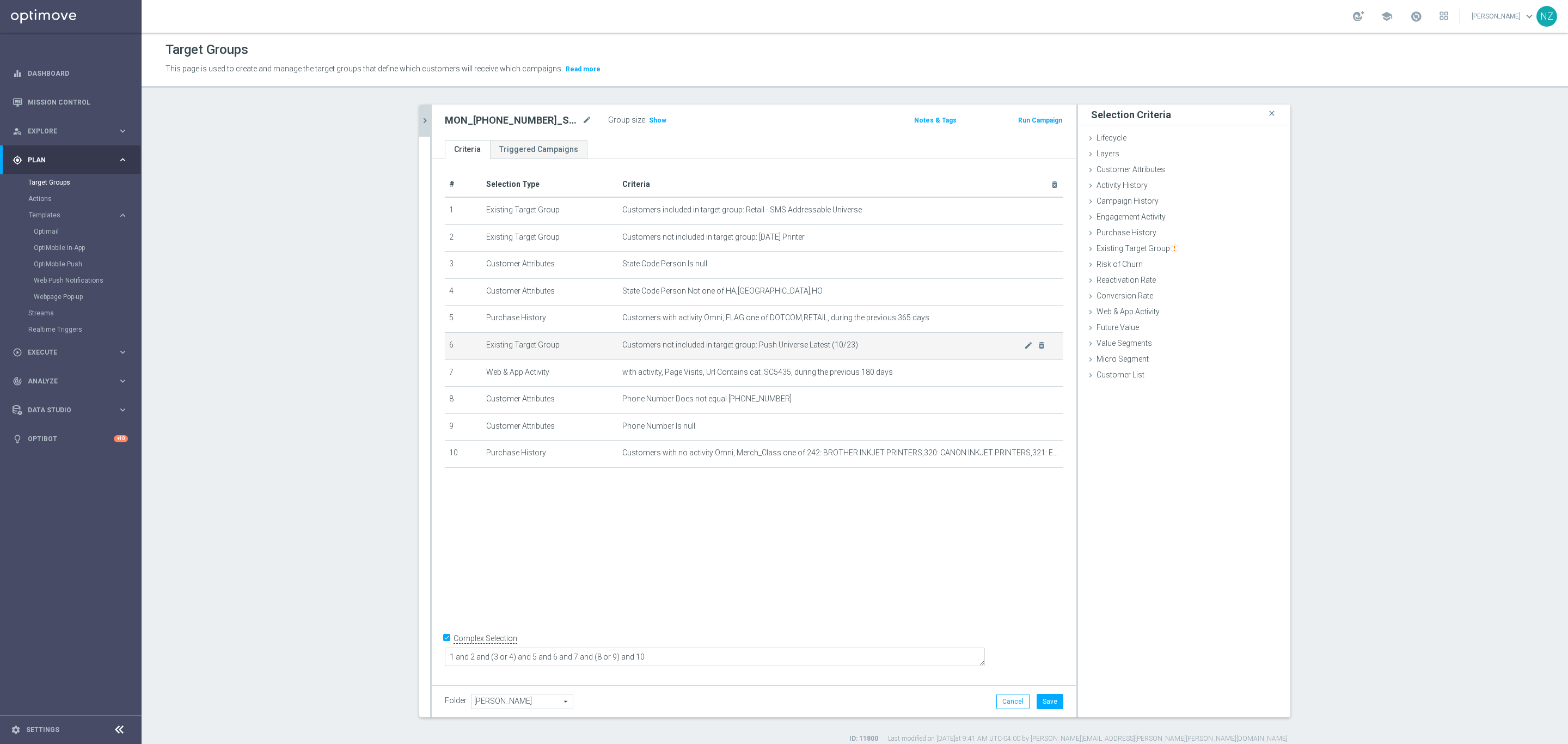
click at [1016, 345] on span "Customers not included in target group: Push Universe Latest (10/23)" at bounding box center [823, 345] width 402 height 10
click at [1024, 345] on icon "mode_edit" at bounding box center [1028, 345] width 9 height 9
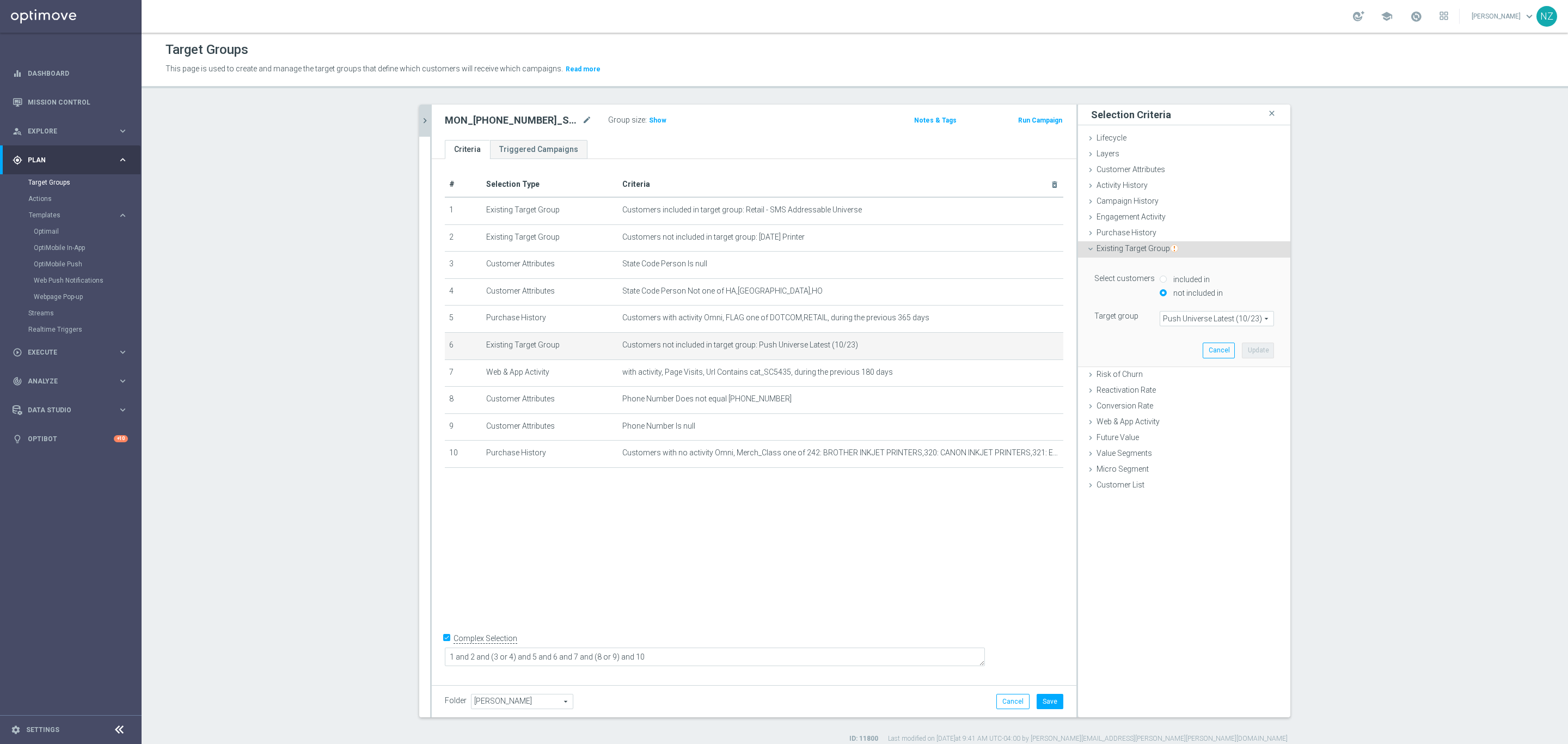
click at [1186, 311] on div "Push Universe Latest (10/23) Push Universe Latest (10/23) arrow_drop_down search" at bounding box center [1216, 318] width 114 height 15
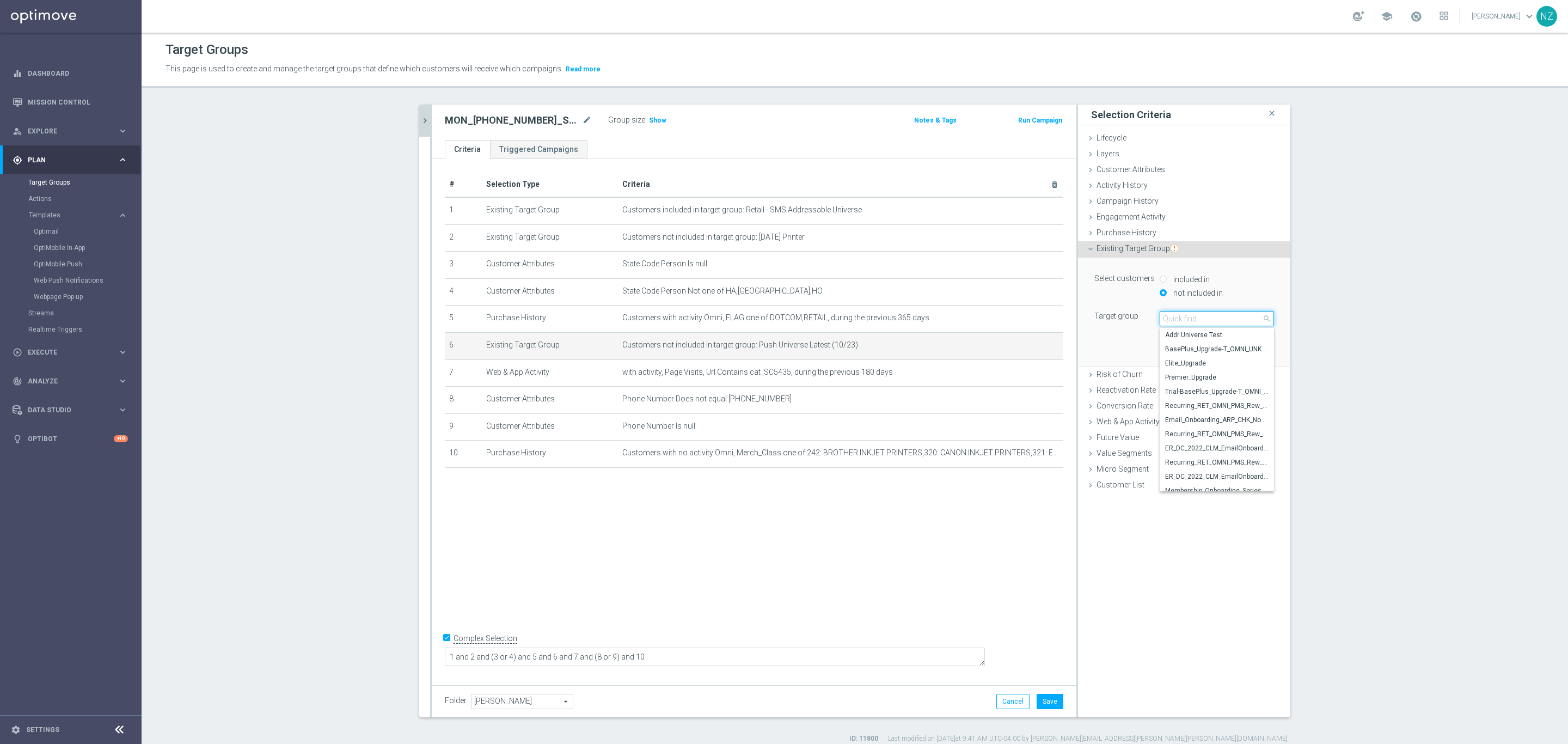
click at [1190, 317] on input "search" at bounding box center [1216, 318] width 114 height 15
type input "20250912"
click at [1199, 337] on span "20250912_PUSH_iOS_Brkrm_CoffeeAcc" at bounding box center [1216, 335] width 103 height 9
type input "20250912_PUSH_iOS_Brkrm_CoffeeAcc"
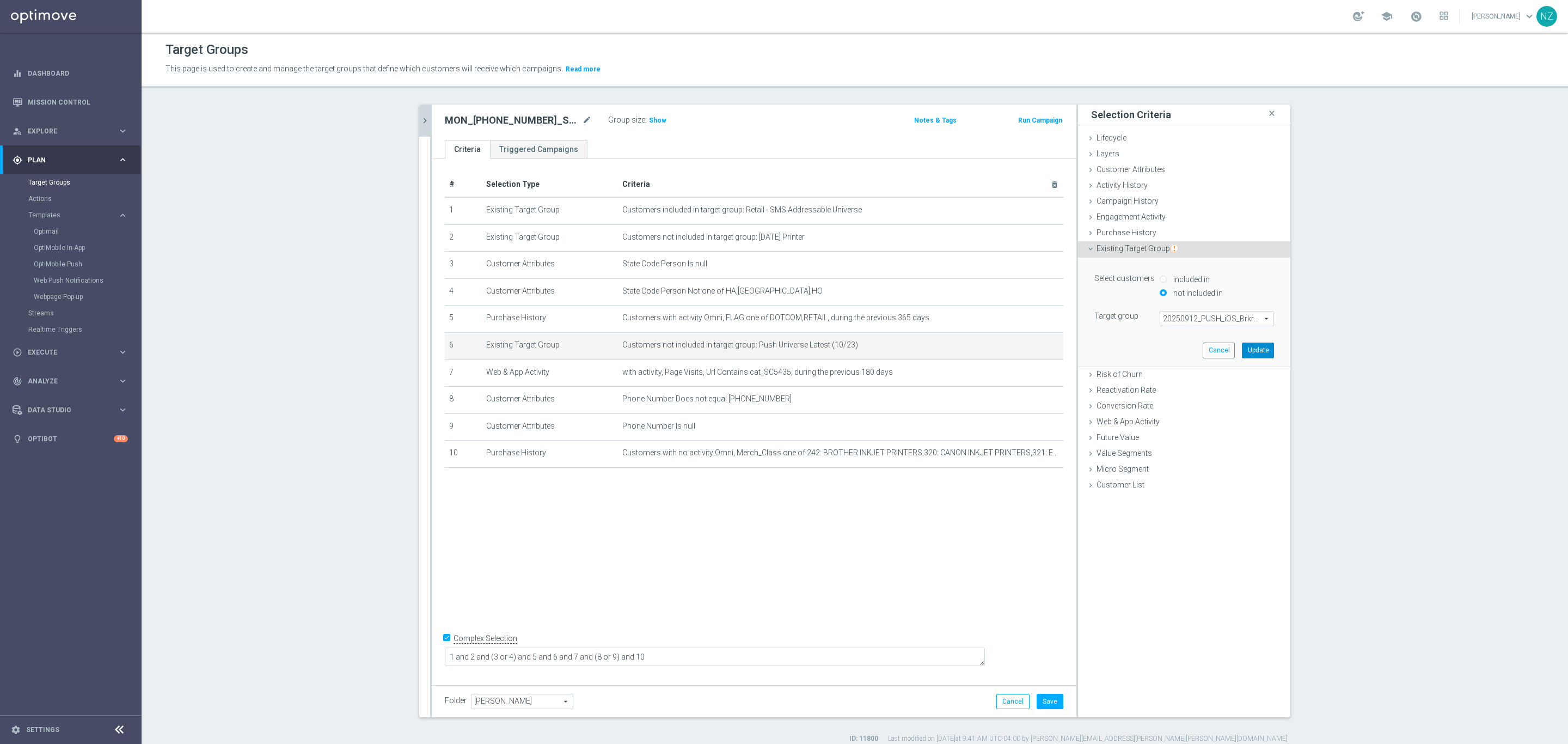
click at [1259, 348] on button "Update" at bounding box center [1257, 350] width 32 height 15
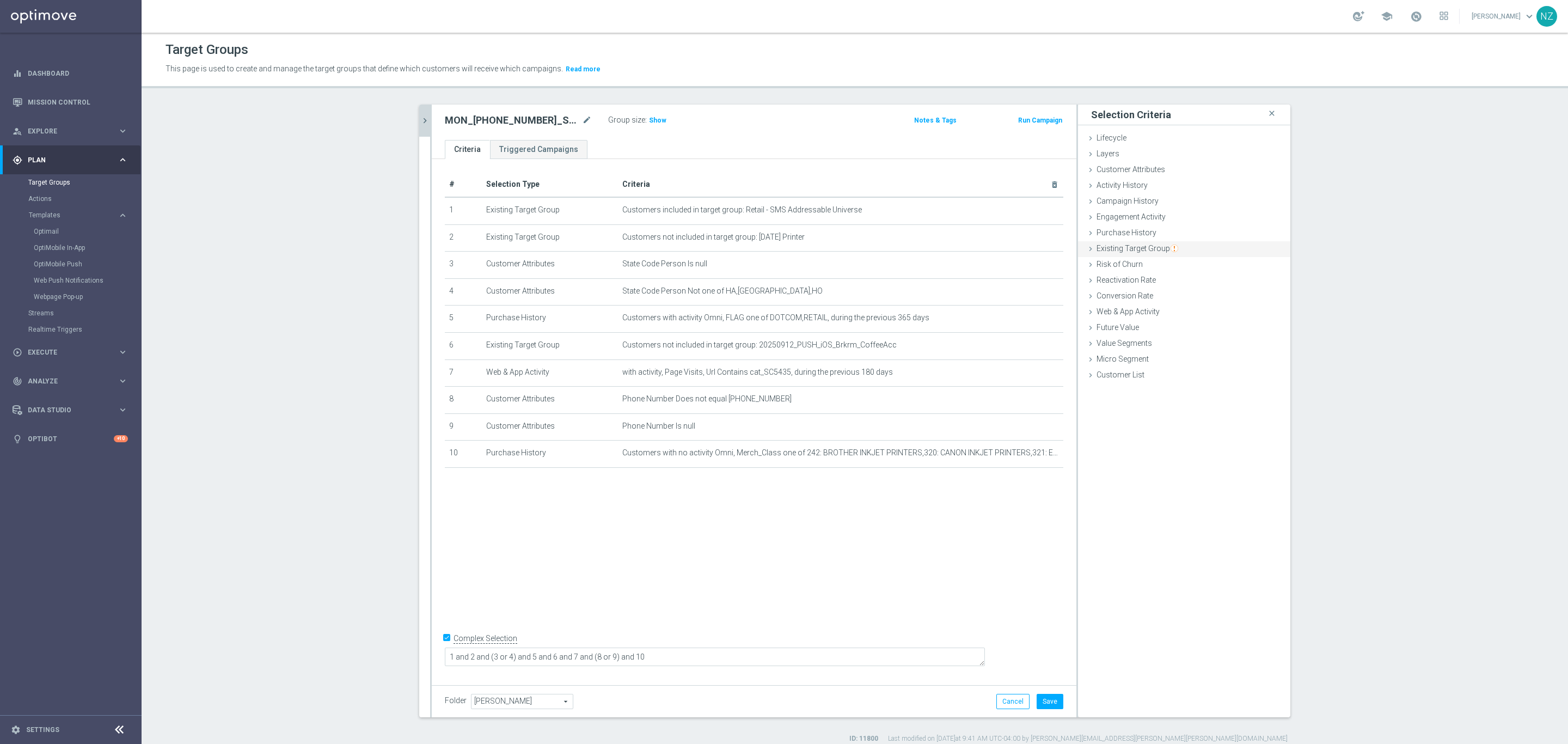
click at [1140, 251] on span "Existing Target Group" at bounding box center [1137, 248] width 82 height 9
click at [1181, 322] on span at bounding box center [1217, 318] width 113 height 14
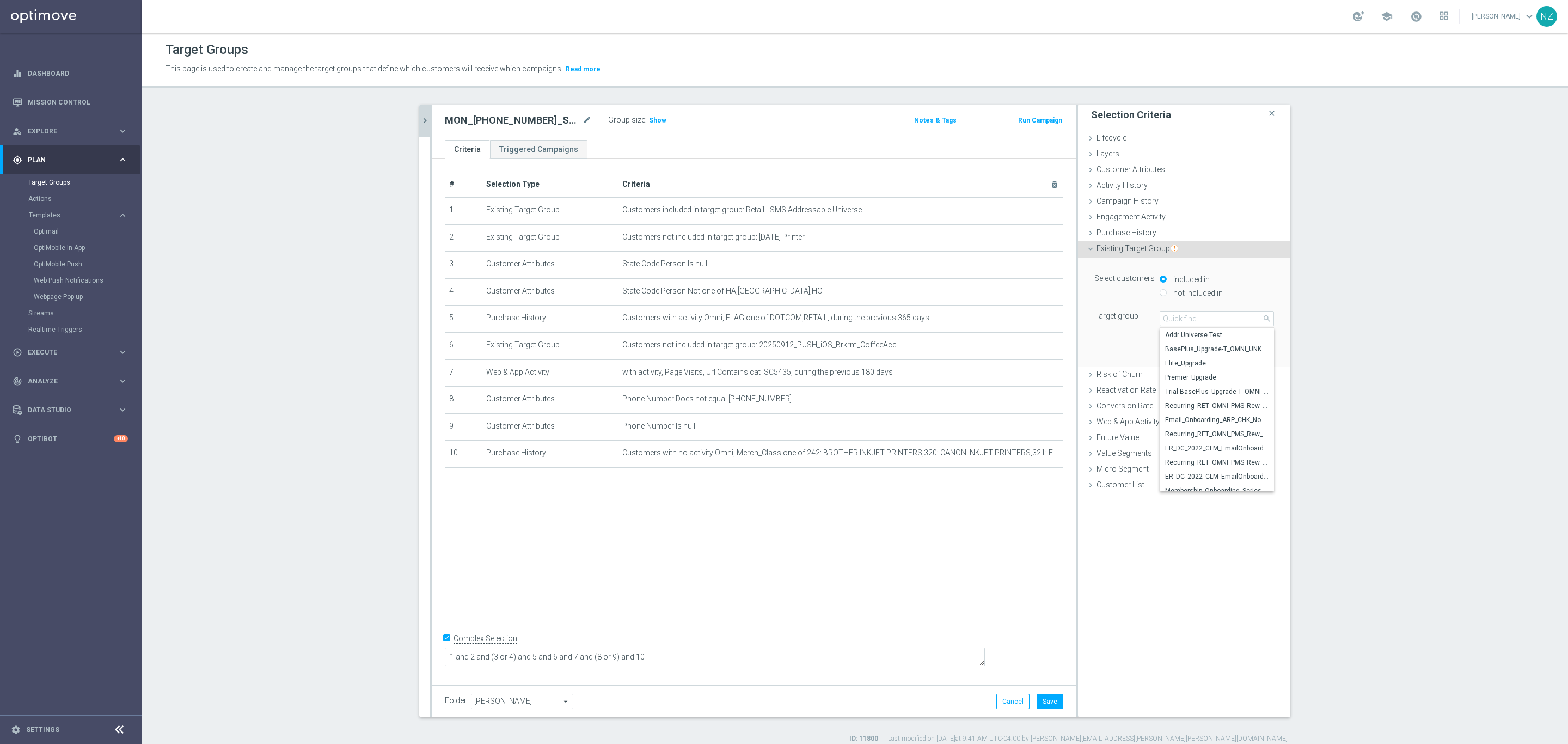
click at [1176, 294] on label "not included in" at bounding box center [1196, 293] width 53 height 10
click at [1166, 294] on input "not included in" at bounding box center [1163, 292] width 7 height 7
radio input "true"
click at [1174, 316] on span at bounding box center [1217, 318] width 113 height 14
click at [1174, 320] on input "search" at bounding box center [1216, 318] width 114 height 15
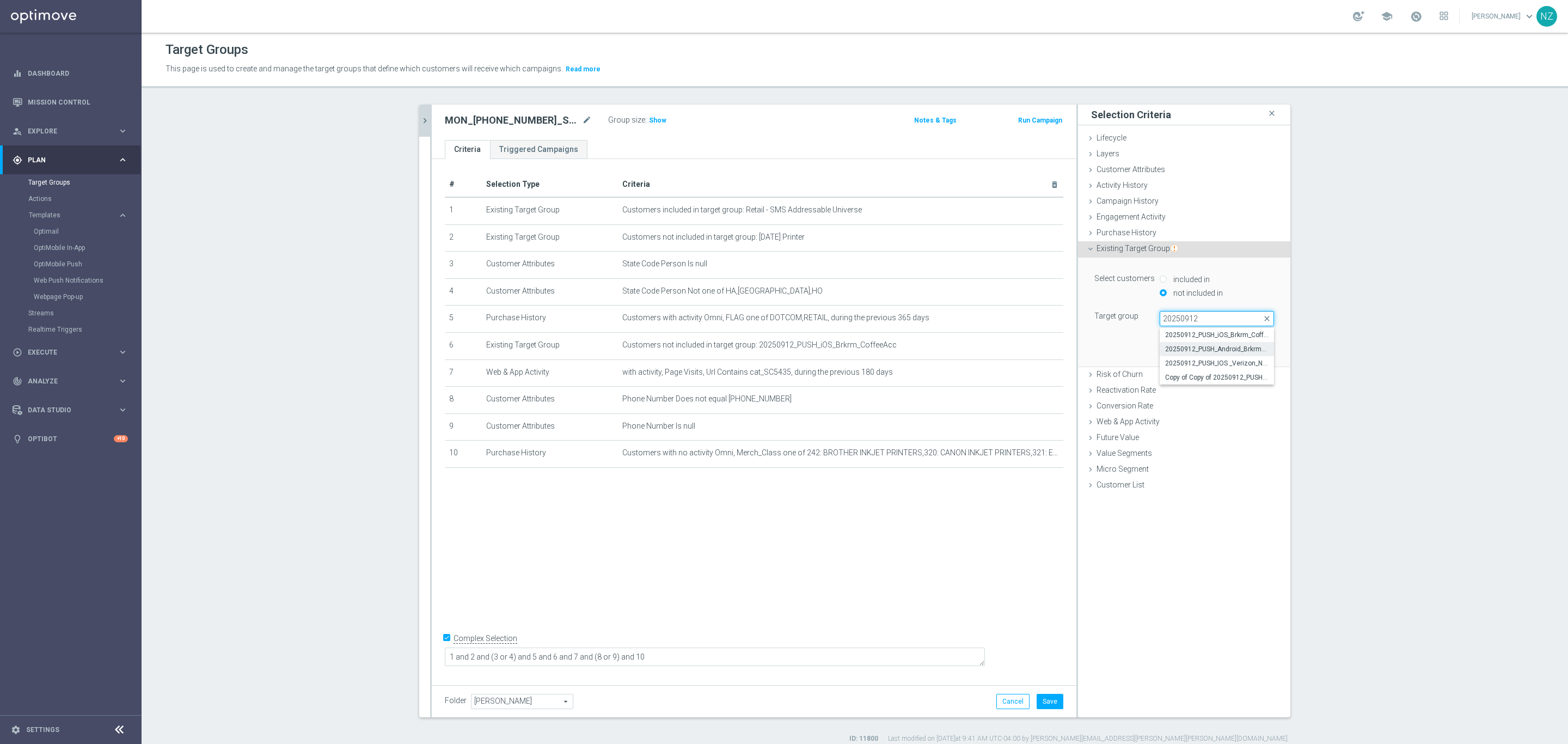
type input "20250912"
click at [1182, 348] on span "20250912_PUSH_Android_Brkrm_CoffeeAcc" at bounding box center [1216, 349] width 103 height 9
type input "20250912_PUSH_Android_Brkrm_CoffeeAcc"
click at [1258, 348] on button "Add" at bounding box center [1257, 350] width 32 height 15
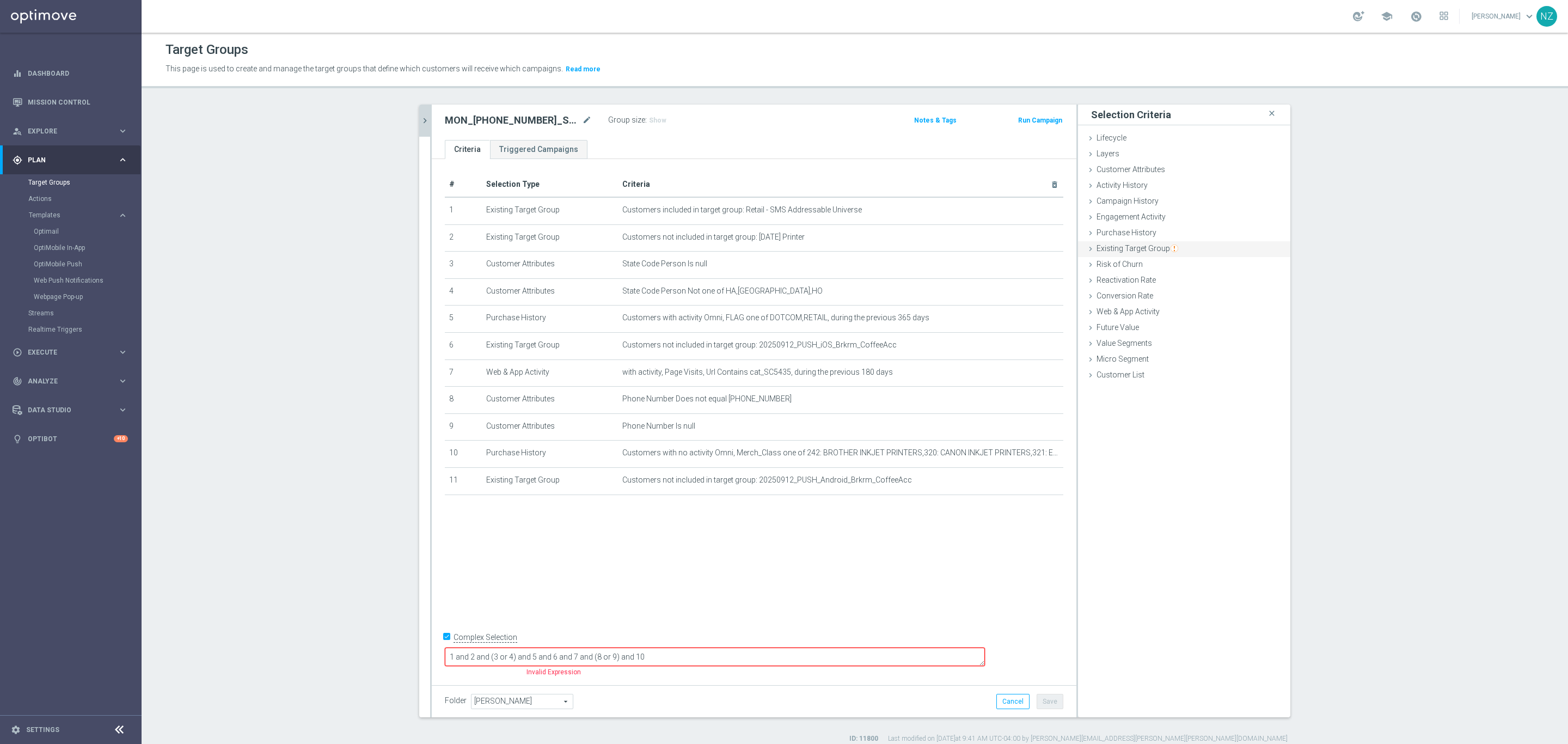
click at [1127, 250] on span "Existing Target Group" at bounding box center [1137, 248] width 82 height 9
click at [1175, 293] on label "not included in" at bounding box center [1196, 293] width 53 height 10
click at [1166, 293] on input "not included in" at bounding box center [1163, 292] width 7 height 7
radio input "true"
click at [1168, 318] on span at bounding box center [1217, 318] width 113 height 14
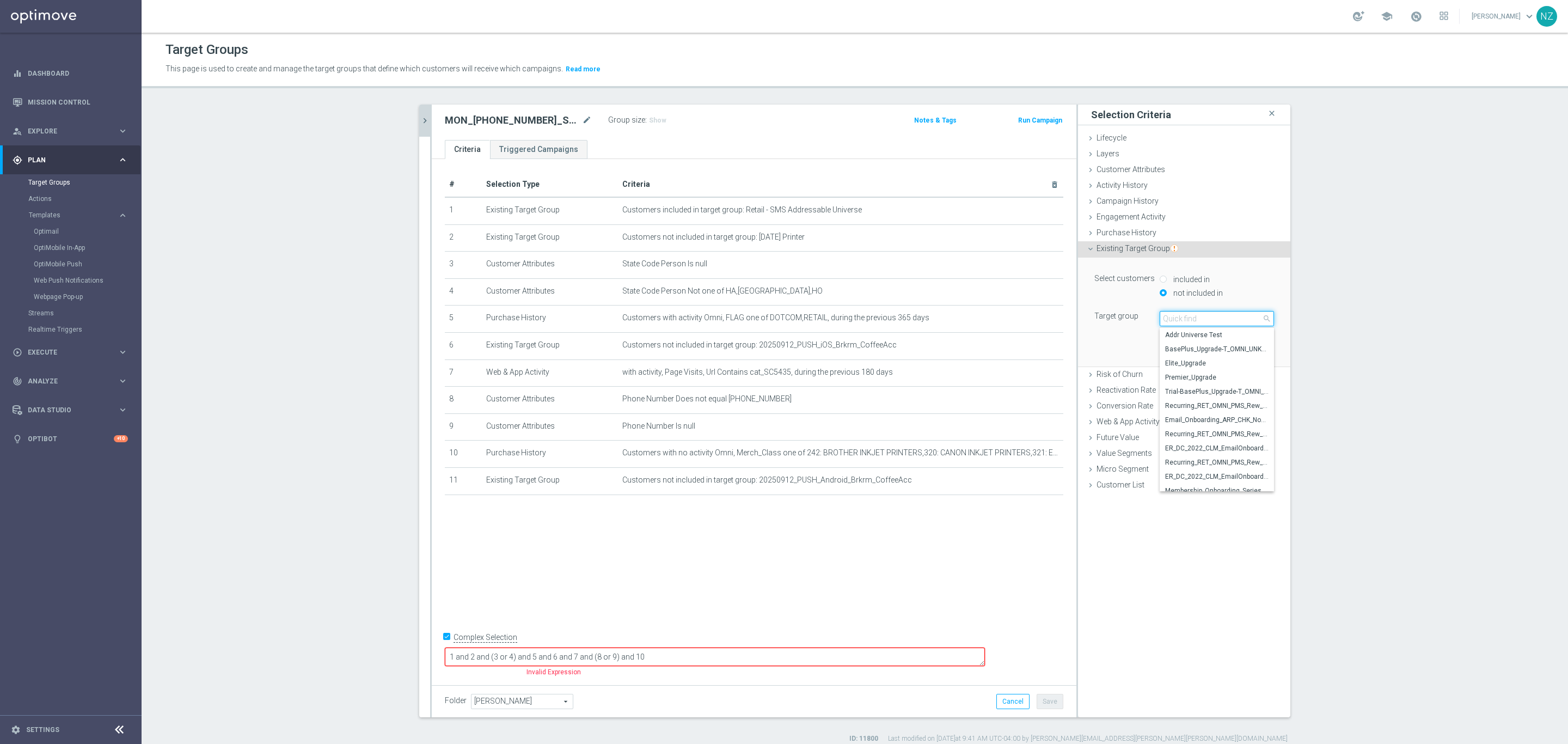
click at [1181, 318] on input "search" at bounding box center [1216, 318] width 114 height 15
type input "20250912"
click at [1195, 360] on span "20250912_PUSH_IOS _Verizon_New Store" at bounding box center [1216, 363] width 103 height 9
type input "20250912_PUSH_IOS _Verizon_New Store"
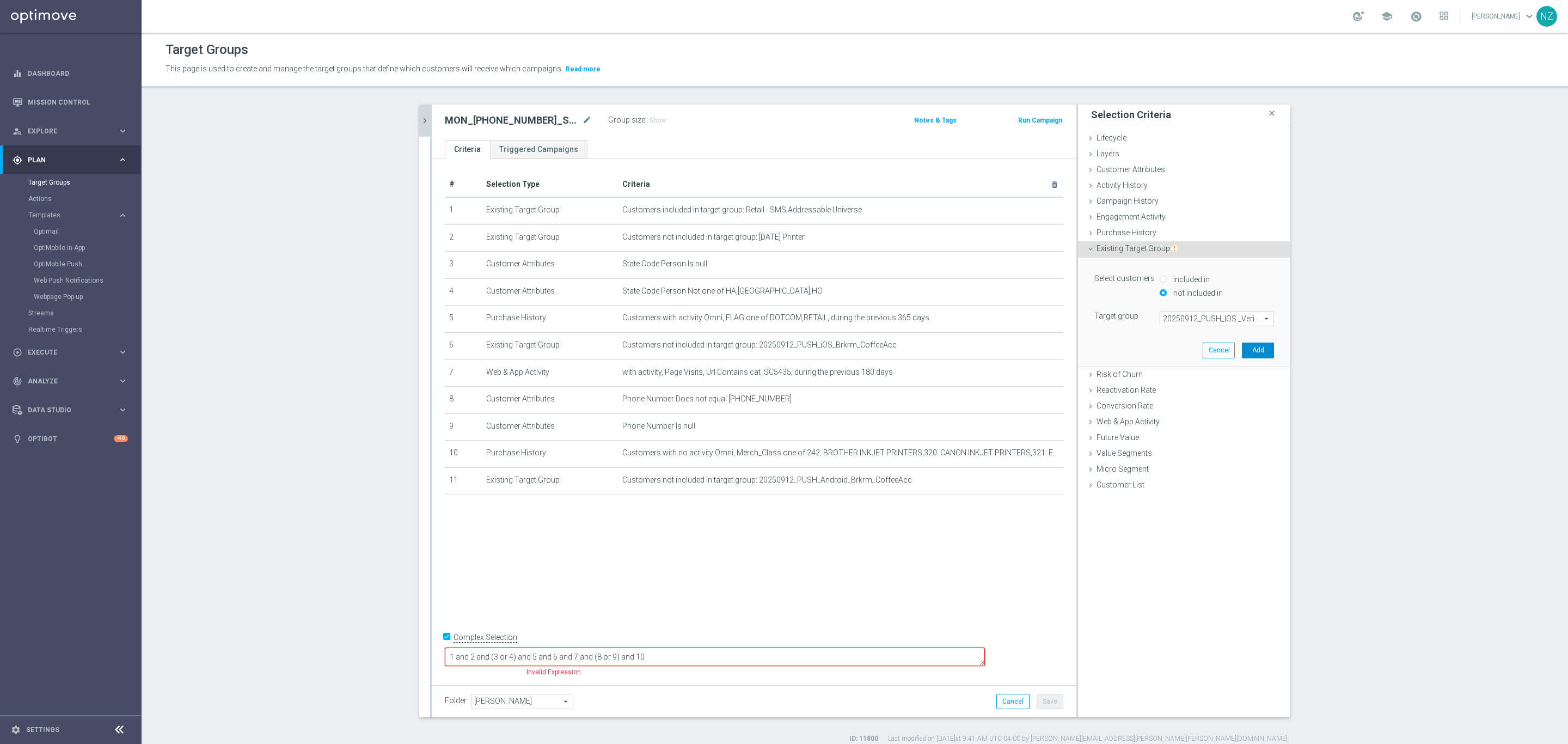
click at [1246, 348] on button "Add" at bounding box center [1257, 350] width 32 height 15
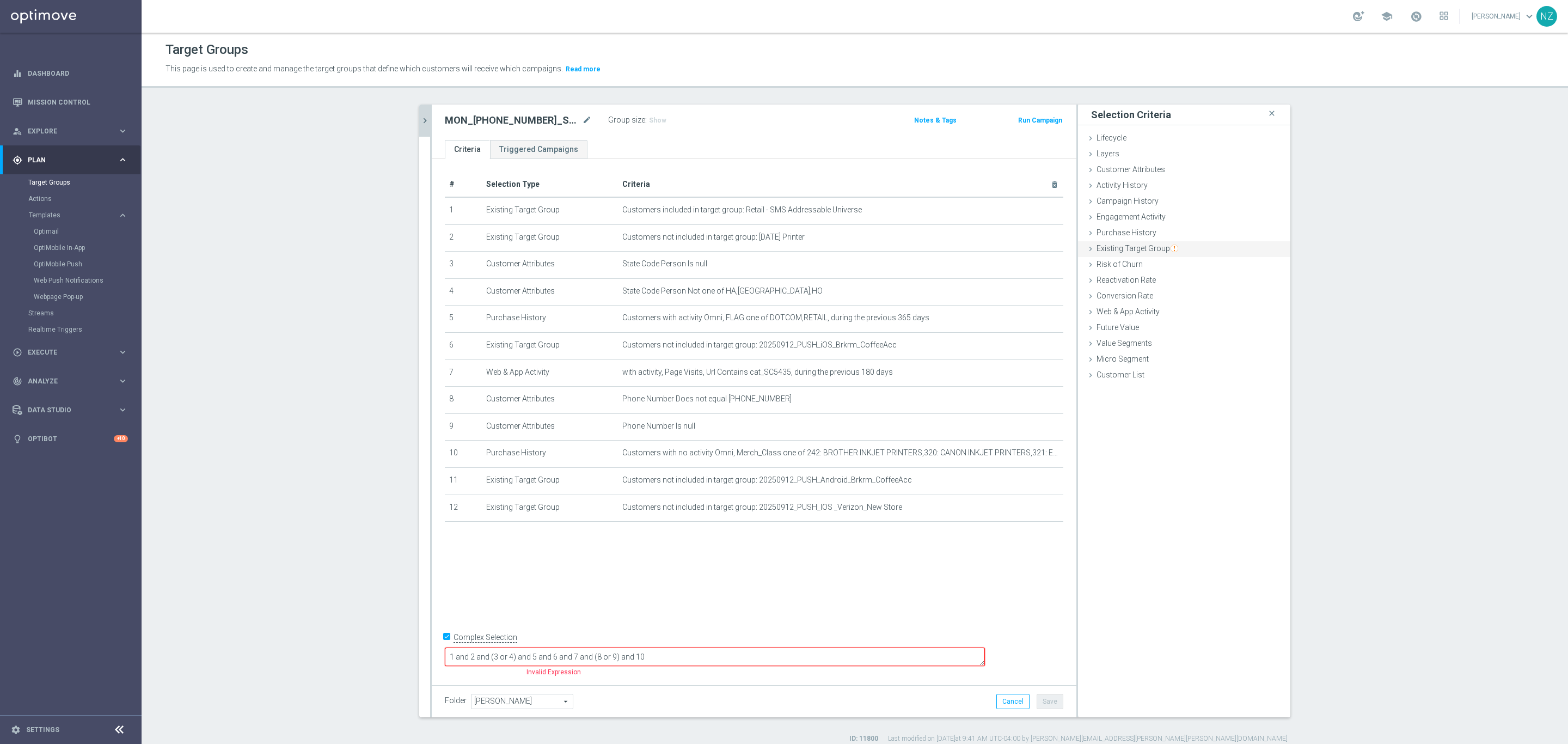
click at [1160, 244] on span "Existing Target Group" at bounding box center [1137, 248] width 82 height 9
click at [1195, 293] on label "not included in" at bounding box center [1196, 293] width 53 height 10
click at [1190, 322] on span at bounding box center [1217, 318] width 113 height 14
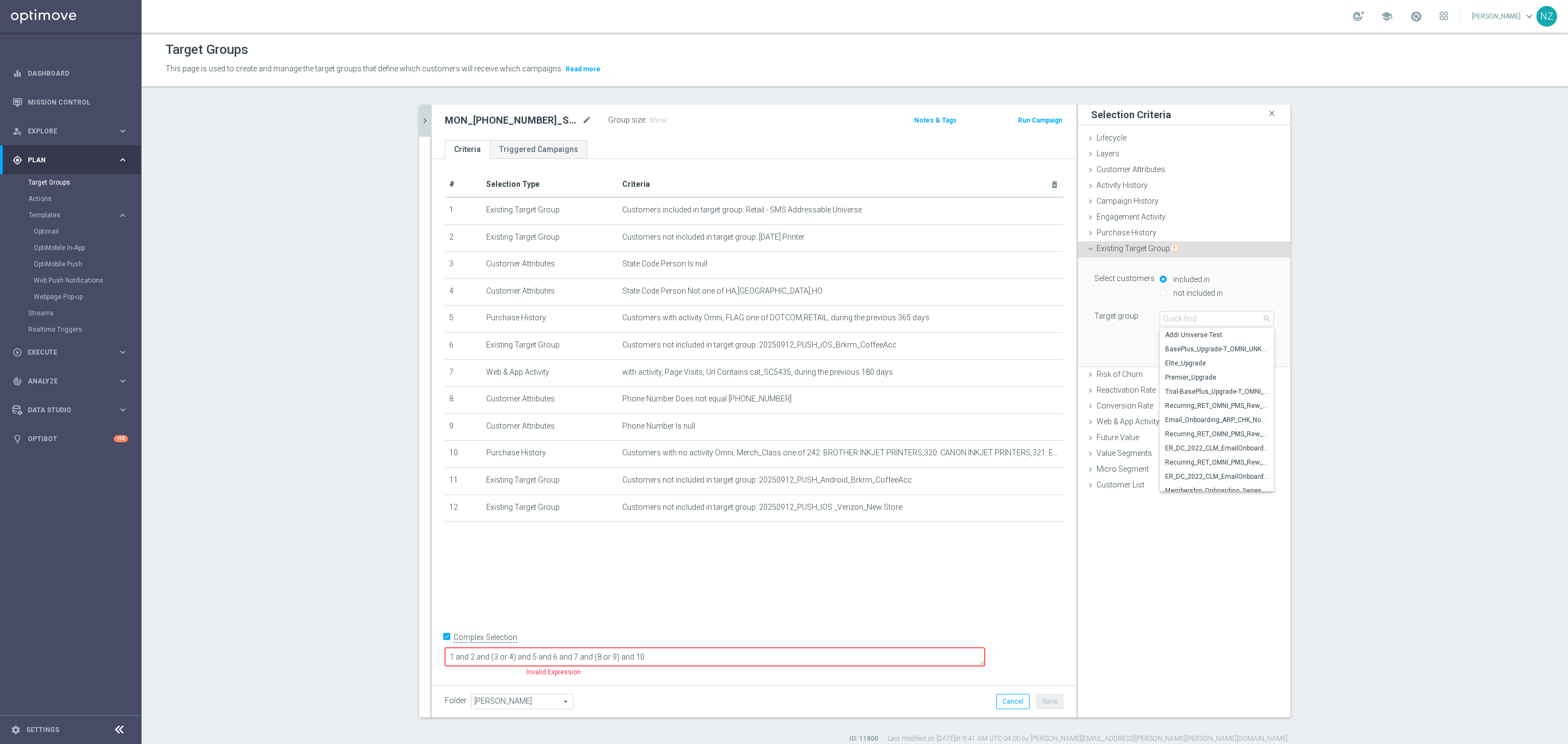
click at [1171, 296] on label "not included in" at bounding box center [1196, 293] width 53 height 10
click at [1166, 296] on input "not included in" at bounding box center [1163, 292] width 7 height 7
radio input "true"
click at [1169, 319] on span at bounding box center [1217, 318] width 113 height 14
click at [1174, 320] on input "search" at bounding box center [1216, 318] width 114 height 15
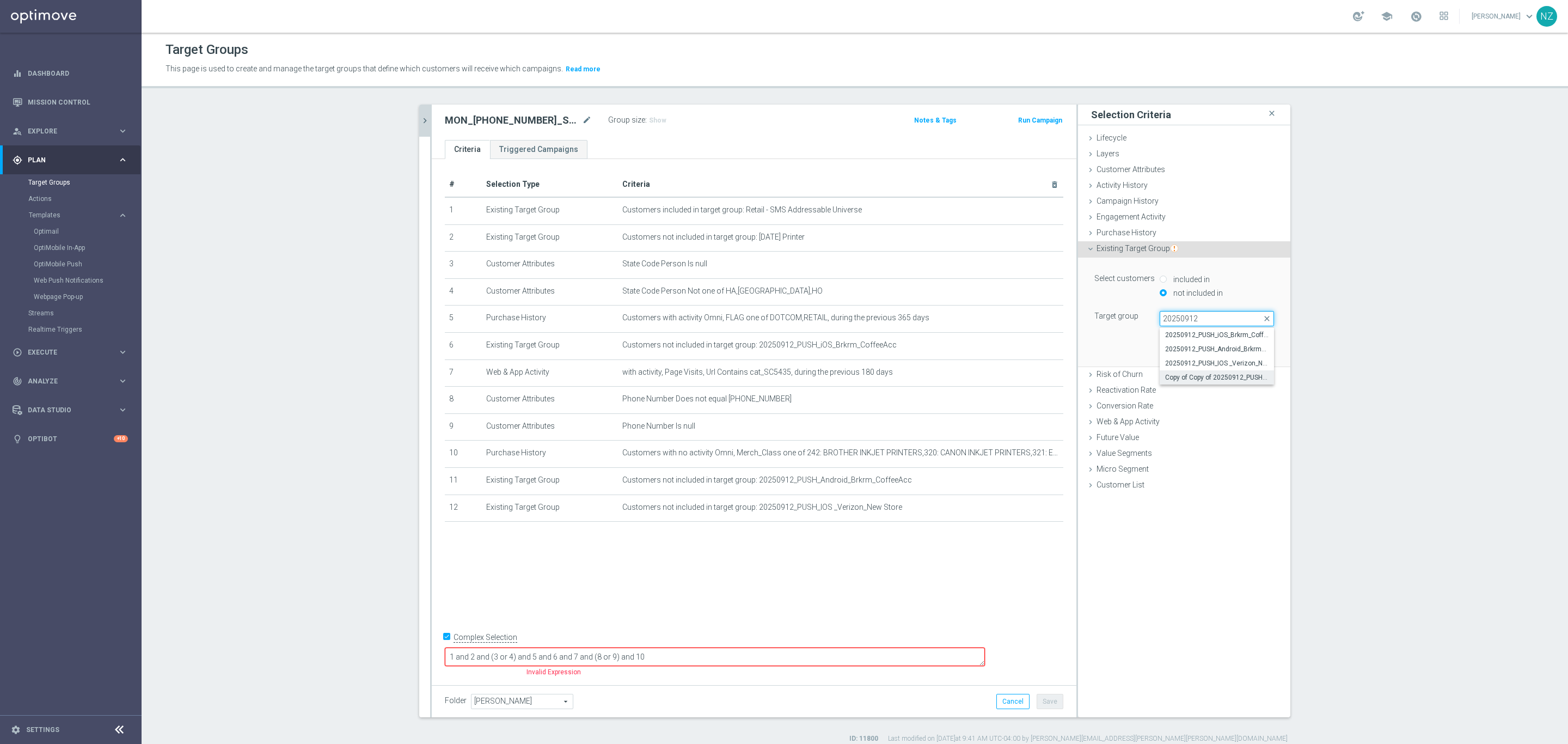
type input "20250912"
click at [1209, 380] on span "Copy of Copy of 20250912_PUSH_Android_Verizon_New Store" at bounding box center [1216, 377] width 103 height 9
type input "Copy of Copy of 20250912_PUSH_Android_Verizon_New Store"
click at [1248, 352] on button "Add" at bounding box center [1257, 350] width 32 height 15
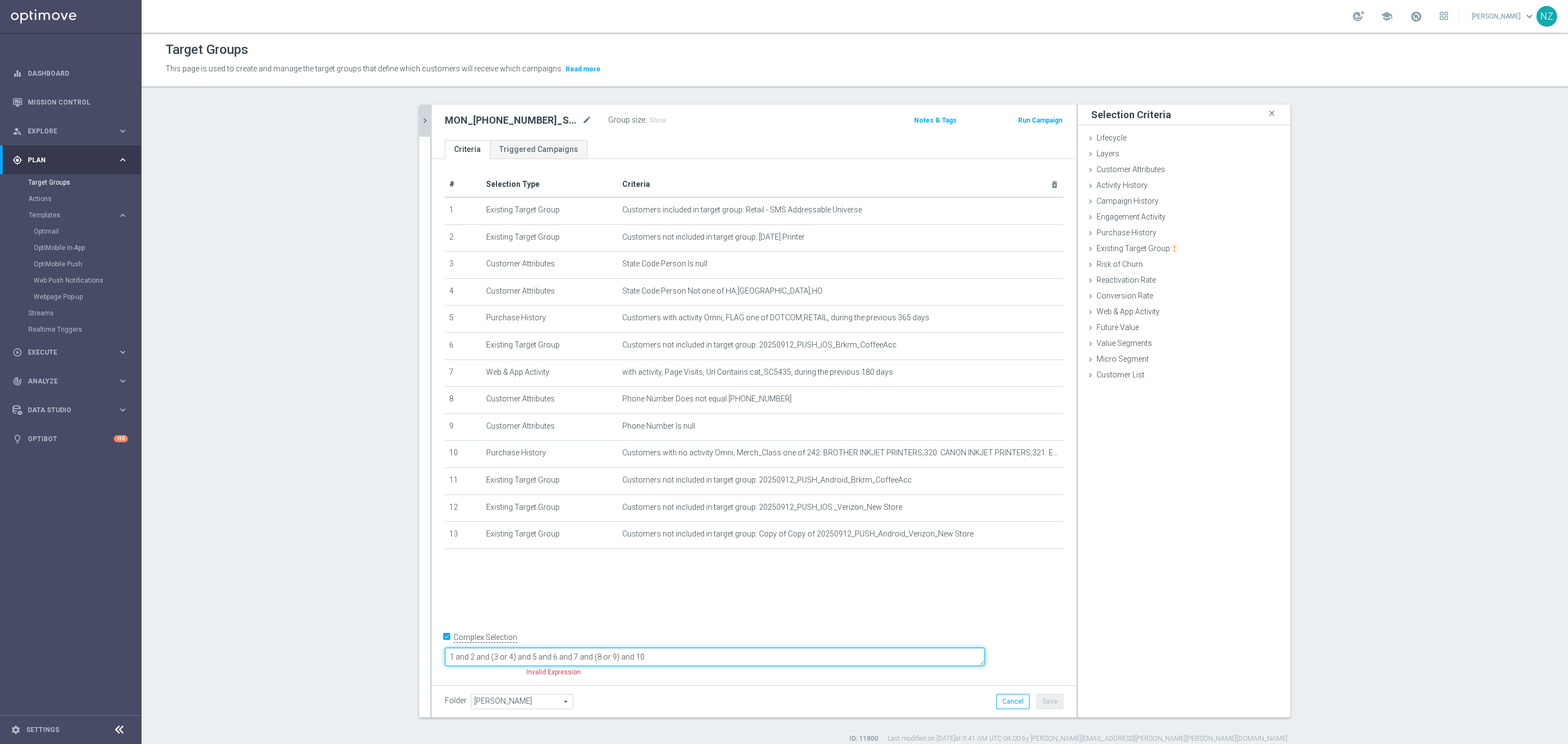
drag, startPoint x: 623, startPoint y: 657, endPoint x: 672, endPoint y: 635, distance: 53.7
click at [624, 657] on textarea "1 and 2 and (3 or 4) and 5 and 6 and 7 and (8 or 9) and 10" at bounding box center [714, 657] width 540 height 19
type textarea "1 and 2 and (3 or 4) and 5 and (6 or 11 or 12 or 13) and 7 and (8 or 9) and 10"
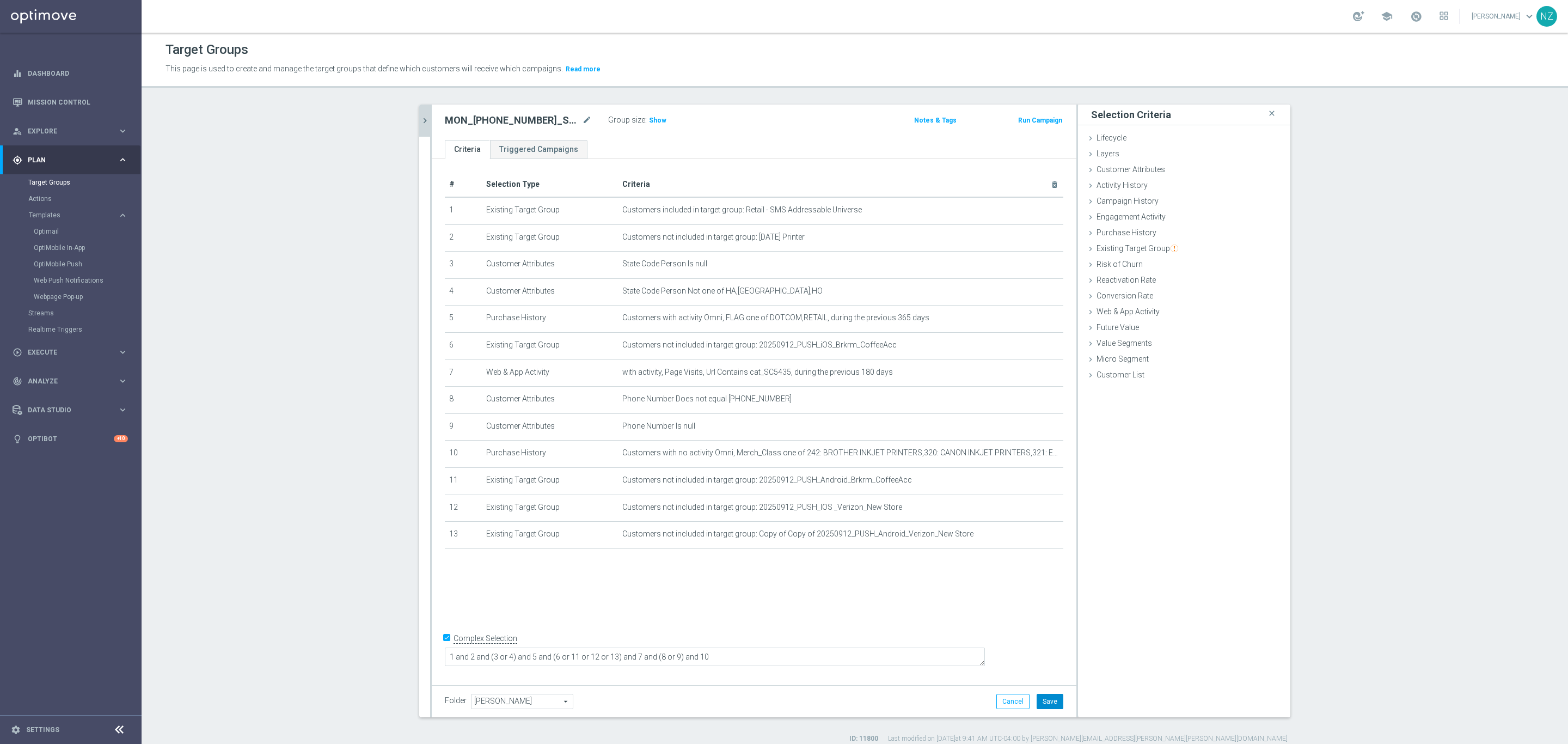
click at [1037, 704] on button "Save" at bounding box center [1050, 701] width 27 height 15
click at [653, 122] on span "Show" at bounding box center [658, 120] width 18 height 8
click at [1169, 557] on div "Selection Criteria close Lifecycle done Cancel Add Layers done Cancel Add done" at bounding box center [1184, 411] width 212 height 613
click at [582, 118] on icon "mode_edit" at bounding box center [587, 120] width 10 height 13
click at [474, 120] on input "MON_20250908_SMS_RET_Printer" at bounding box center [518, 122] width 147 height 15
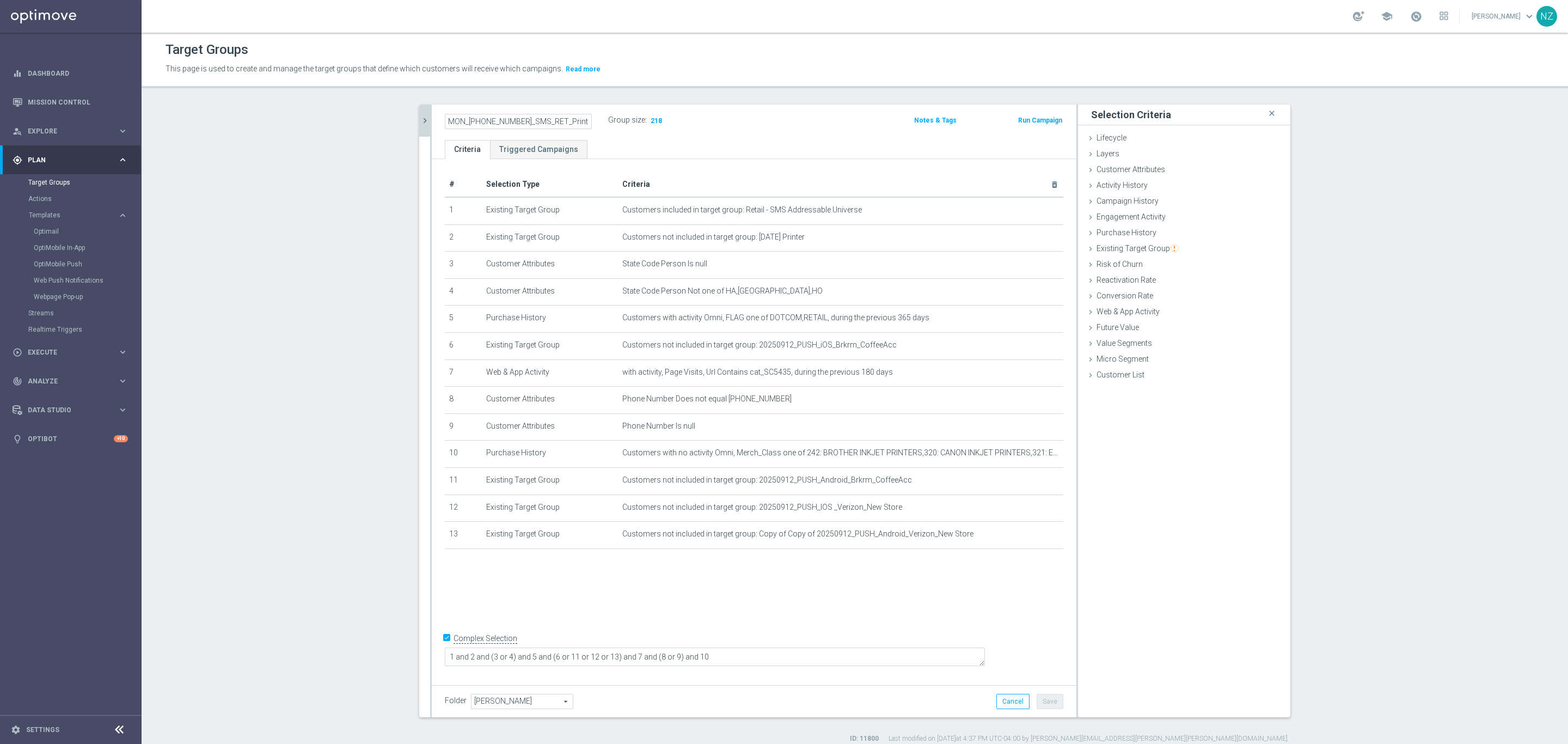
drag, startPoint x: 458, startPoint y: 122, endPoint x: 418, endPoint y: 111, distance: 41.5
click at [419, 111] on as-split "20250908 close more_vert Prioritize Customer Target Groups library_add create_n…" at bounding box center [854, 411] width 871 height 613
type input "FRI_[PHONE_NUMBER]_SMS_RET_Printer"
click at [826, 130] on div "FRI_20250912_SMS_RET_Printer Group size : 218 Notes & Tags Run Campaign" at bounding box center [754, 122] width 645 height 36
click at [1037, 703] on button "Save" at bounding box center [1050, 701] width 27 height 15
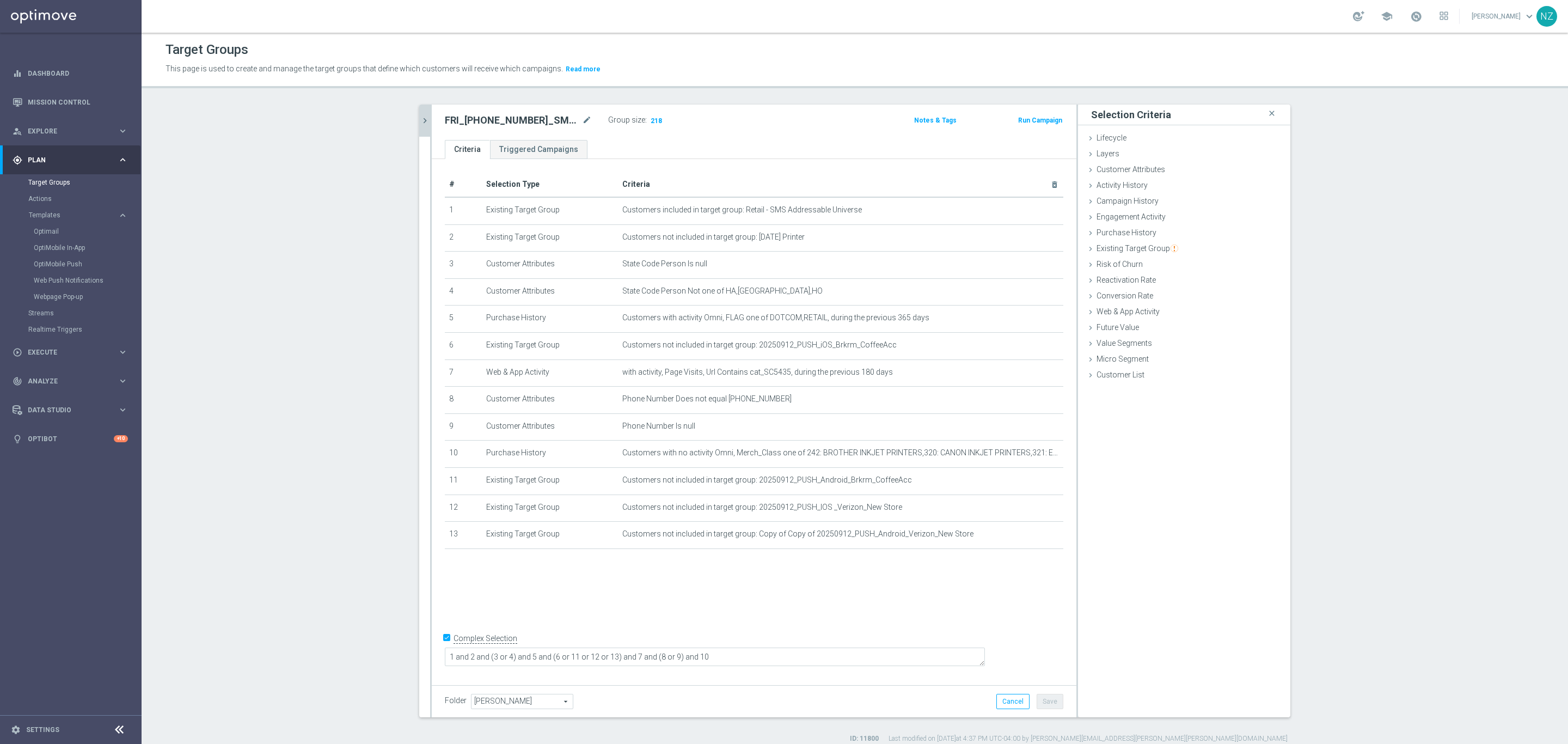
click at [420, 126] on icon "chevron_right" at bounding box center [425, 120] width 10 height 10
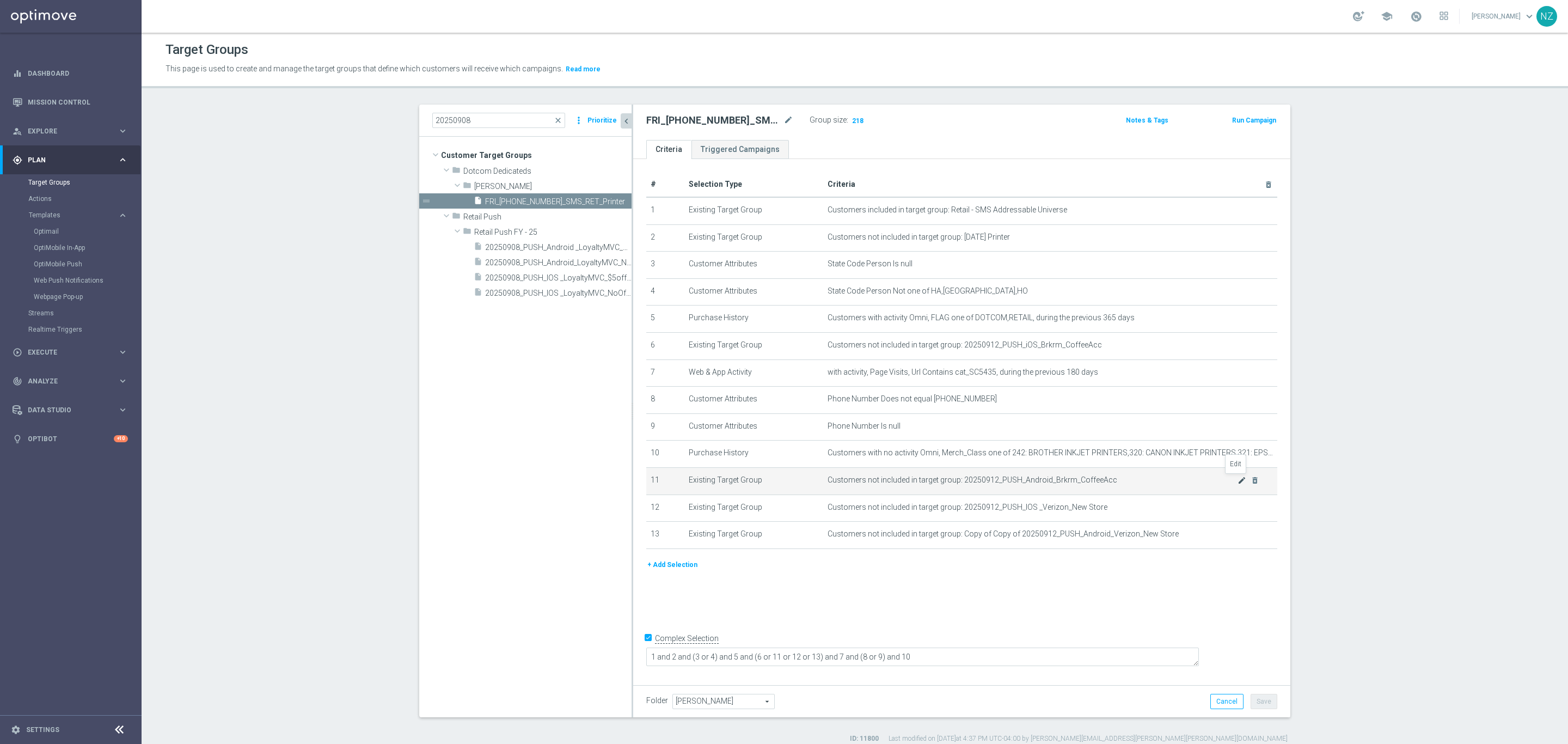
click at [1237, 479] on icon "mode_edit" at bounding box center [1242, 480] width 9 height 9
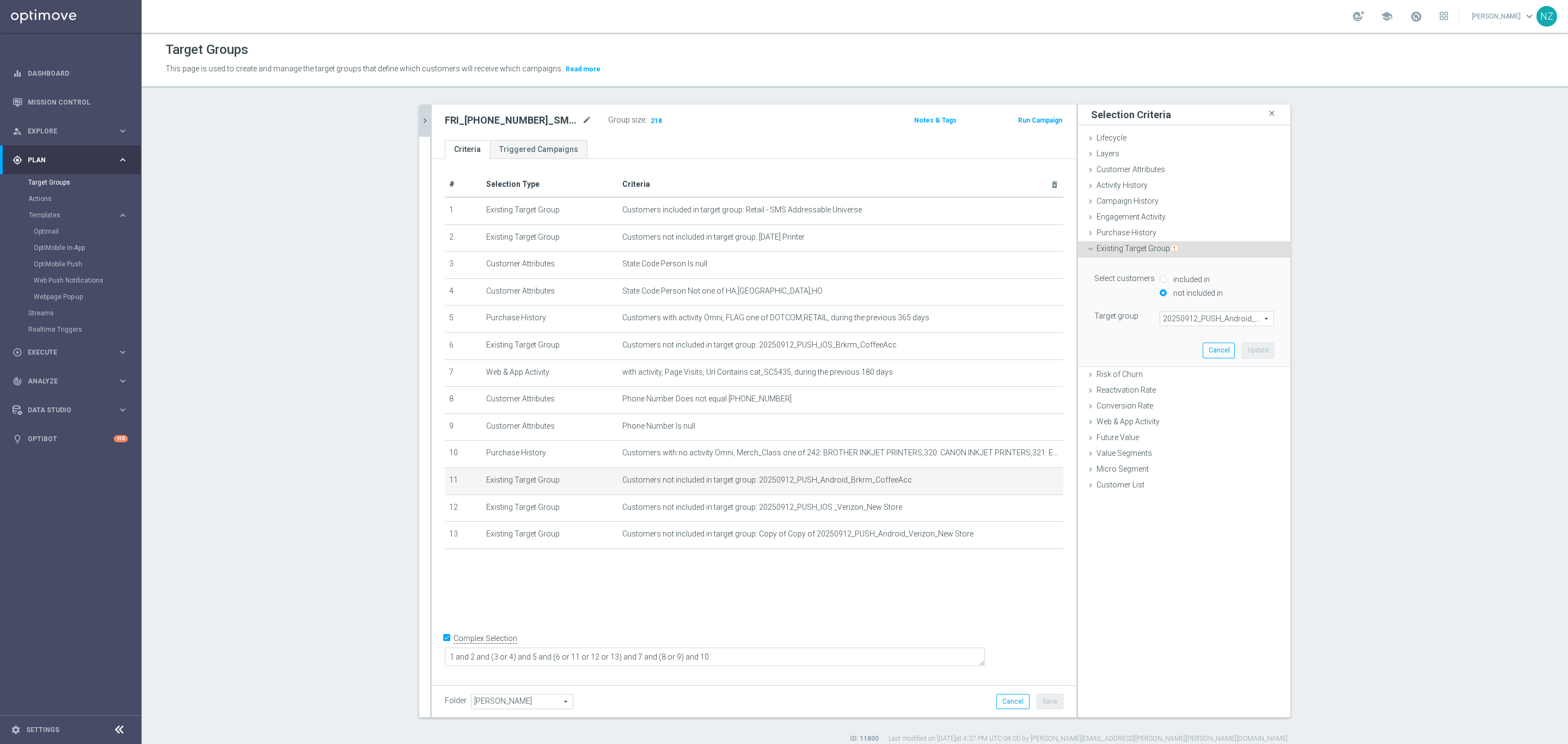
click at [1134, 251] on span "Existing Target Group" at bounding box center [1137, 248] width 82 height 9
click at [1123, 206] on div "Campaign History done" at bounding box center [1184, 202] width 212 height 16
click at [1388, 270] on section "20250908 close more_vert Prioritize Customer Target Groups library_add create_n…" at bounding box center [854, 424] width 1426 height 639
click at [1207, 331] on button "Cancel" at bounding box center [1218, 331] width 32 height 15
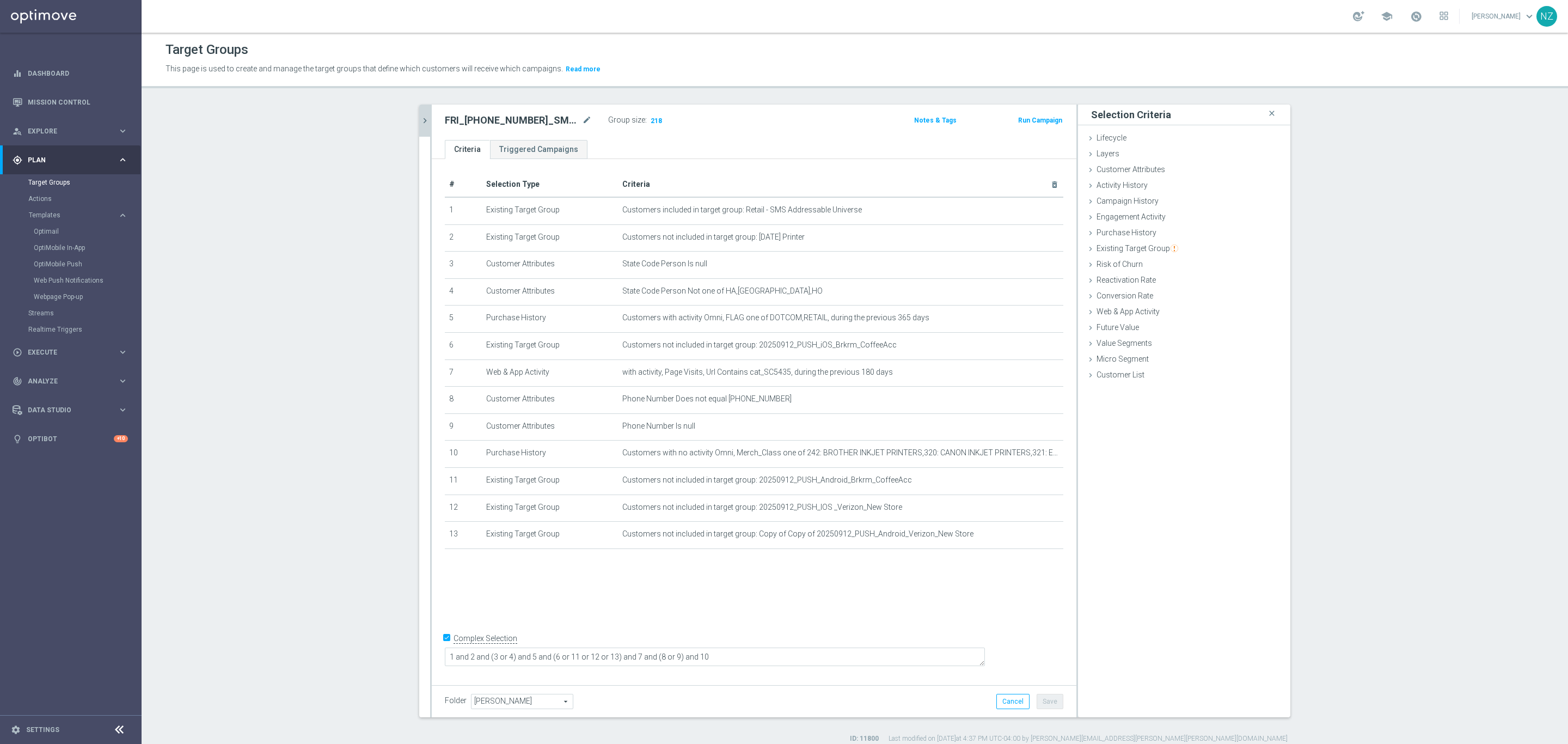
click at [245, 190] on section "20250908 close more_vert Prioritize Customer Target Groups library_add create_n…" at bounding box center [854, 424] width 1426 height 639
click at [420, 120] on icon "chevron_right" at bounding box center [425, 120] width 10 height 10
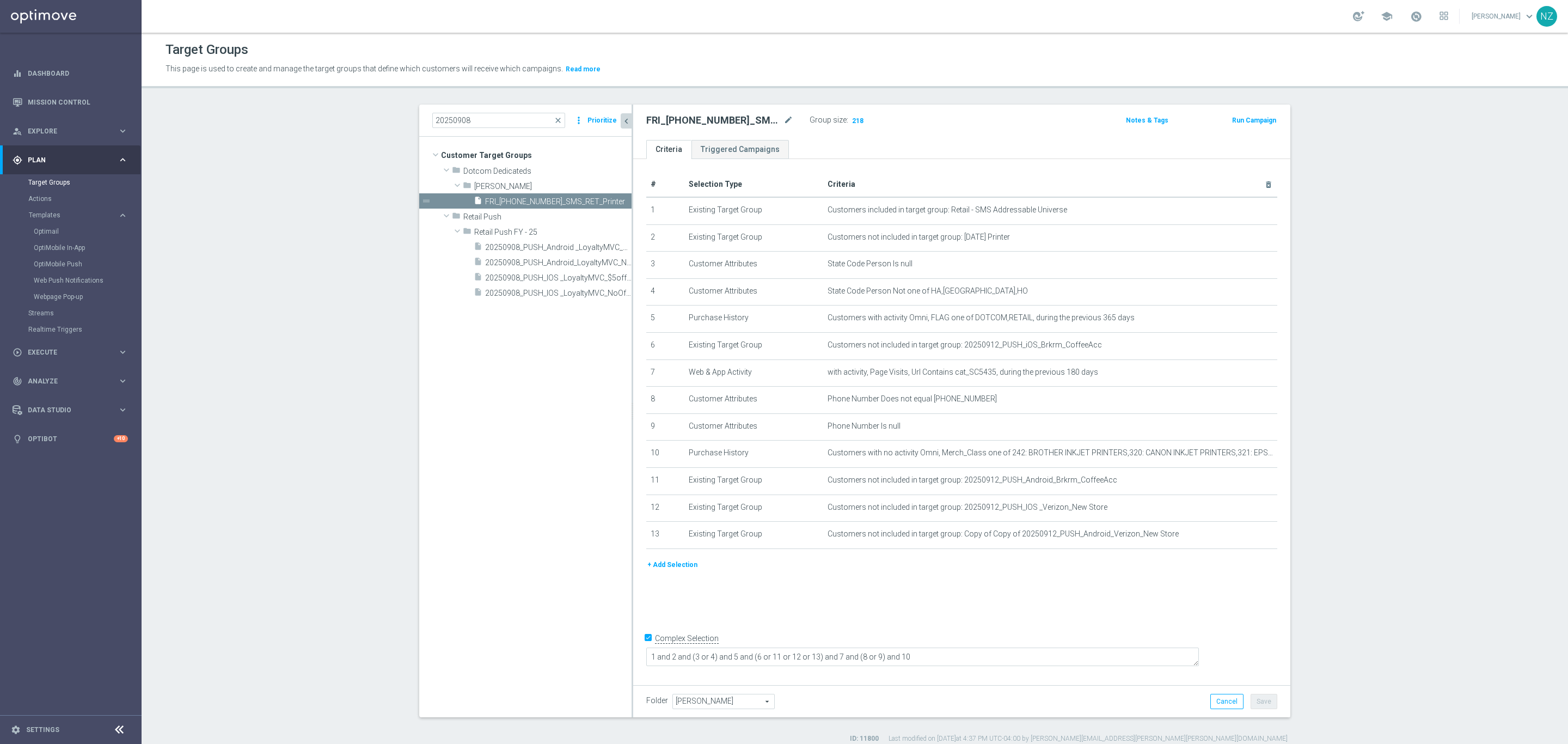
click at [279, 200] on section "20250908 close more_vert Prioritize Customer Target Groups library_add create_n…" at bounding box center [854, 424] width 1426 height 639
click at [69, 101] on link "Mission Control" at bounding box center [78, 102] width 100 height 29
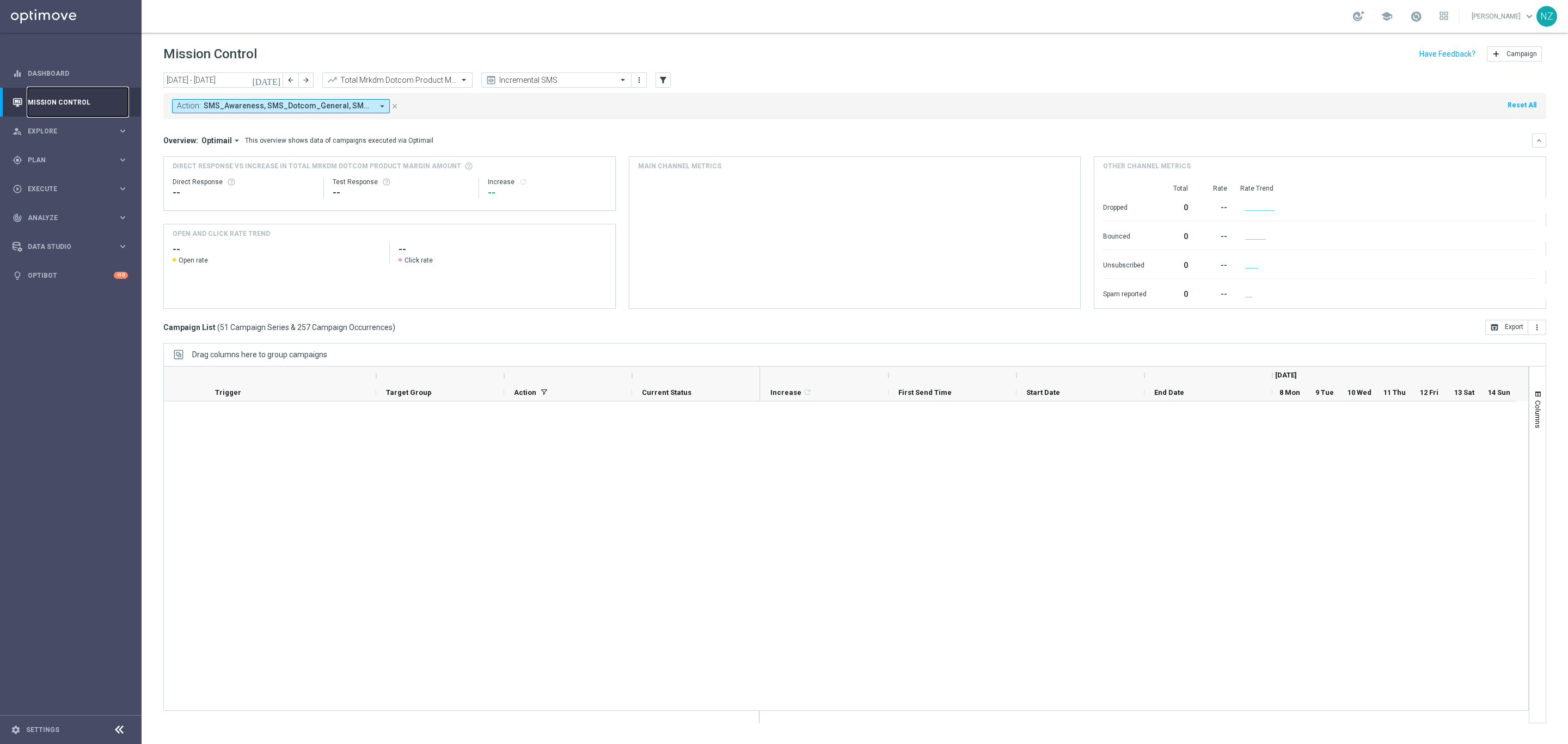
scroll to position [1636, 0]
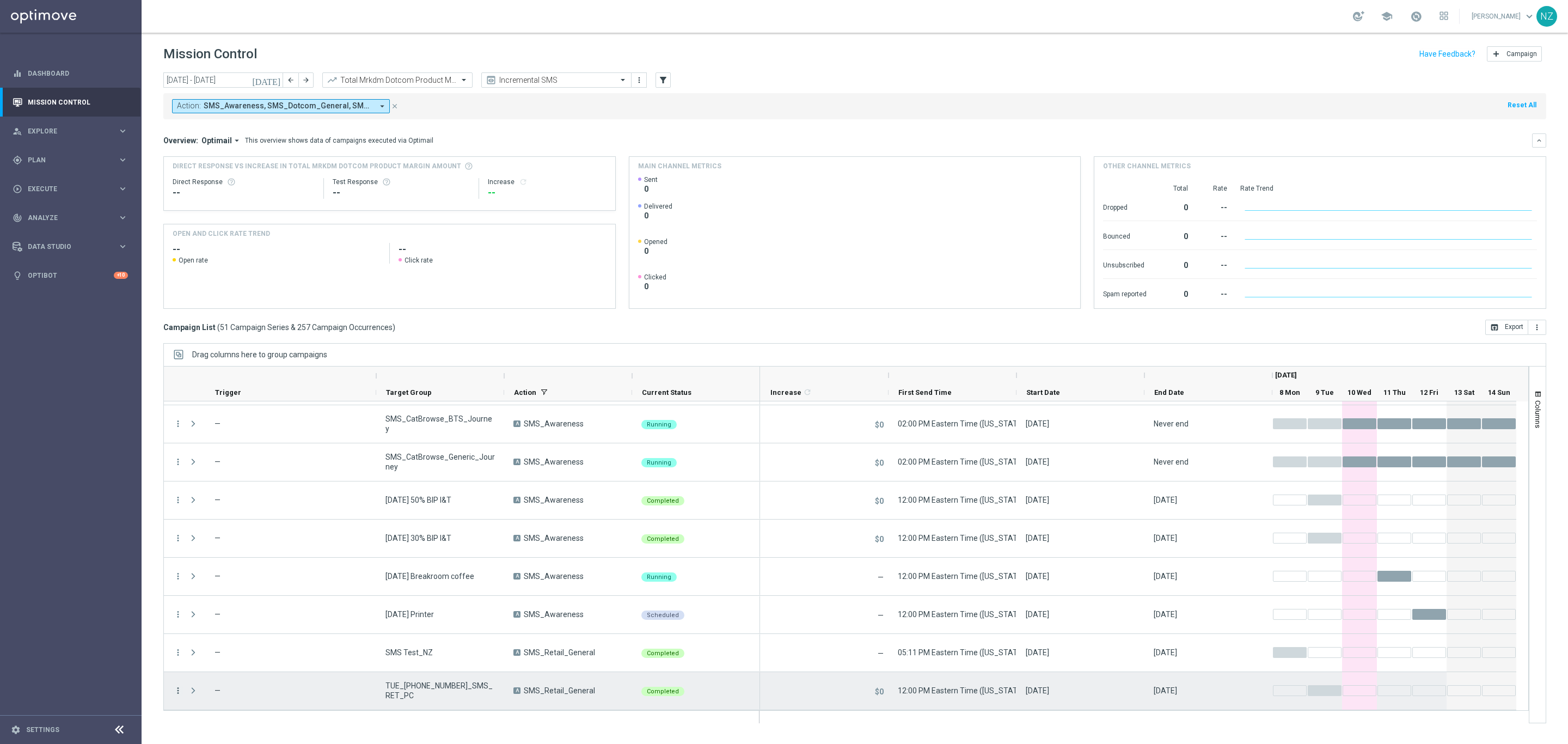
click at [176, 688] on icon "more_vert" at bounding box center [178, 691] width 10 height 10
click at [210, 639] on span "Duplicate and Edit" at bounding box center [228, 643] width 56 height 8
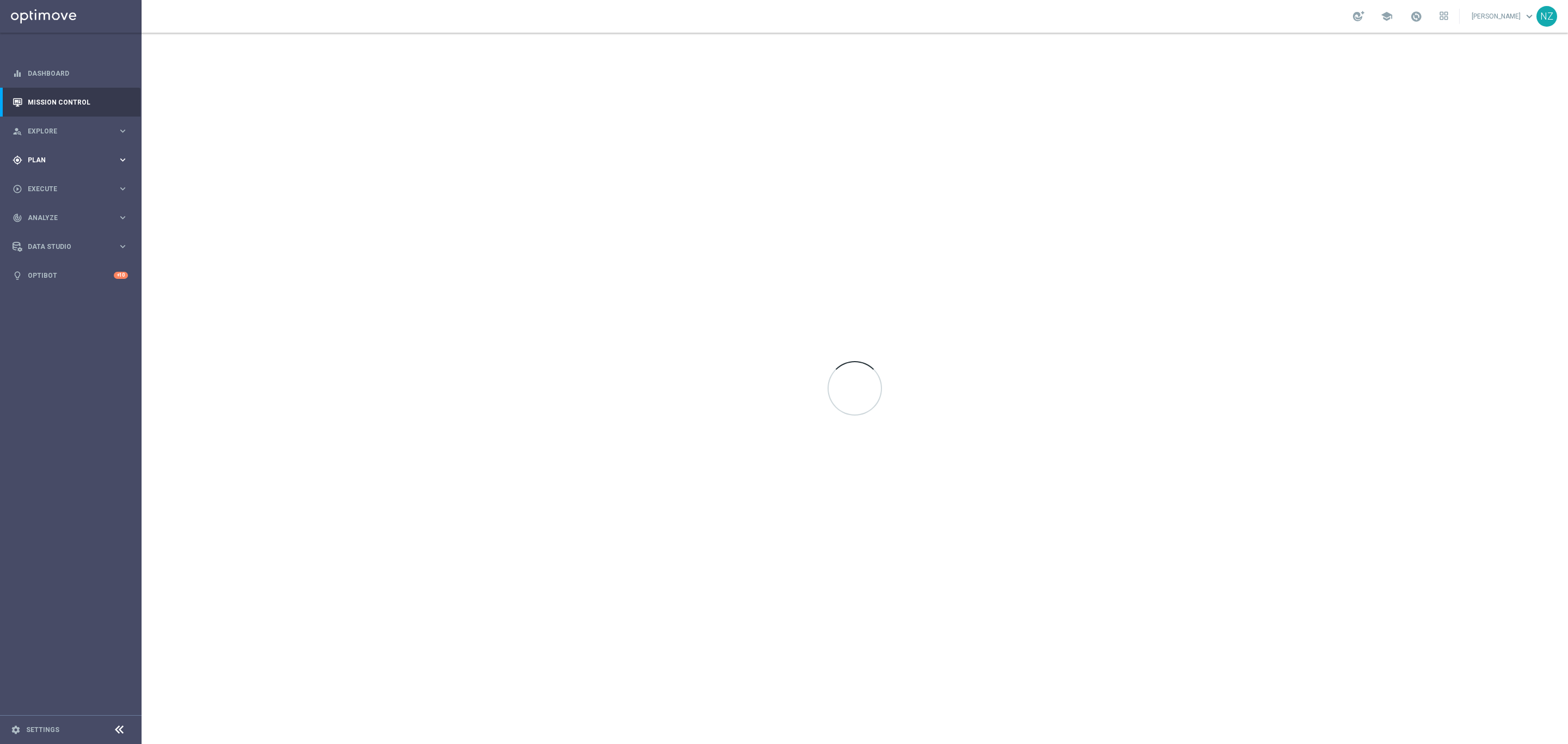
click at [63, 163] on span "Plan" at bounding box center [73, 161] width 90 height 7
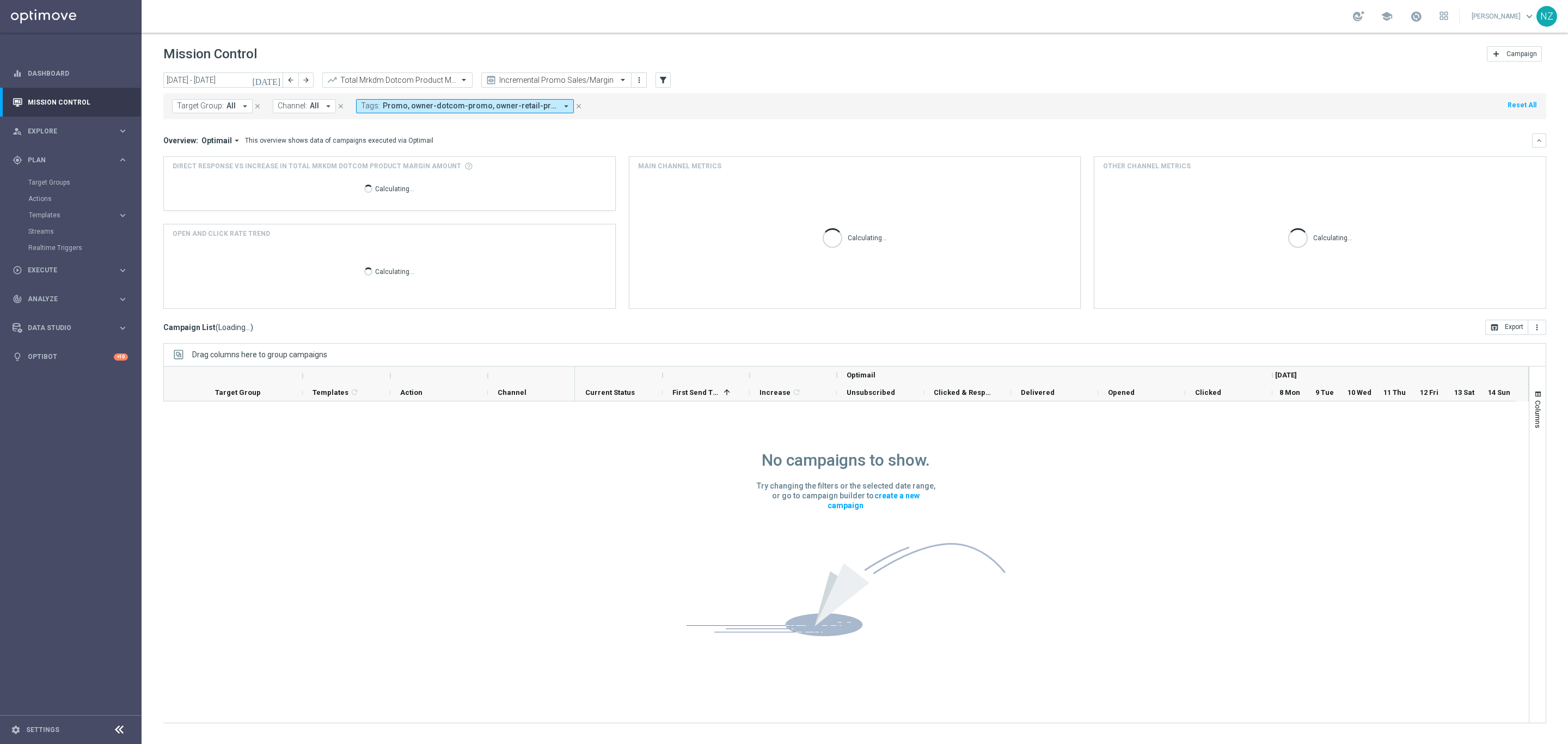
click at [348, 35] on header "Mission Control add Campaign" at bounding box center [854, 53] width 1426 height 40
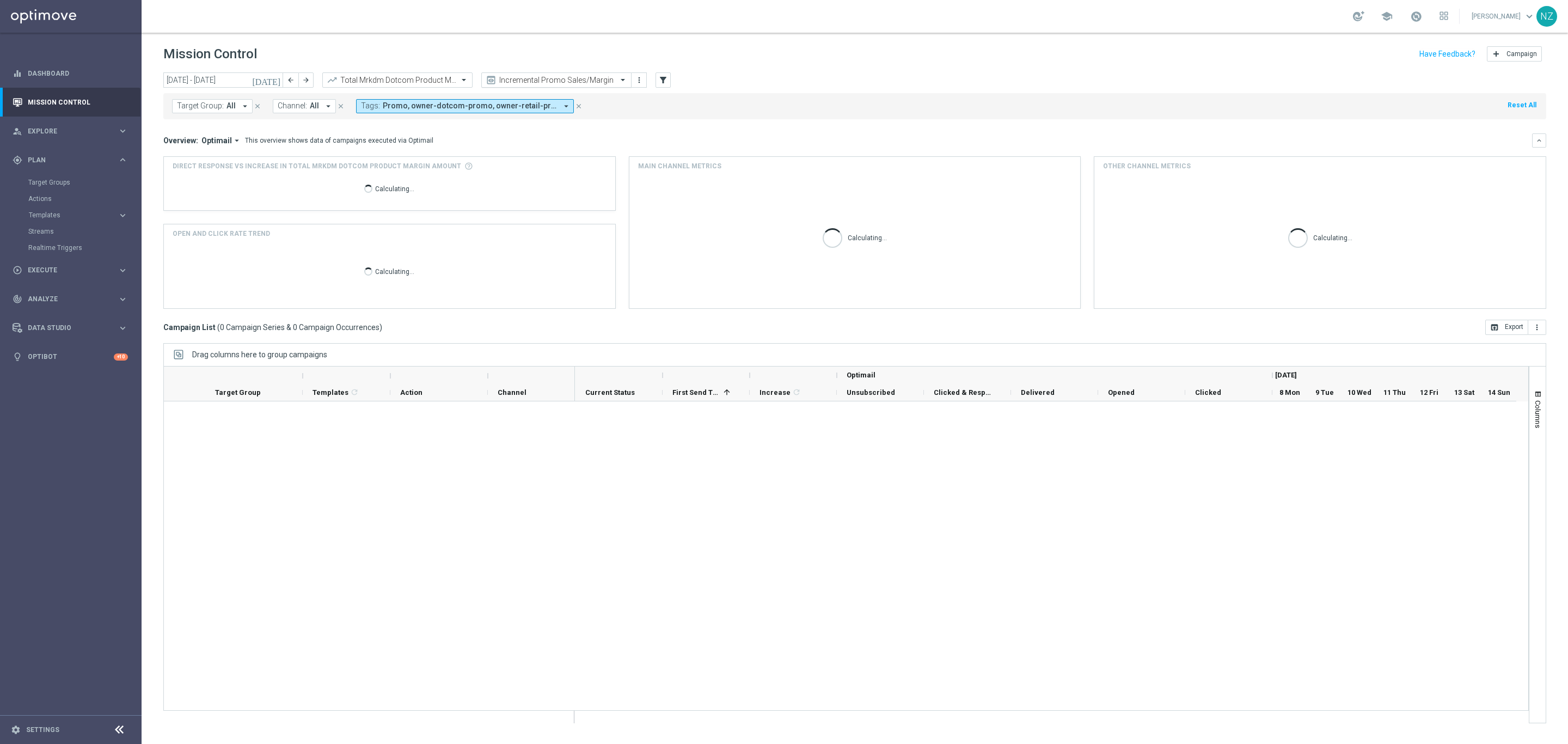
click at [546, 81] on input "text" at bounding box center [545, 81] width 117 height 10
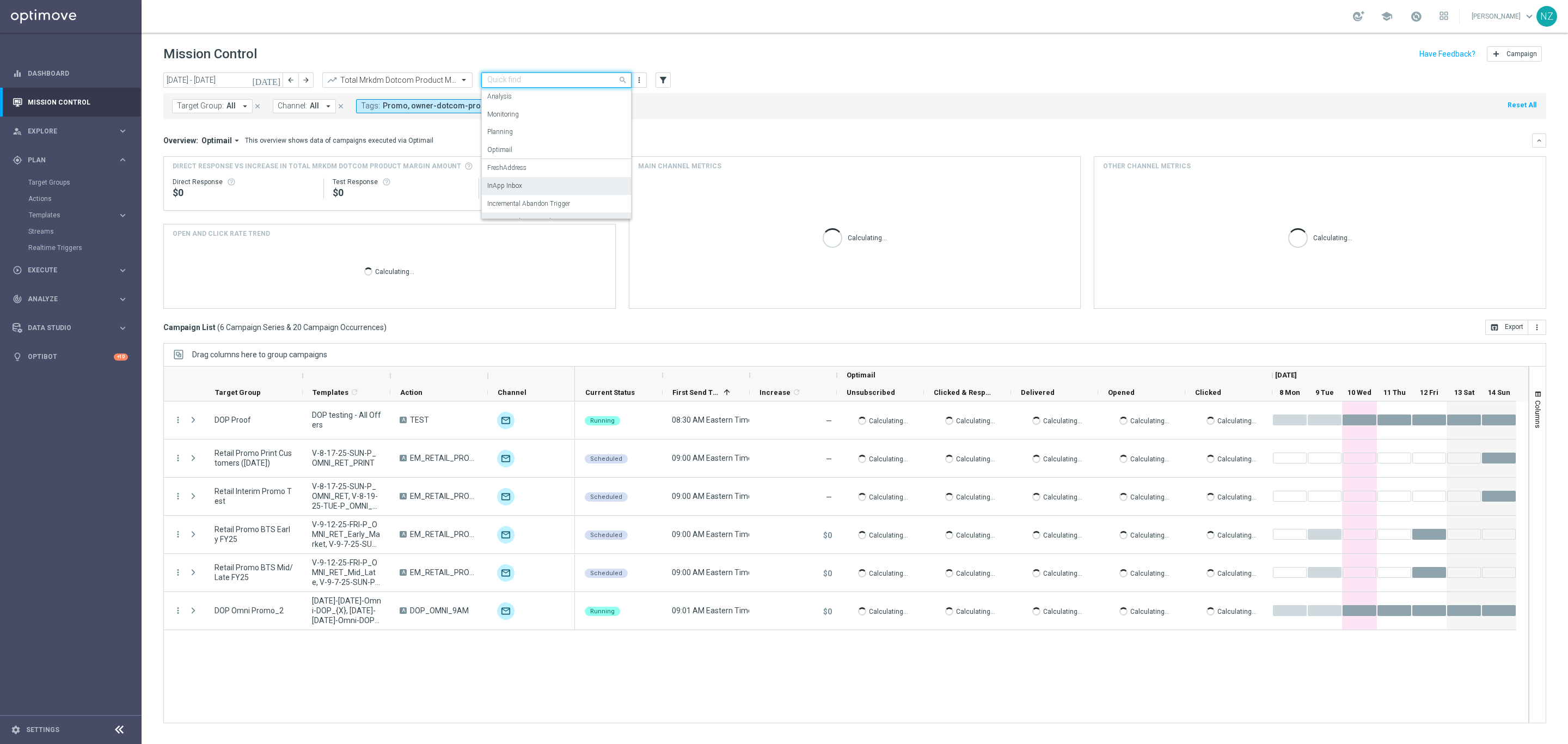
scroll to position [67, 0]
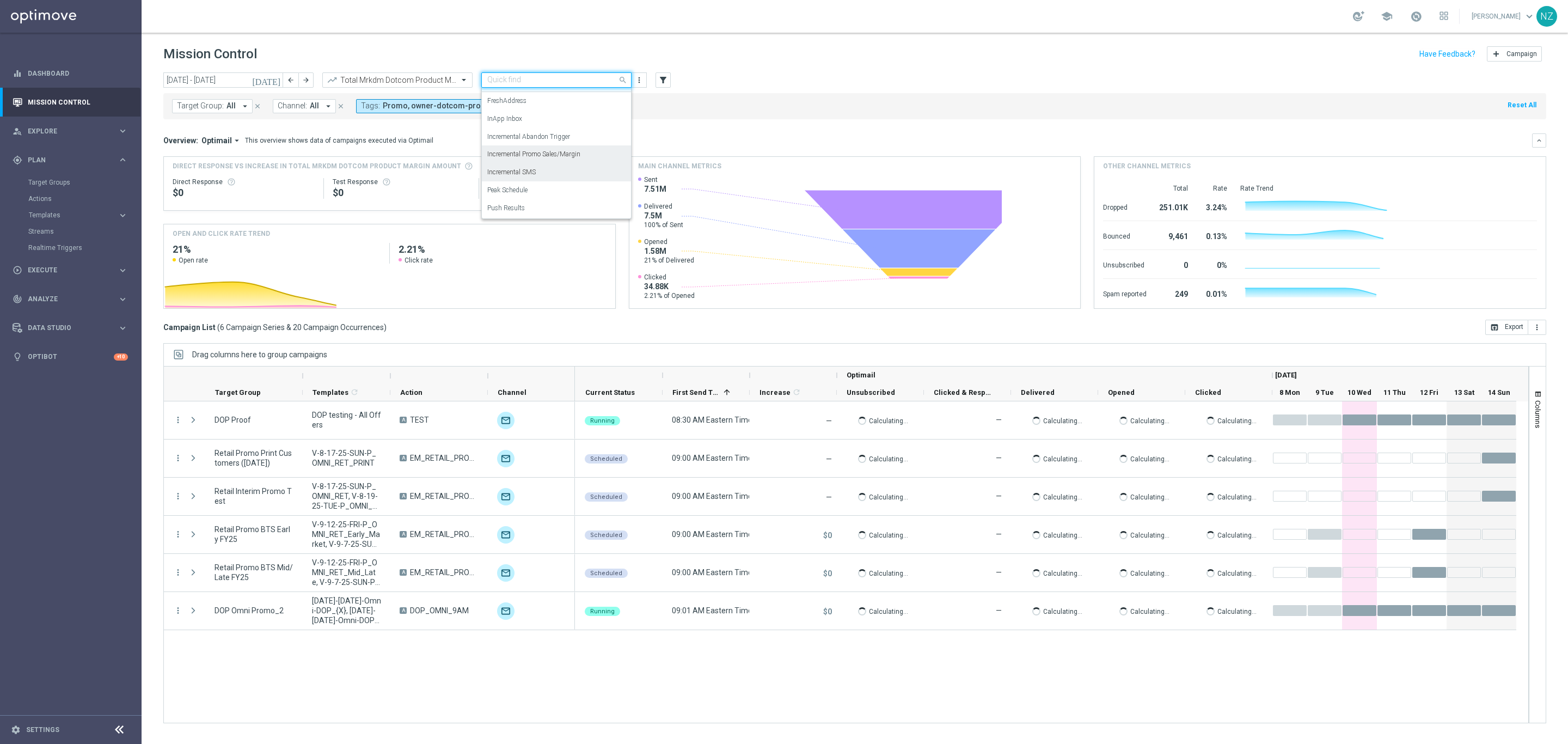
drag, startPoint x: 548, startPoint y: 169, endPoint x: 744, endPoint y: 92, distance: 210.6
click at [548, 168] on div "Incremental SMS" at bounding box center [556, 172] width 138 height 18
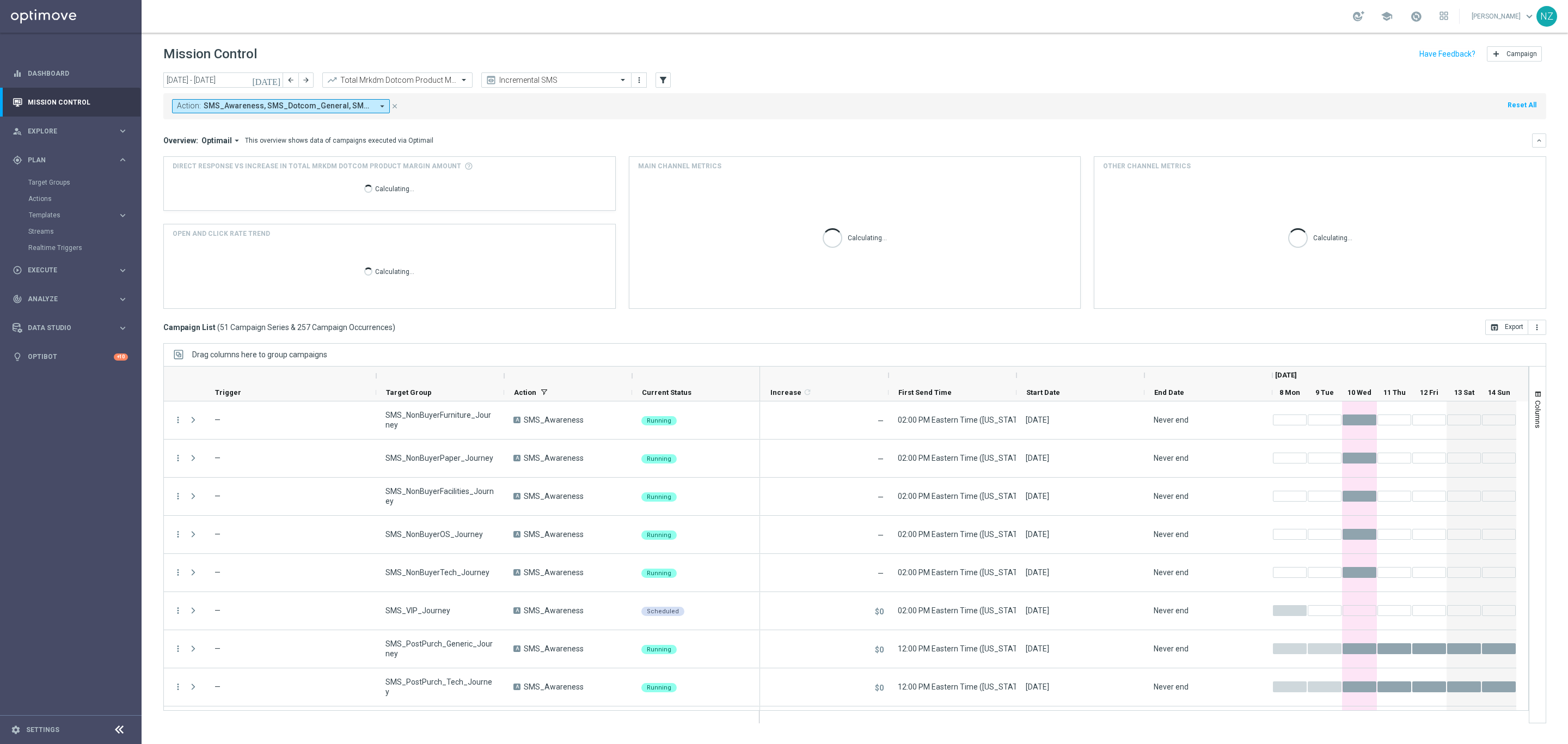
click at [747, 89] on div "Action: SMS_Awareness, SMS_Dotcom_General, SMS_Retail_General arrow_drop_down c…" at bounding box center [854, 104] width 1383 height 31
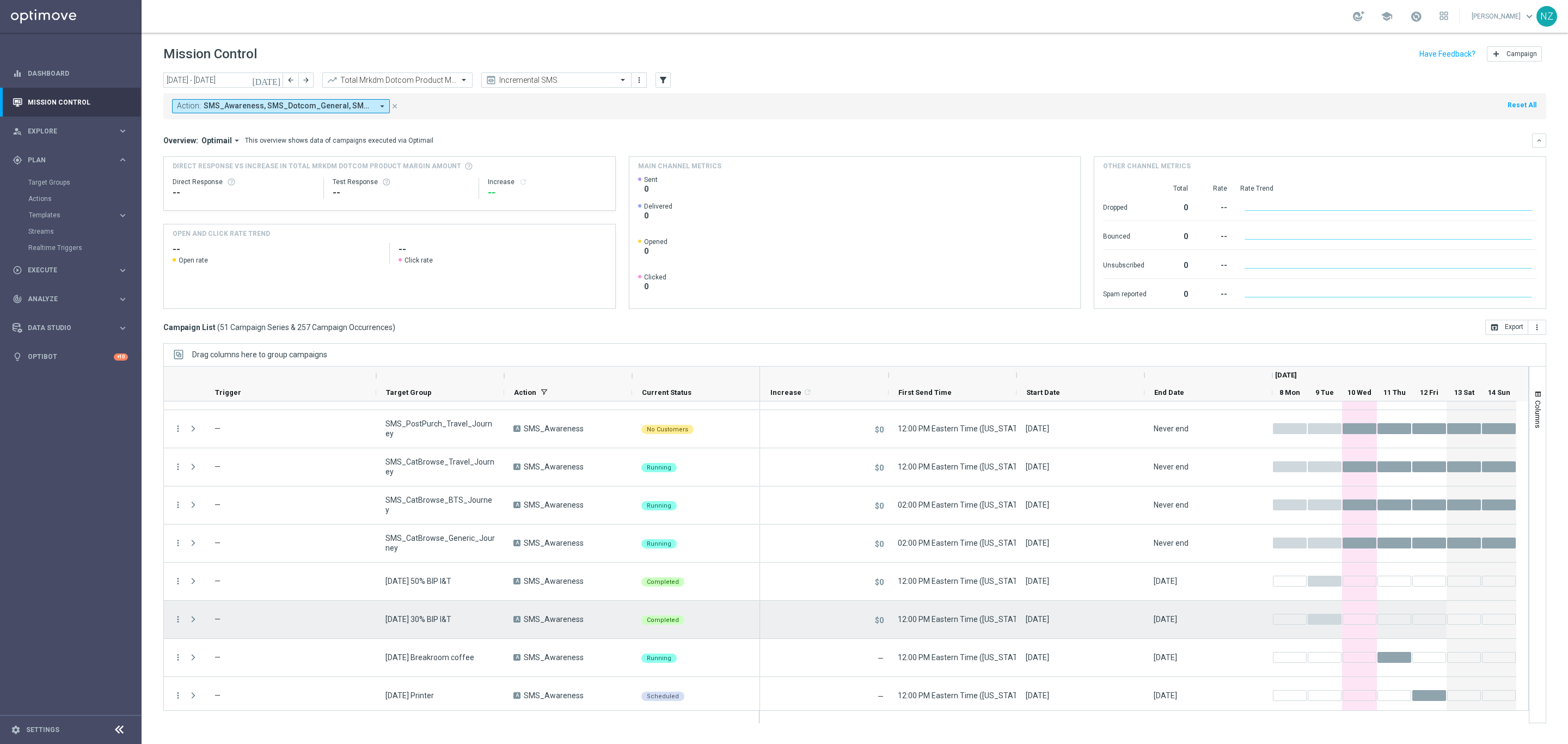
scroll to position [1636, 0]
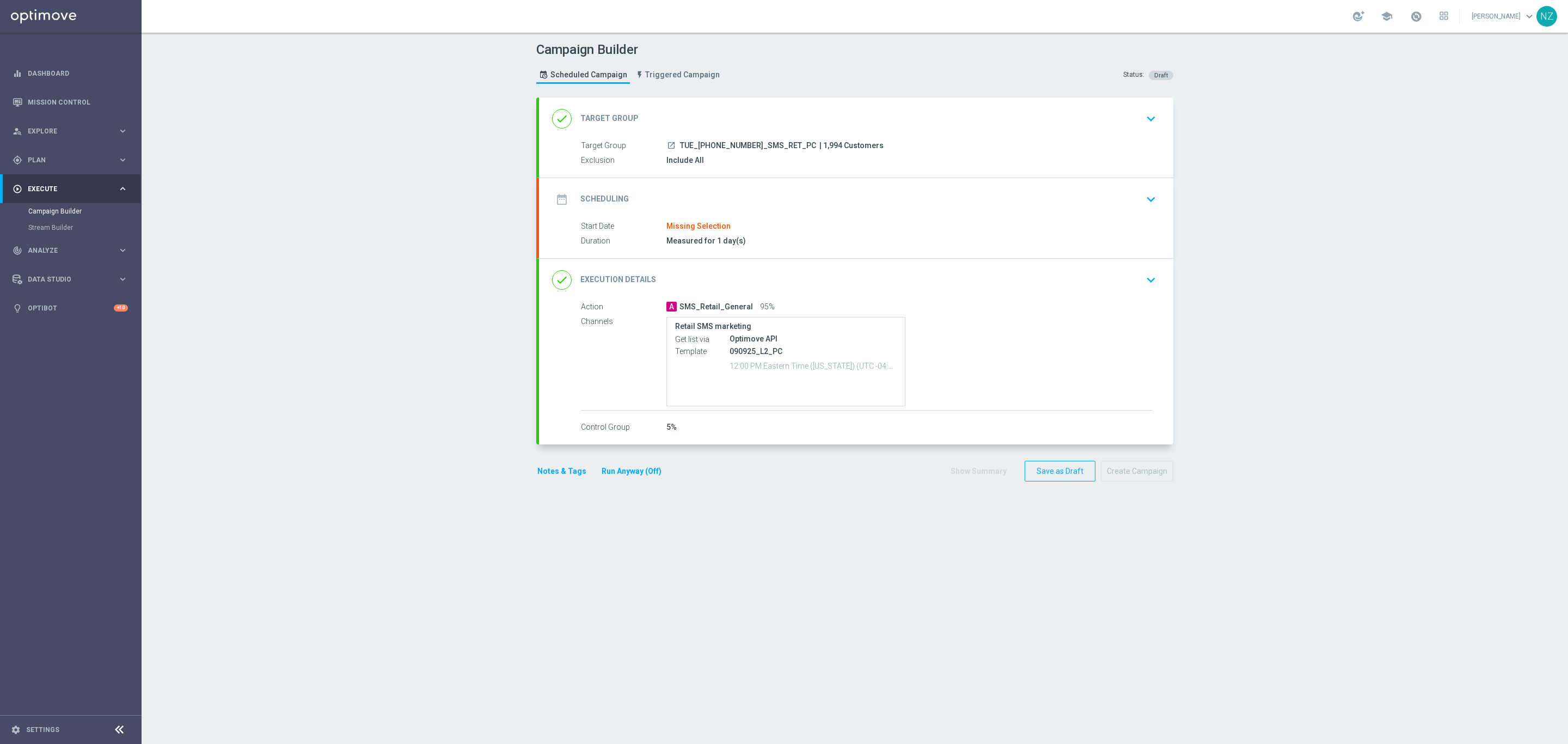
click at [1151, 120] on icon "keyboard_arrow_down" at bounding box center [1151, 119] width 16 height 16
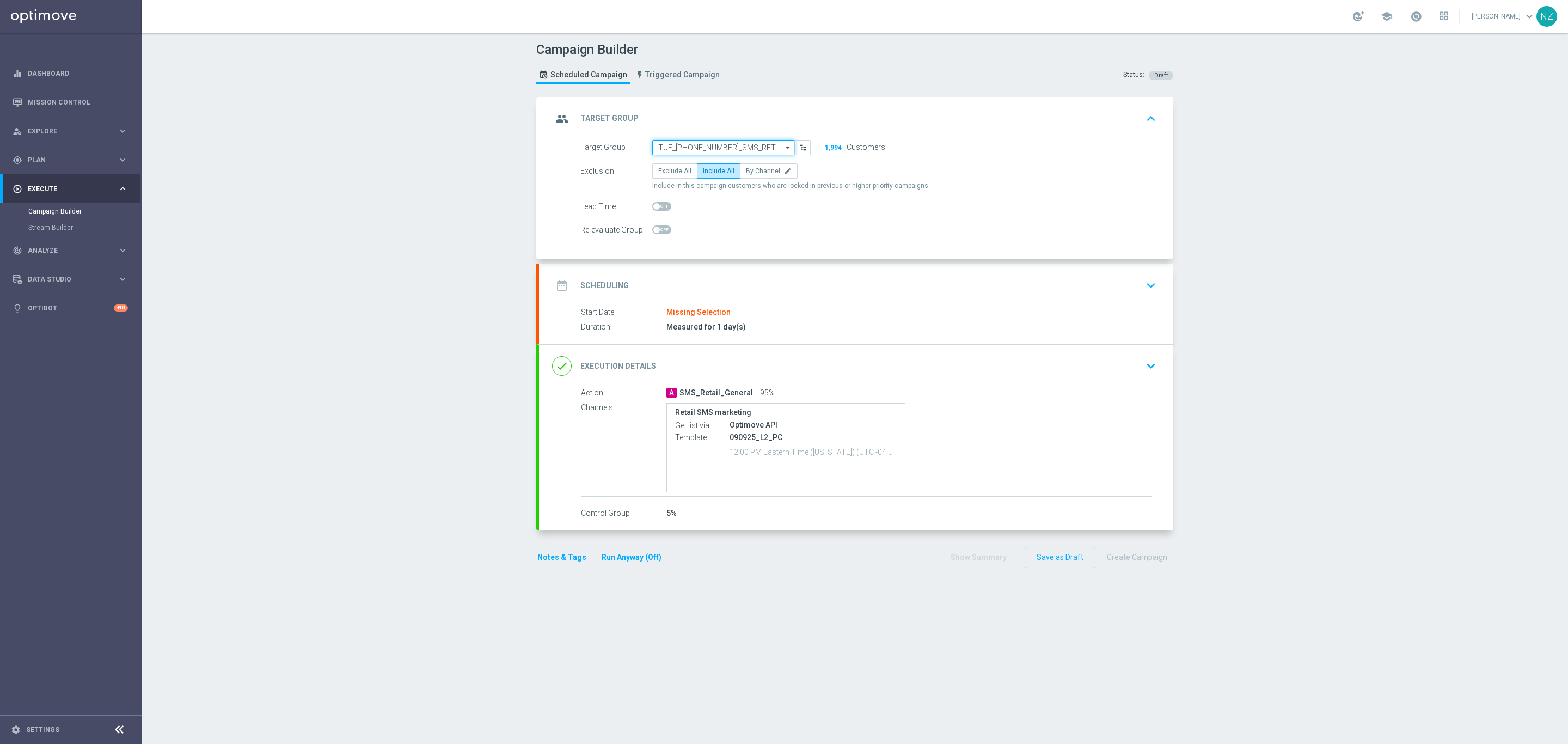
click at [690, 148] on input "TUE_[PHONE_NUMBER]_SMS_RET_PC" at bounding box center [723, 148] width 142 height 15
click at [708, 201] on div "FRI_20250912_SMS_RET_Printer" at bounding box center [723, 206] width 143 height 16
type input "FRI_20250912_SMS_RET_Printer"
click at [1143, 280] on icon "keyboard_arrow_down" at bounding box center [1151, 286] width 16 height 16
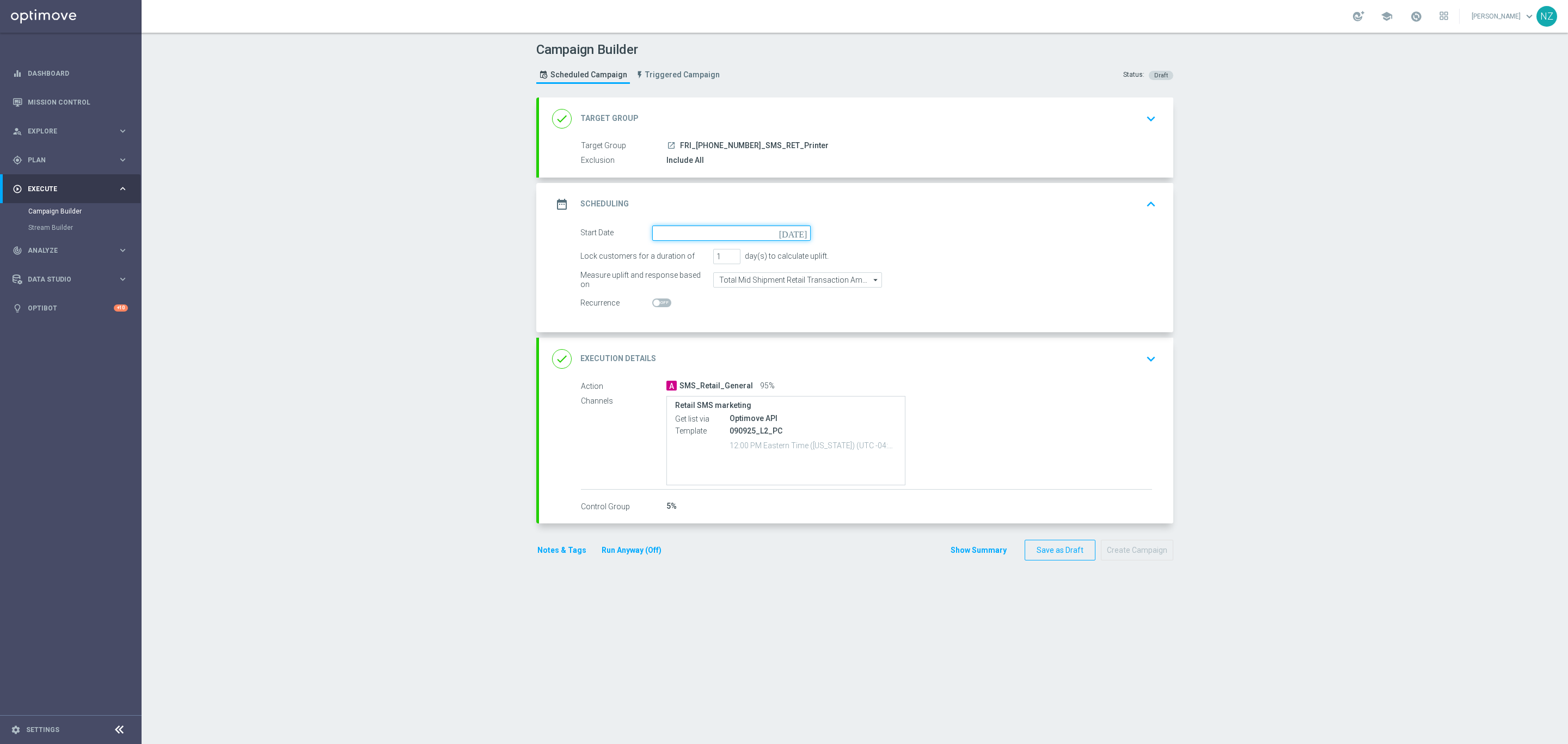
click at [695, 240] on input at bounding box center [731, 233] width 158 height 15
click at [750, 310] on span "12" at bounding box center [756, 312] width 18 height 18
type input "12 Sep 2025"
click at [1148, 355] on icon "keyboard_arrow_down" at bounding box center [1151, 359] width 16 height 16
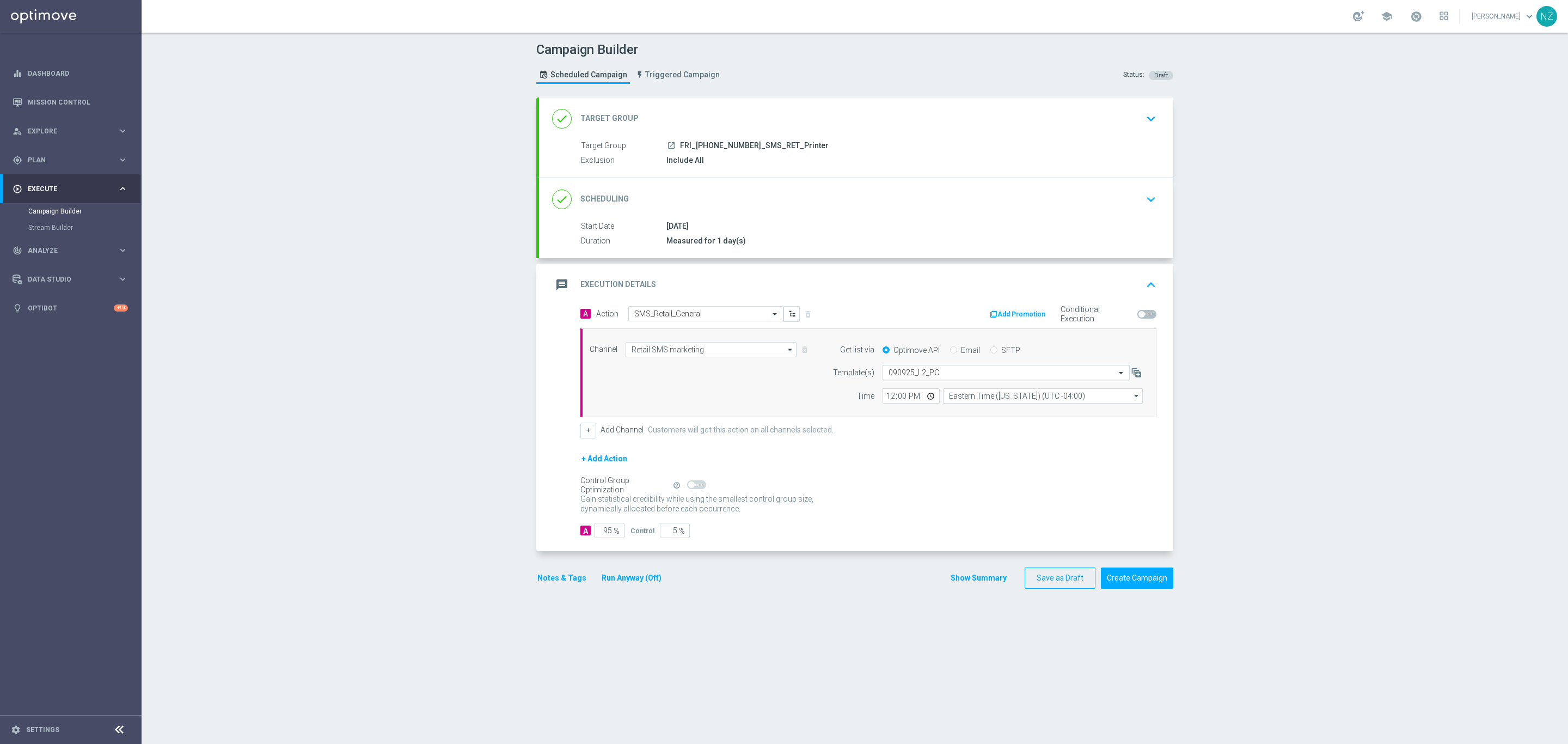
click at [908, 377] on input "text" at bounding box center [995, 373] width 213 height 10
click at [953, 387] on div "9825_Sept_Printer" at bounding box center [1006, 389] width 235 height 18
type input "9825"
click at [1307, 422] on div "Campaign Builder Scheduled Campaign Triggered Campaign Status: Draft done Targe…" at bounding box center [854, 388] width 1426 height 711
click at [540, 578] on button "Notes & Tags" at bounding box center [561, 578] width 51 height 14
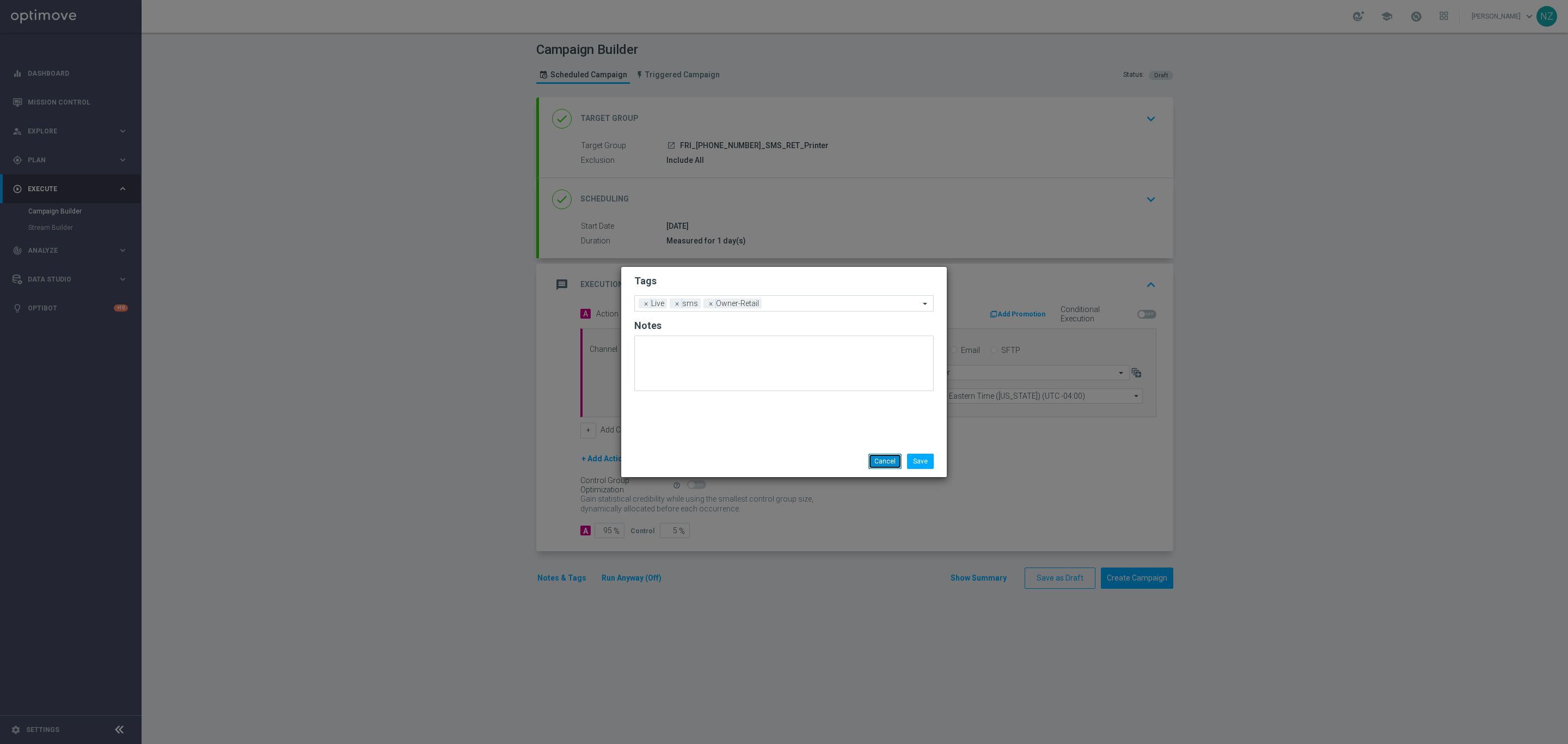
click at [895, 463] on button "Cancel" at bounding box center [884, 461] width 33 height 15
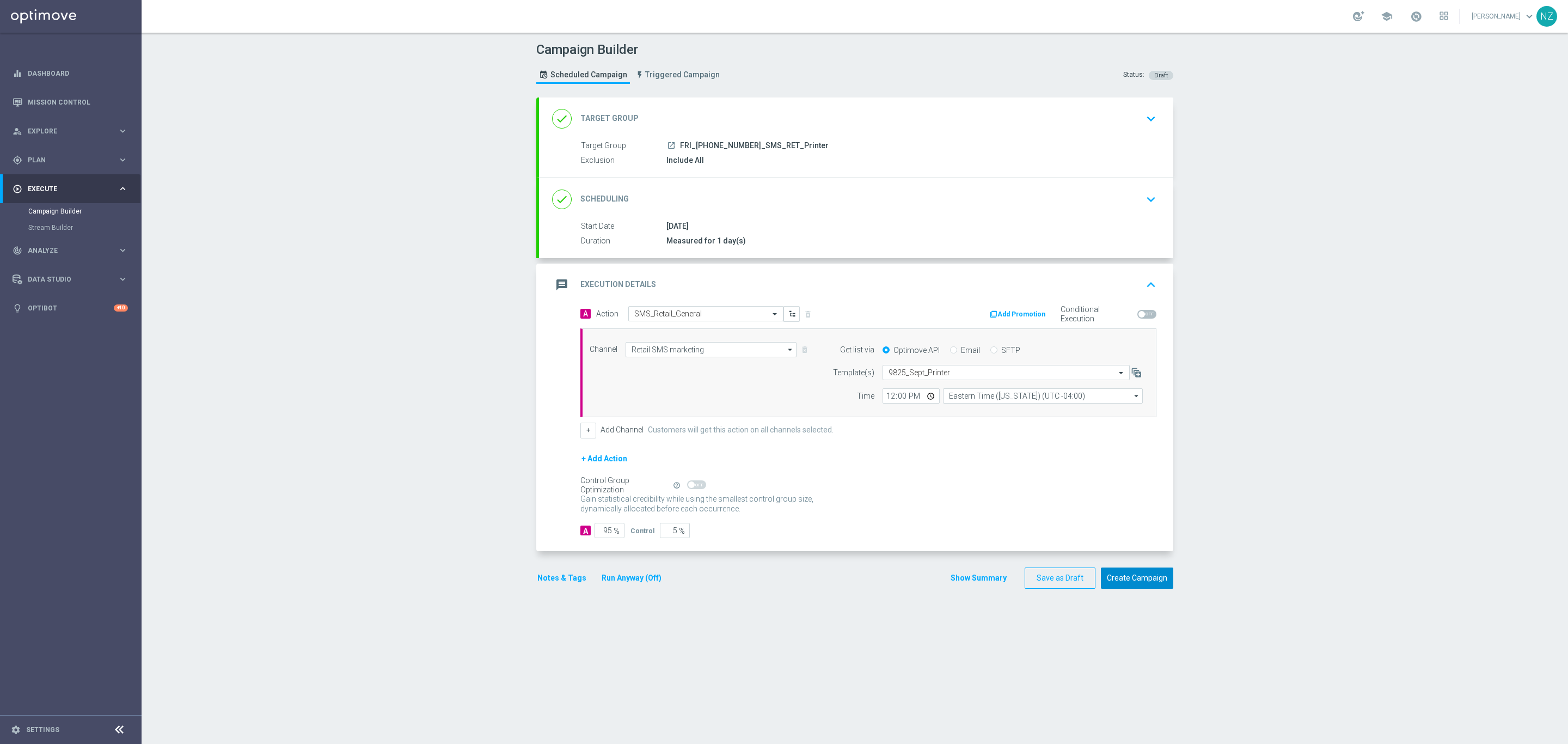
click at [1157, 578] on button "Create Campaign" at bounding box center [1137, 578] width 72 height 21
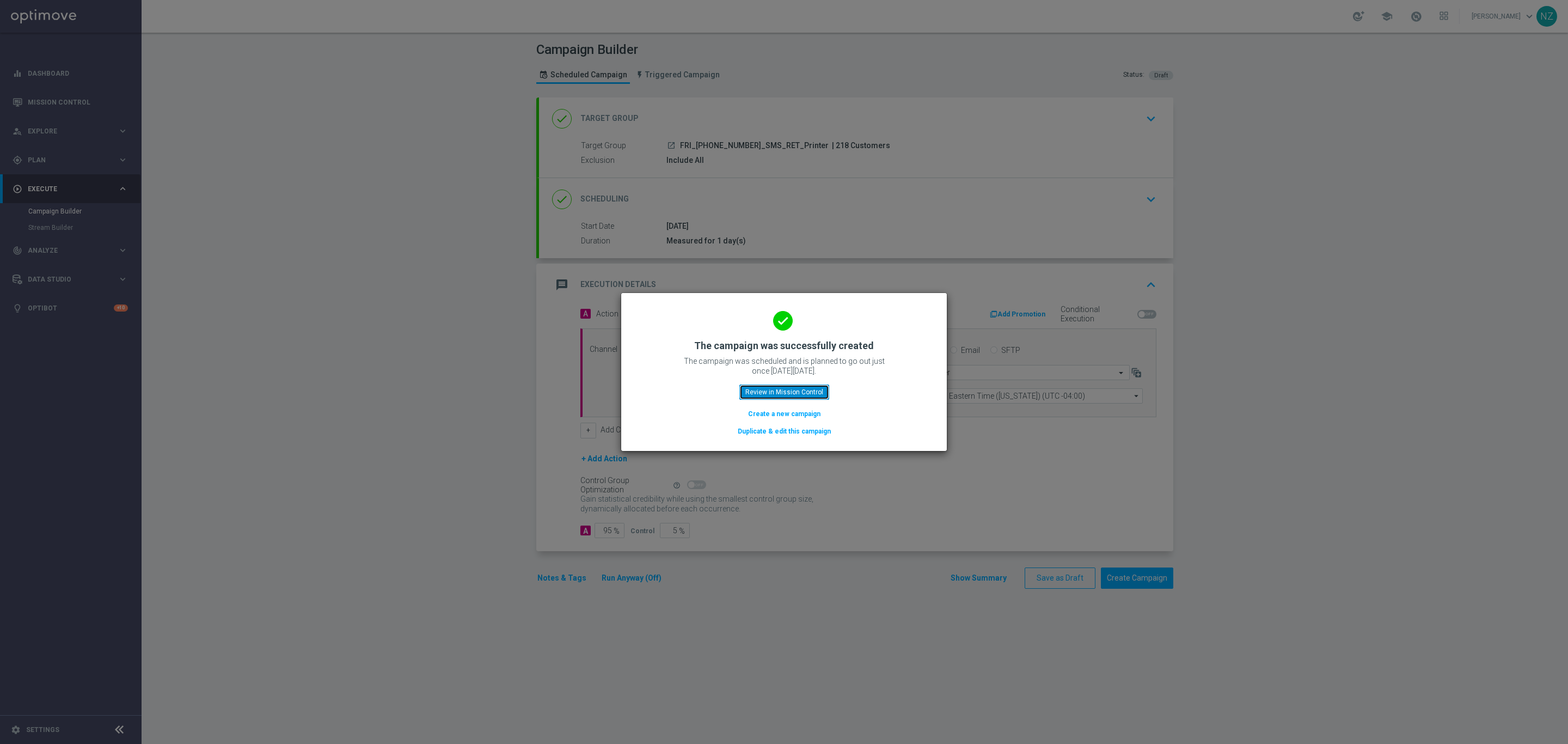
click at [791, 397] on button "Review in Mission Control" at bounding box center [784, 392] width 90 height 15
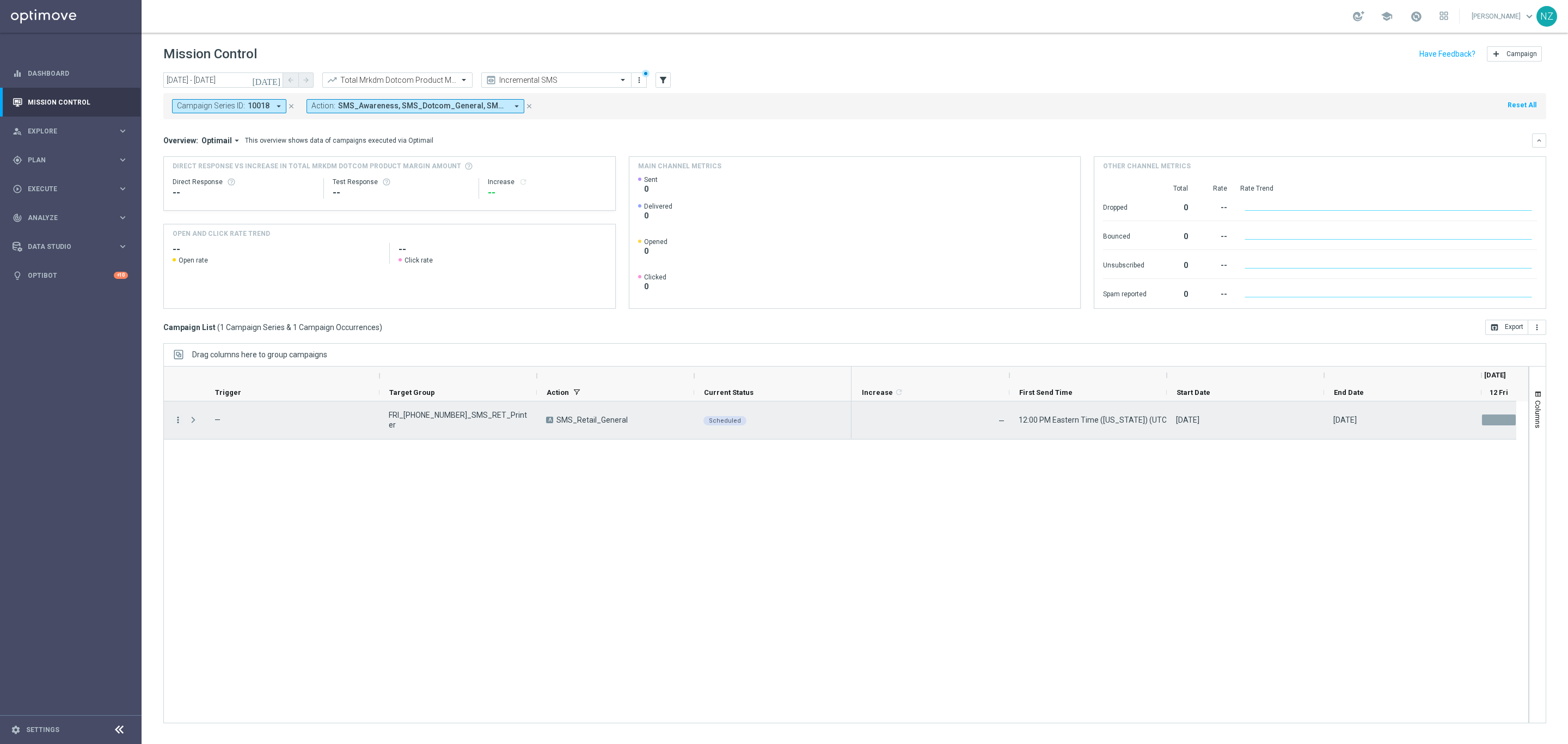
click at [176, 420] on icon "more_vert" at bounding box center [178, 419] width 10 height 10
click at [255, 427] on div "Campaign Details" at bounding box center [251, 427] width 101 height 8
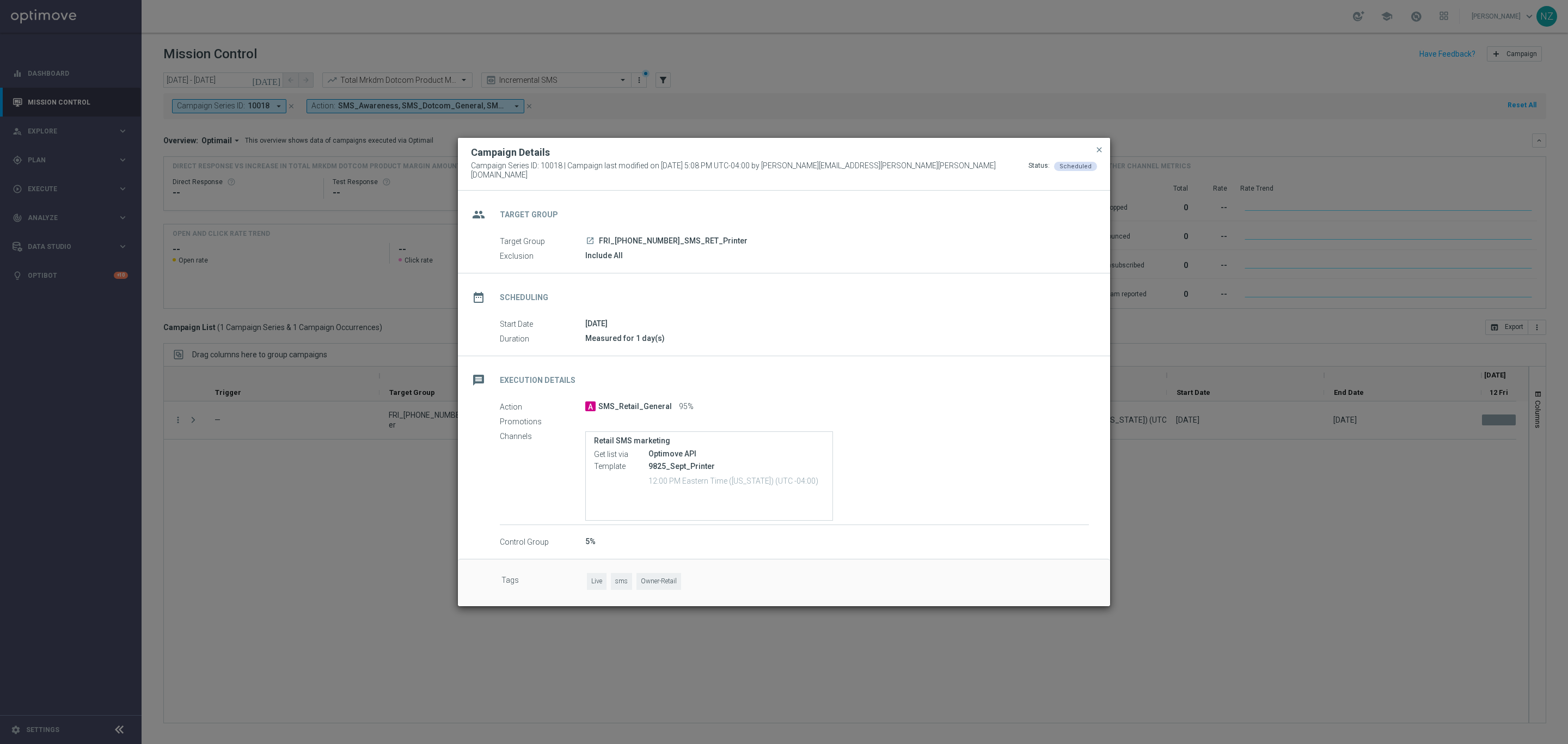
click at [589, 236] on icon "launch" at bounding box center [590, 240] width 9 height 9
click at [1097, 150] on span "close" at bounding box center [1099, 150] width 9 height 9
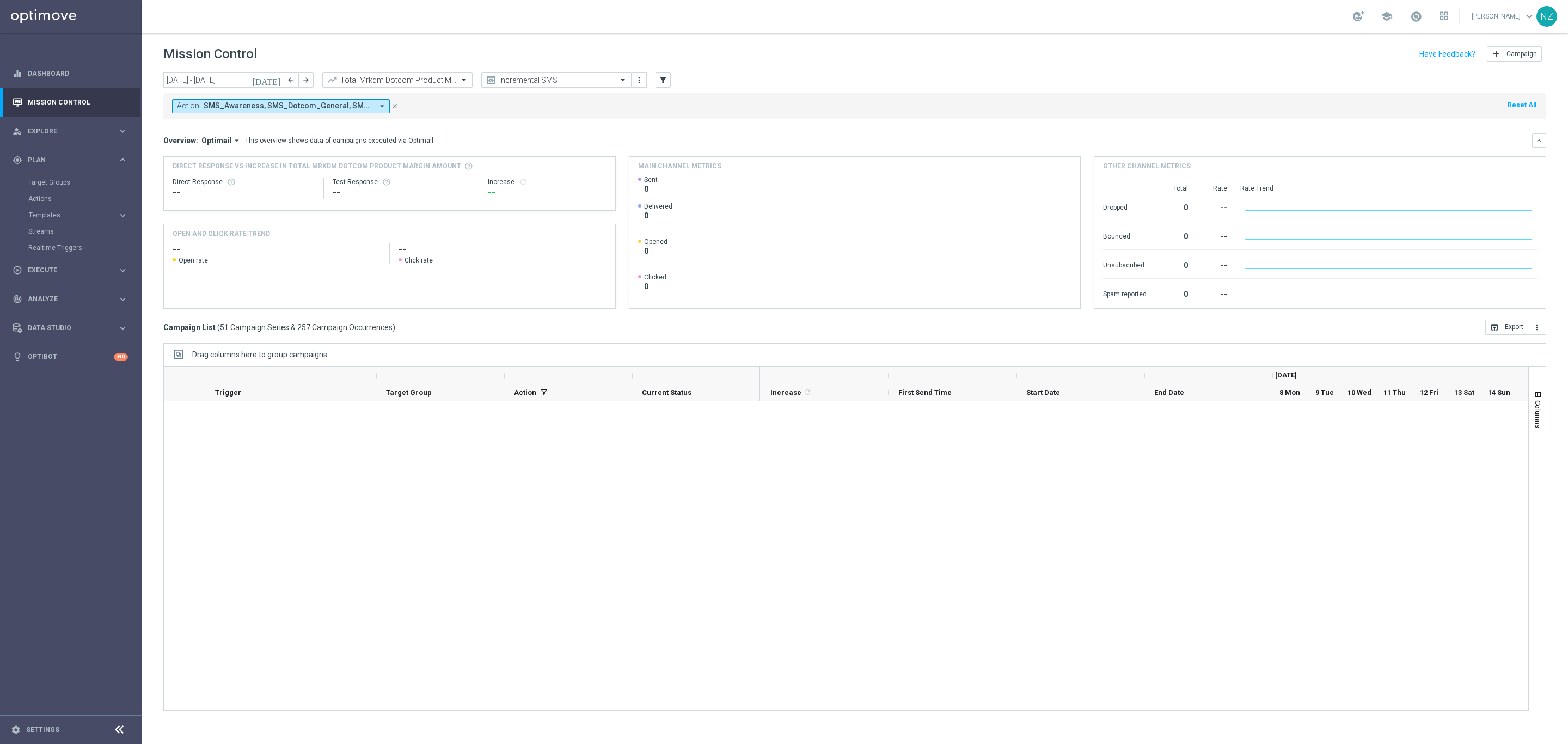
scroll to position [1636, 0]
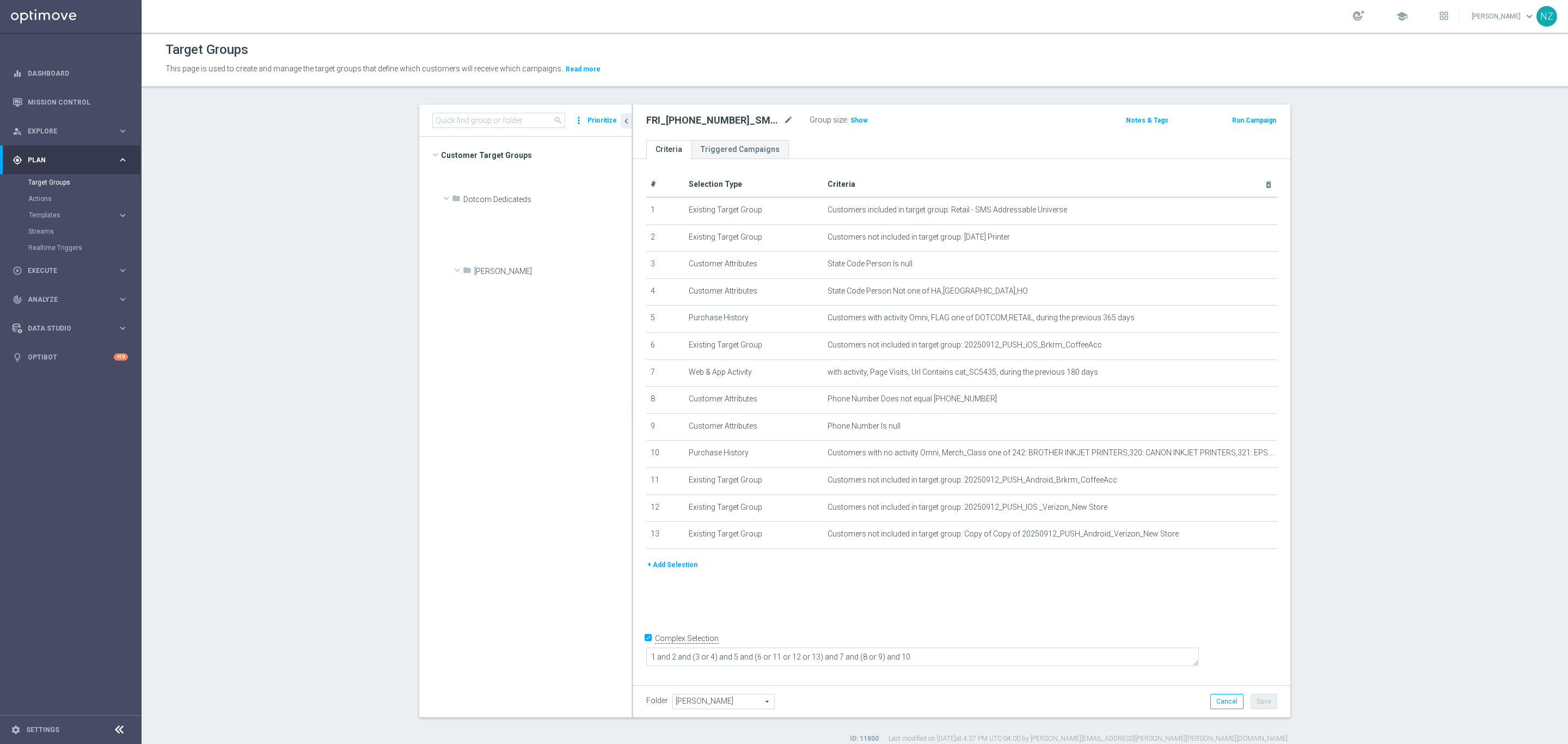
scroll to position [1338, 0]
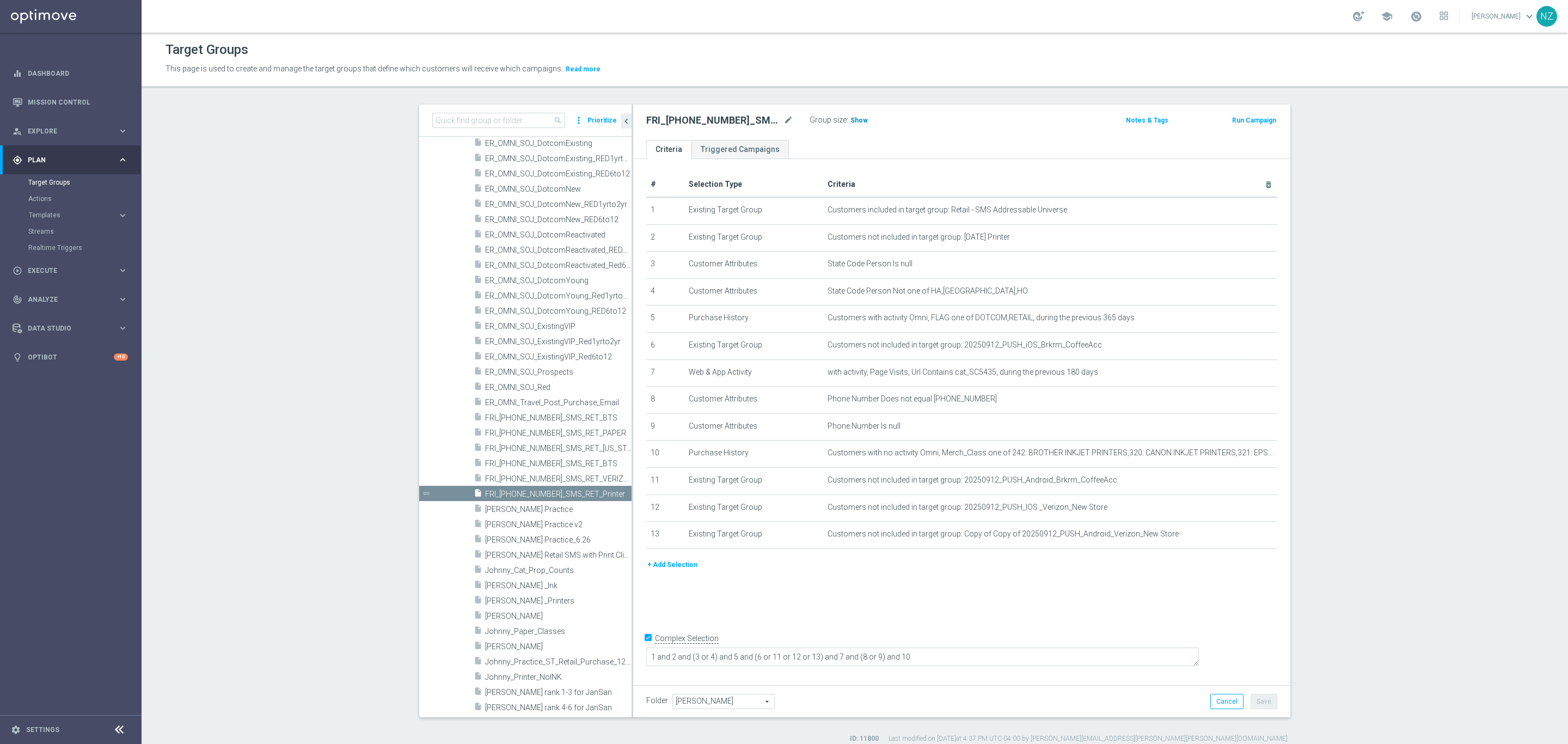
click at [852, 122] on span "Show" at bounding box center [859, 120] width 18 height 8
